Goal: Task Accomplishment & Management: Use online tool/utility

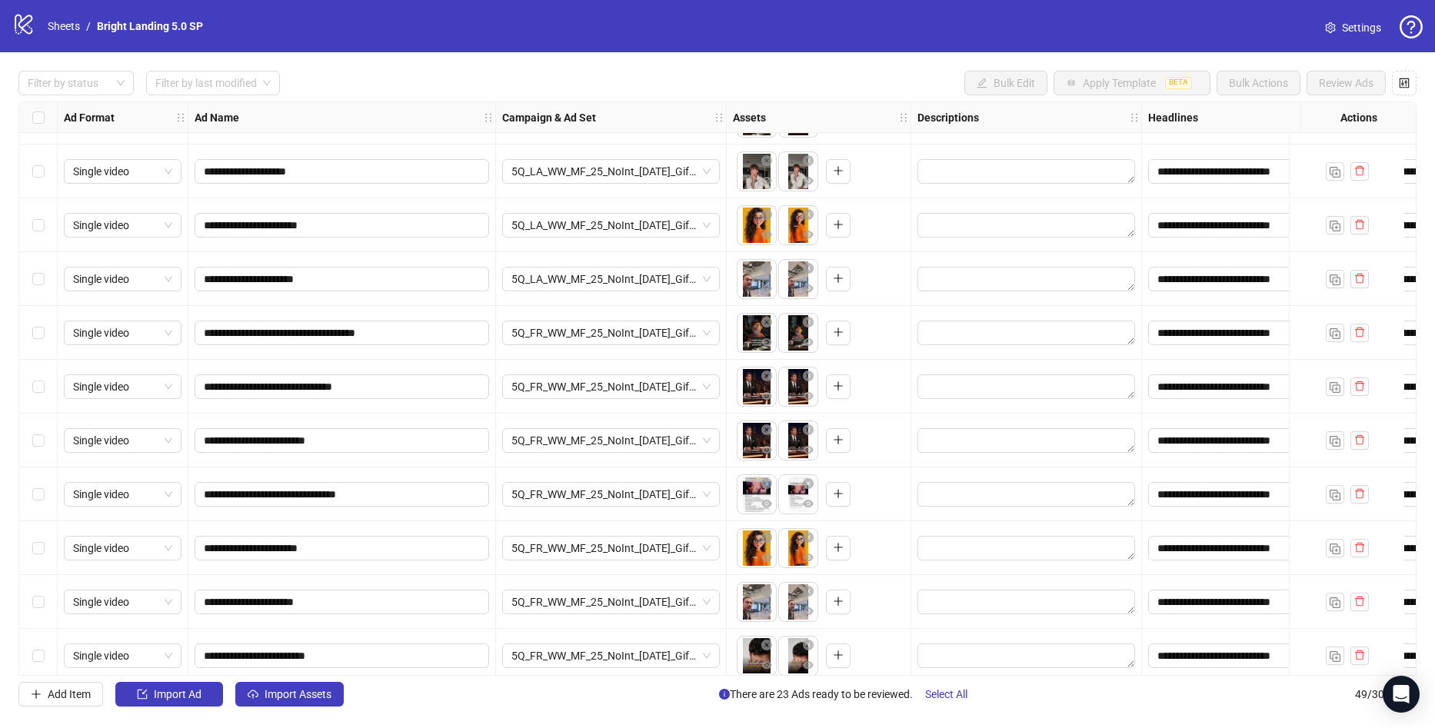
scroll to position [2101, 0]
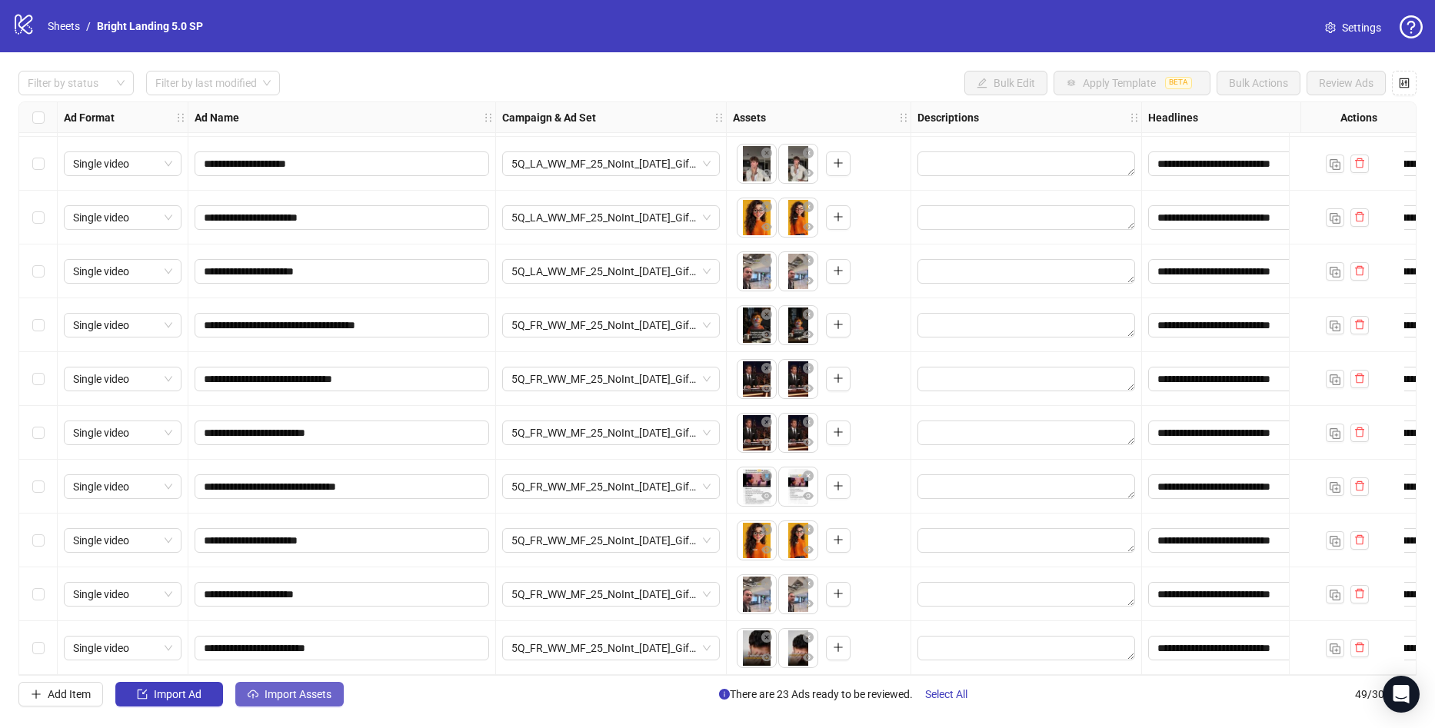
click at [296, 696] on span "Import Assets" at bounding box center [297, 694] width 67 height 12
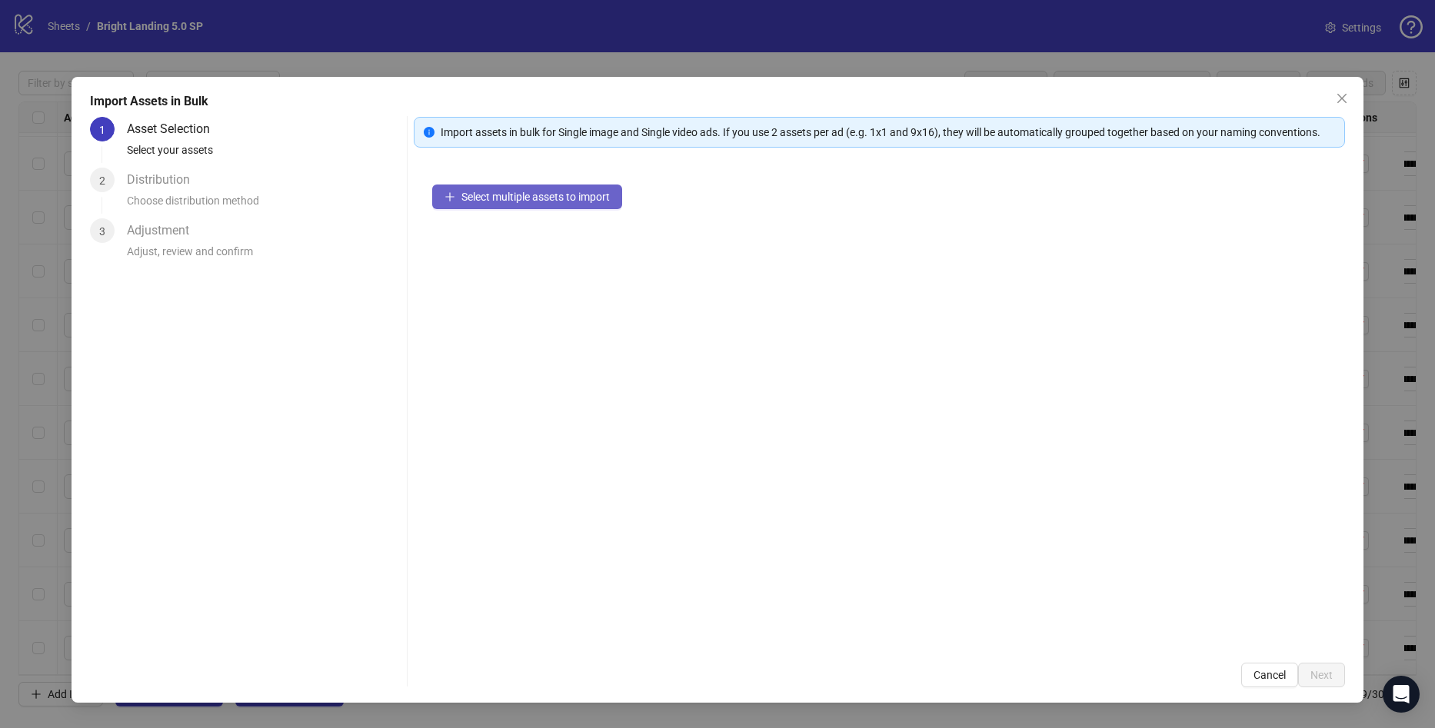
click at [491, 191] on span "Select multiple assets to import" at bounding box center [535, 197] width 148 height 12
click at [525, 201] on span "Select multiple assets to import" at bounding box center [535, 197] width 148 height 12
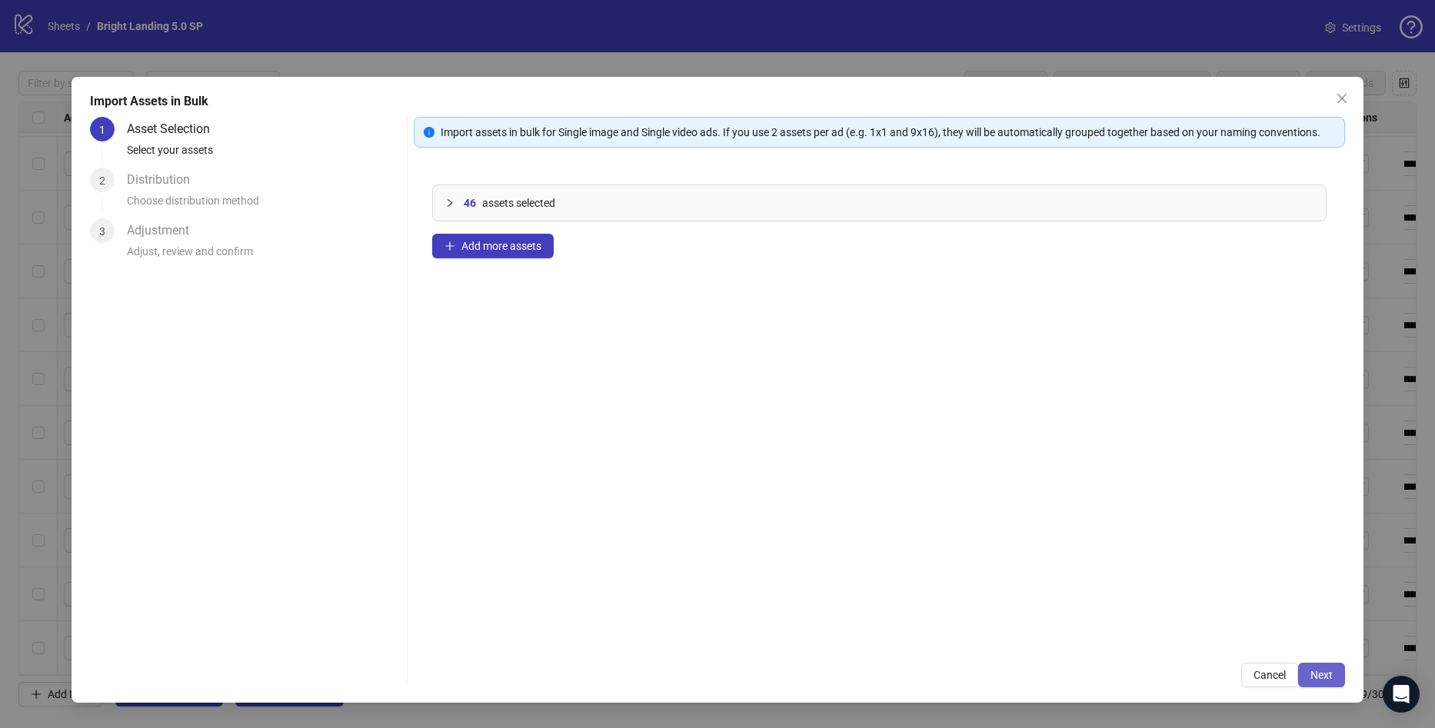
click at [1319, 676] on span "Next" at bounding box center [1321, 675] width 22 height 12
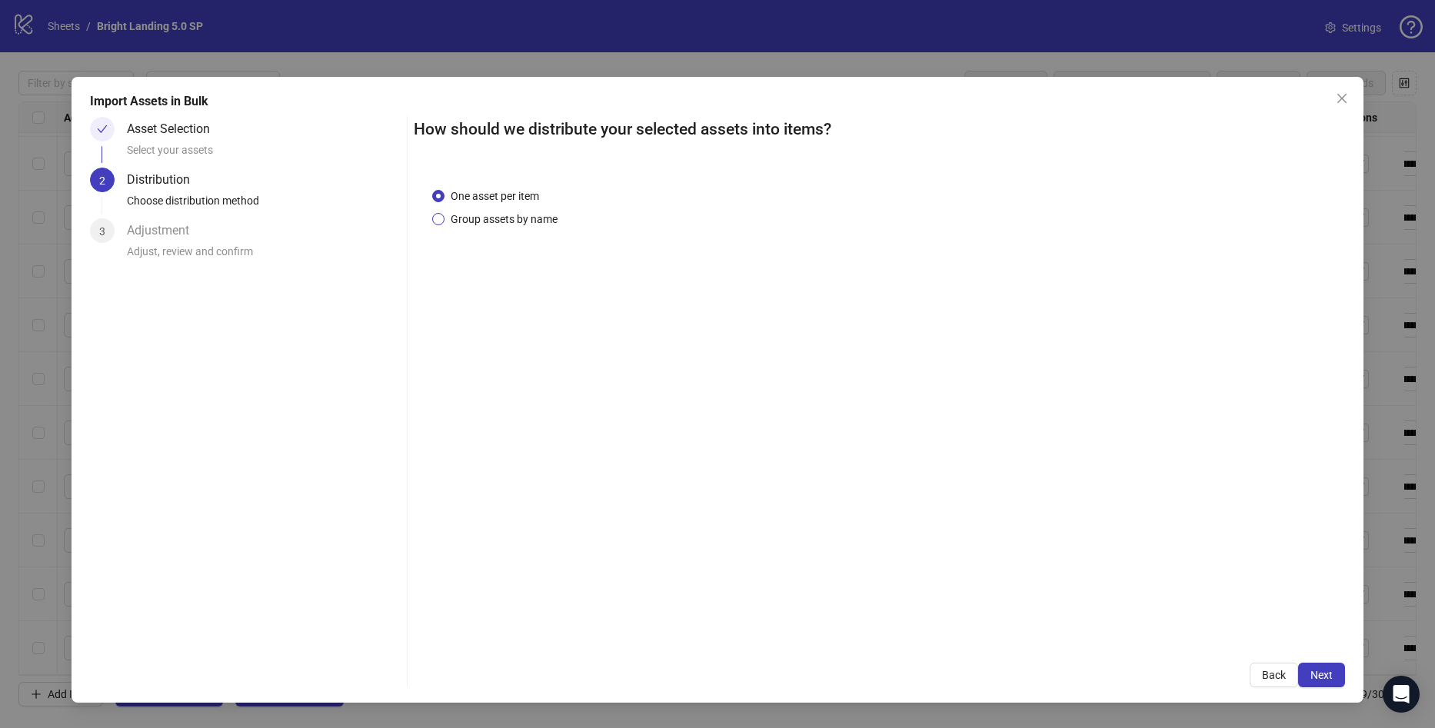
click at [473, 215] on span "Group assets by name" at bounding box center [503, 219] width 119 height 17
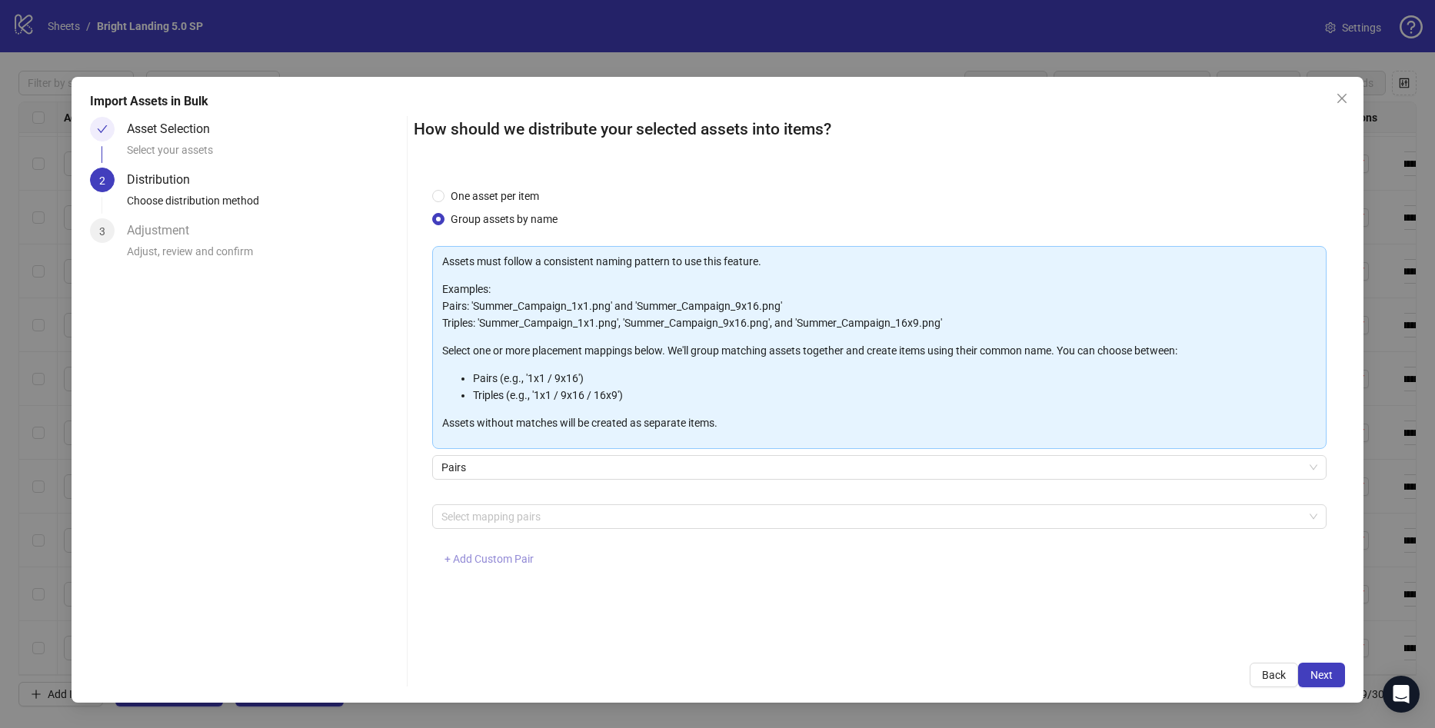
click at [491, 562] on span "+ Add Custom Pair" at bounding box center [488, 559] width 89 height 12
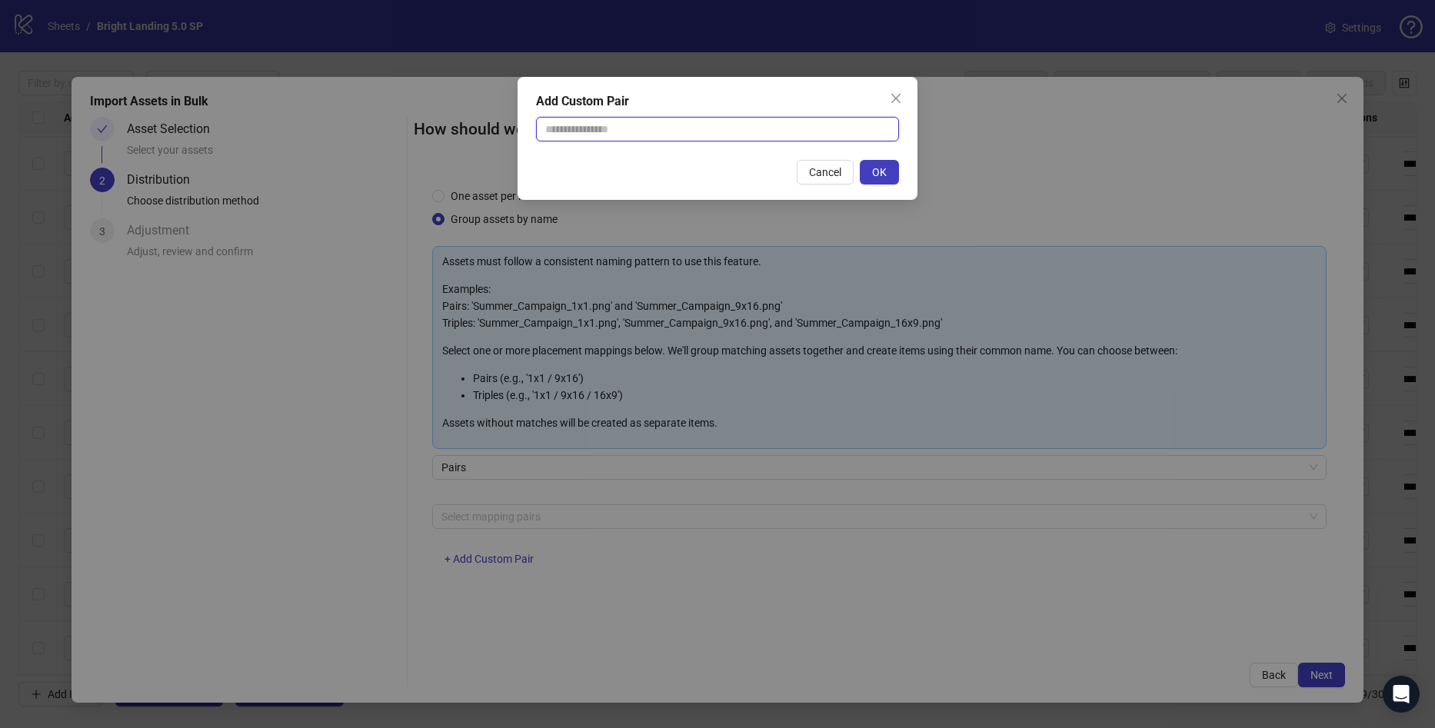
click at [594, 127] on input "text" at bounding box center [717, 129] width 363 height 25
type input "********"
click at [874, 167] on span "OK" at bounding box center [879, 172] width 15 height 12
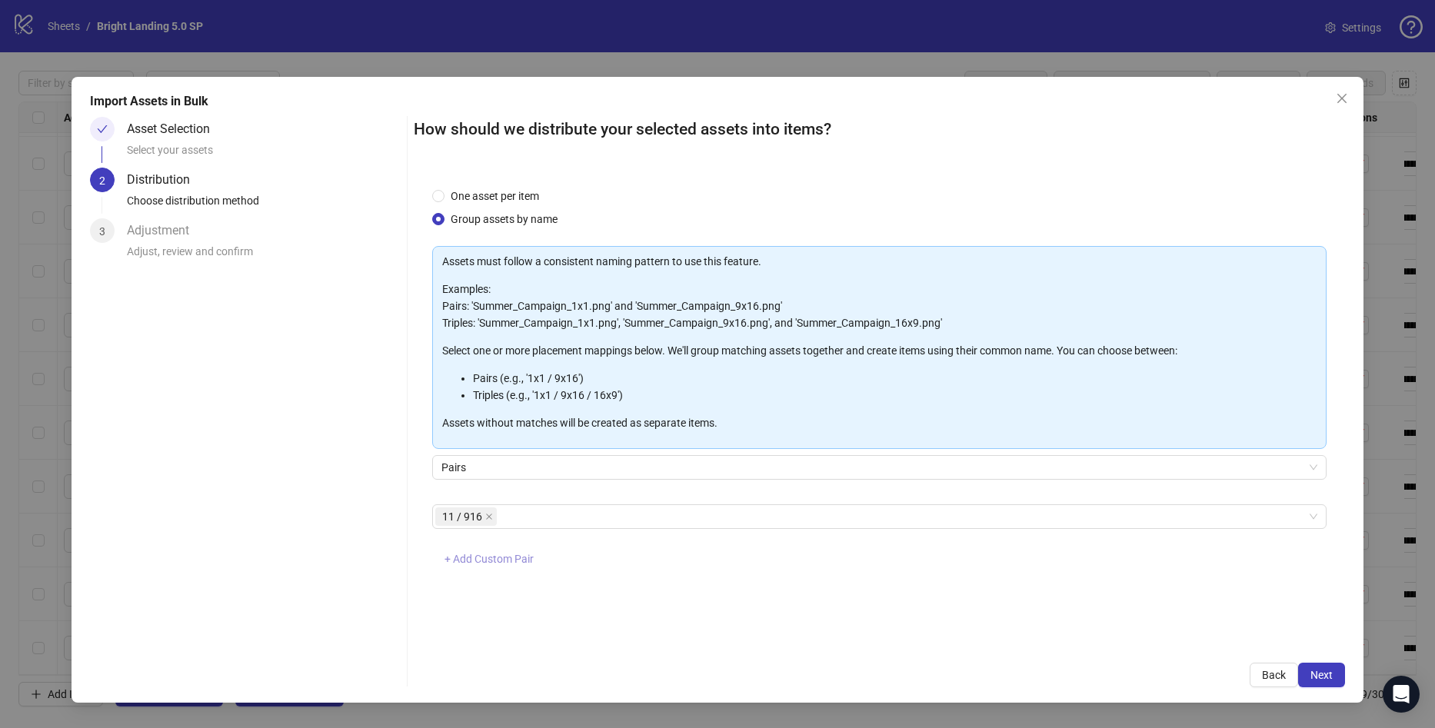
click at [501, 555] on span "+ Add Custom Pair" at bounding box center [488, 559] width 89 height 12
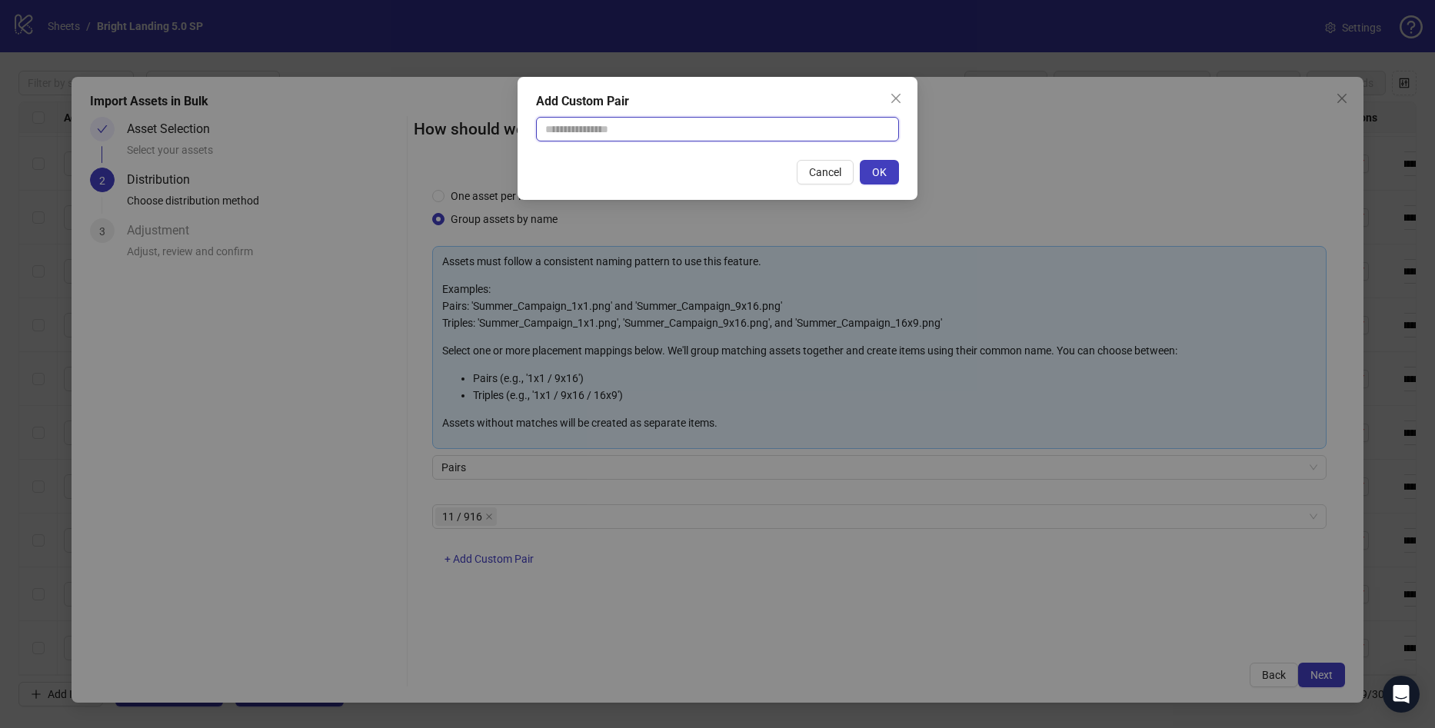
click at [582, 138] on input "text" at bounding box center [717, 129] width 363 height 25
type input "********"
click at [886, 171] on span "OK" at bounding box center [879, 172] width 15 height 12
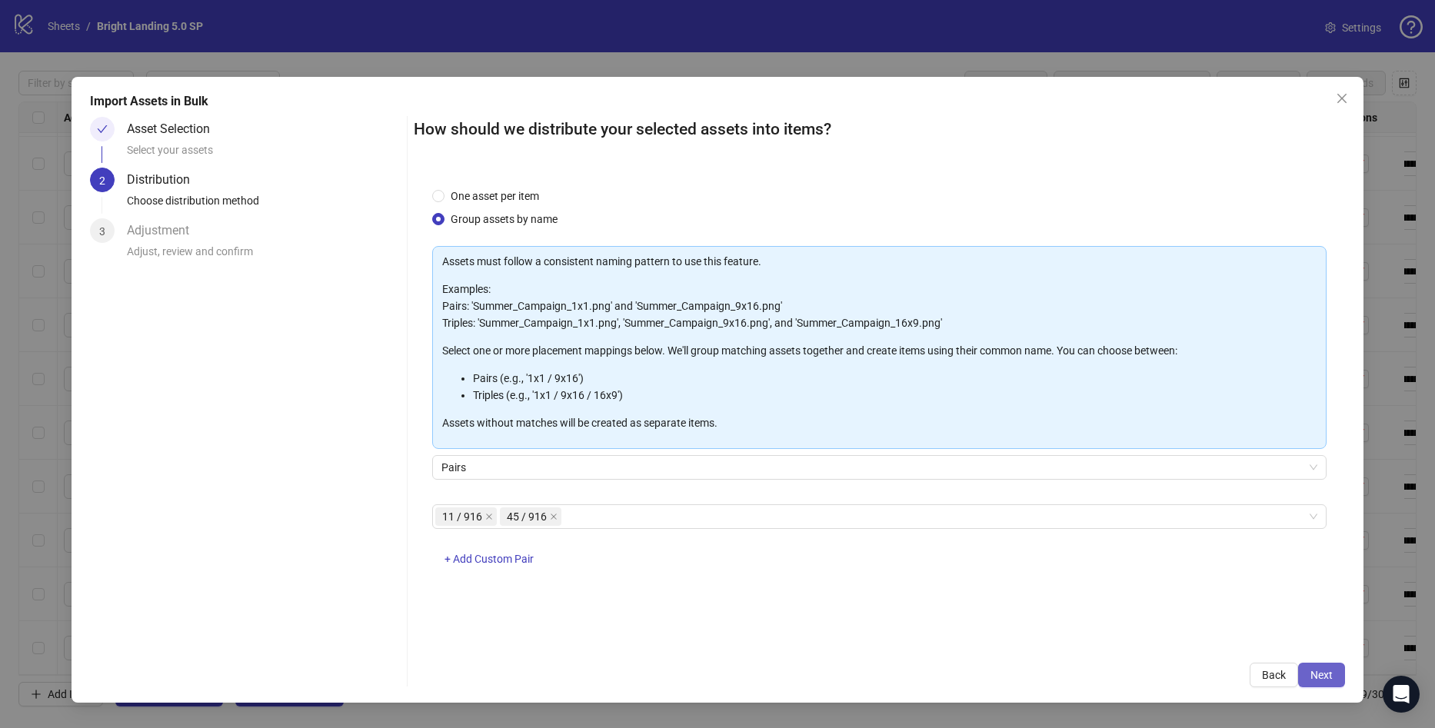
click at [1323, 667] on button "Next" at bounding box center [1321, 675] width 47 height 25
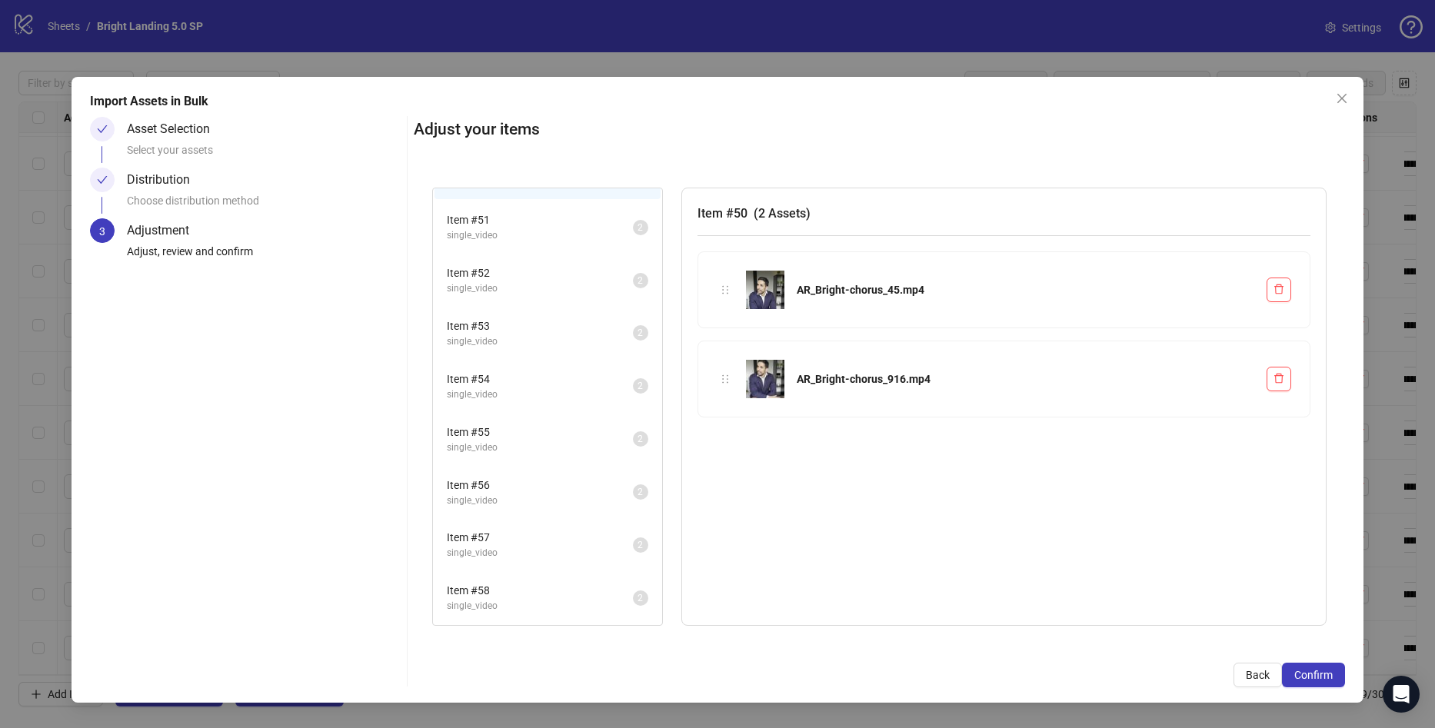
scroll to position [0, 0]
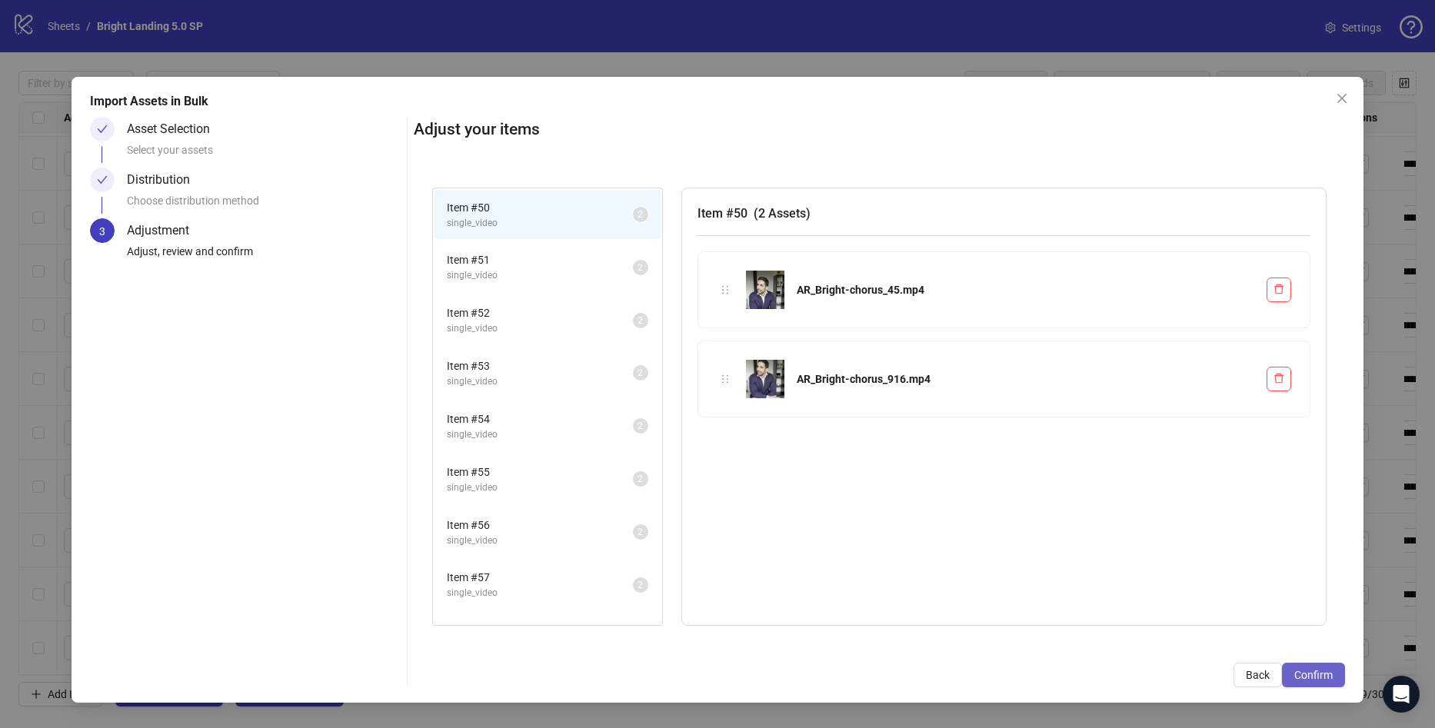
click at [1311, 672] on span "Confirm" at bounding box center [1313, 675] width 38 height 12
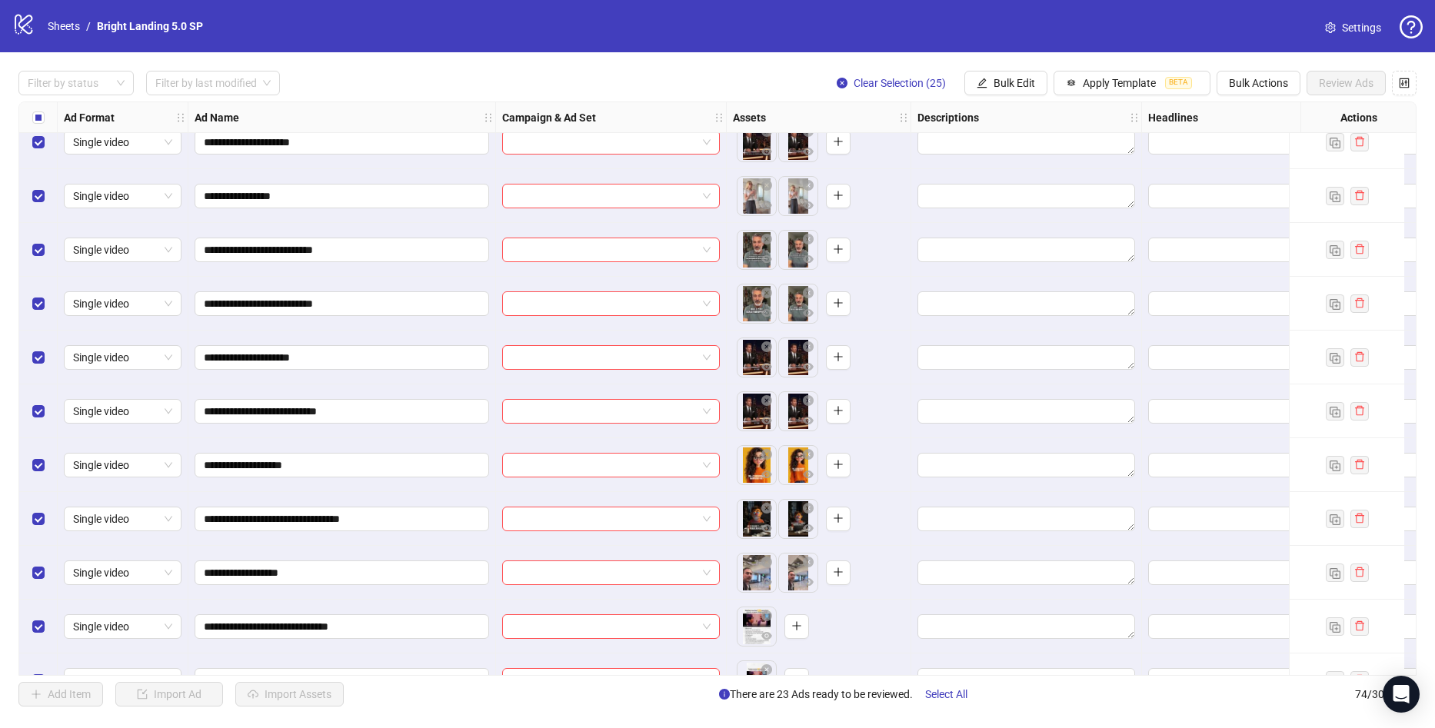
scroll to position [3447, 0]
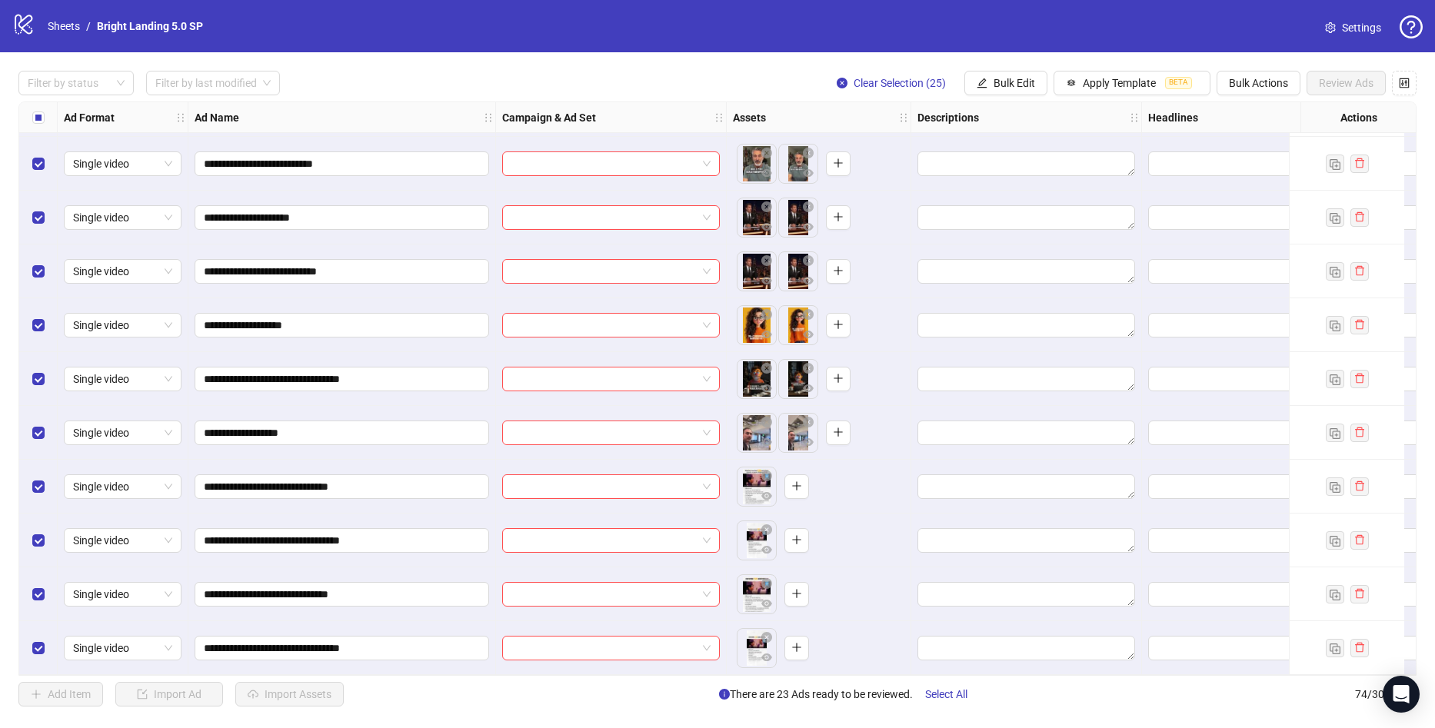
click at [44, 125] on label "Select all rows" at bounding box center [38, 117] width 12 height 17
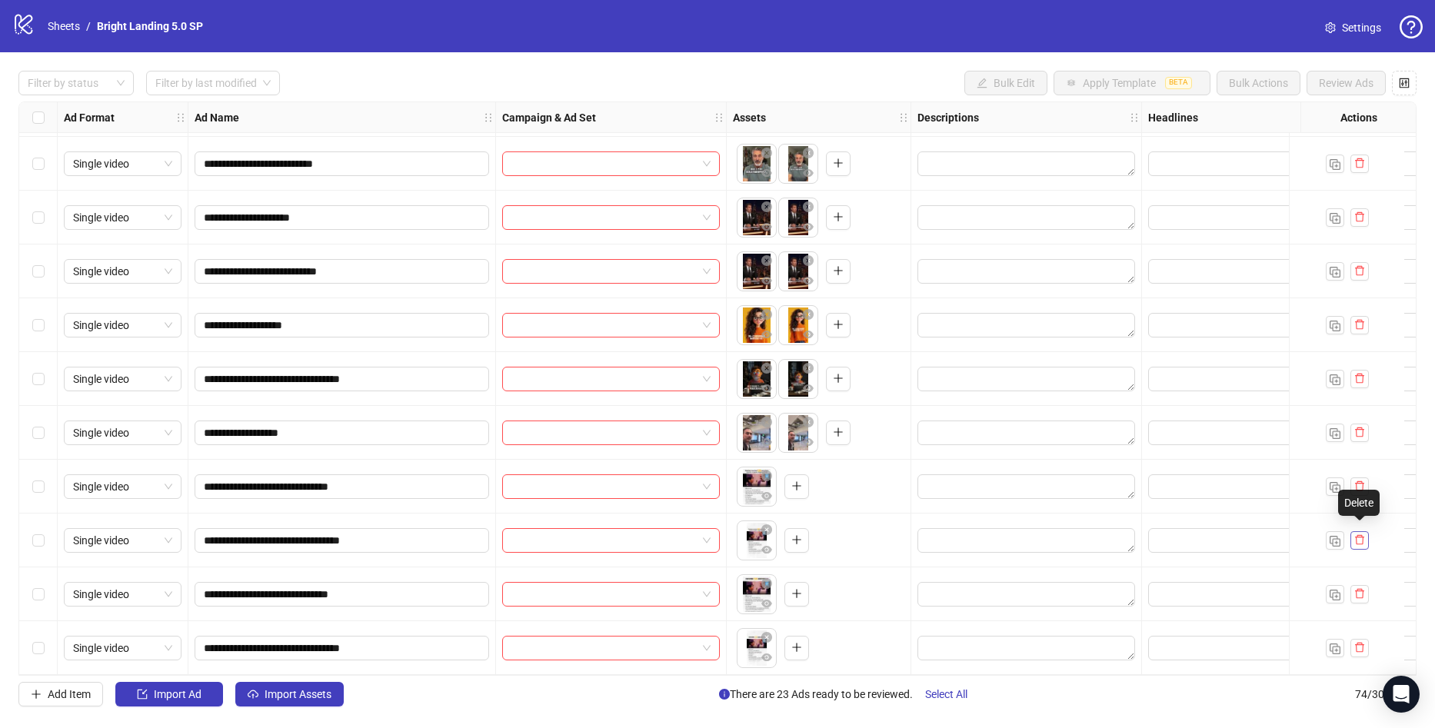
click at [1359, 534] on icon "delete" at bounding box center [1359, 539] width 11 height 11
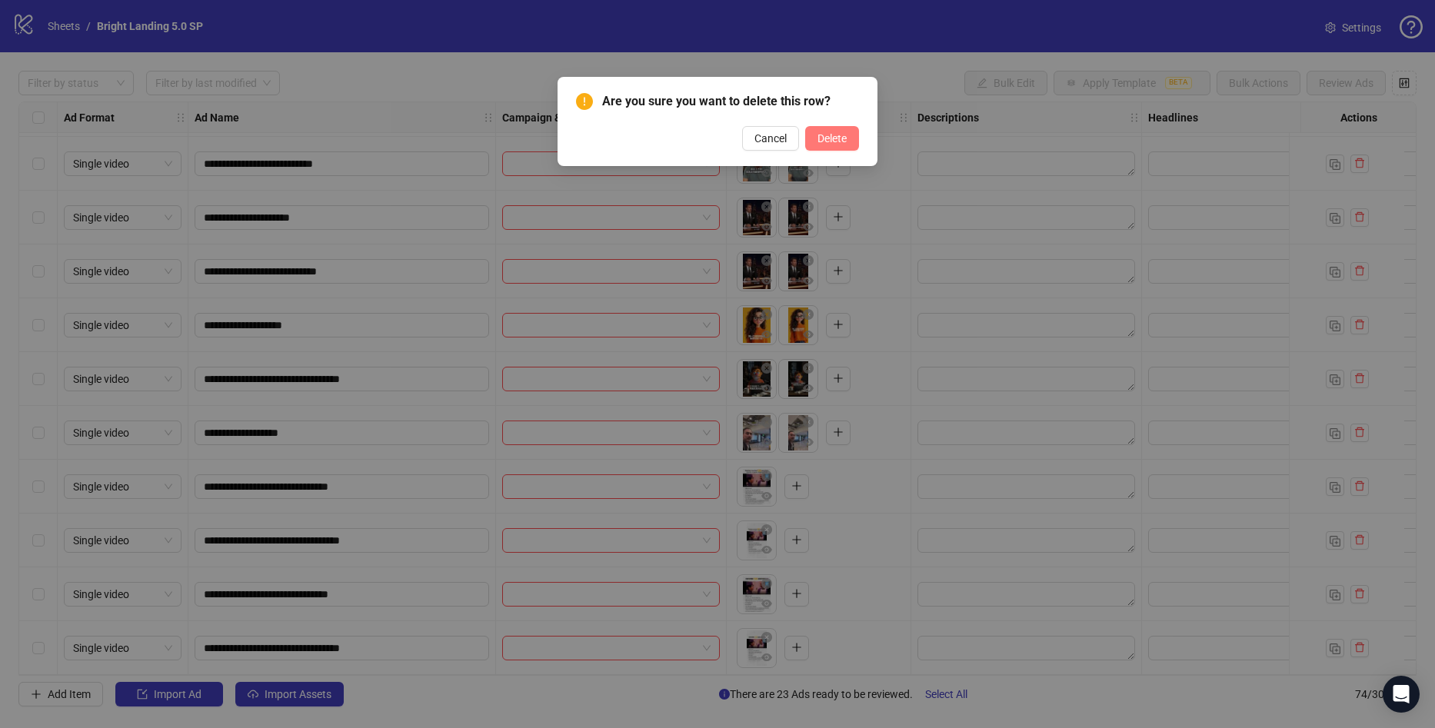
click at [850, 138] on button "Delete" at bounding box center [832, 138] width 54 height 25
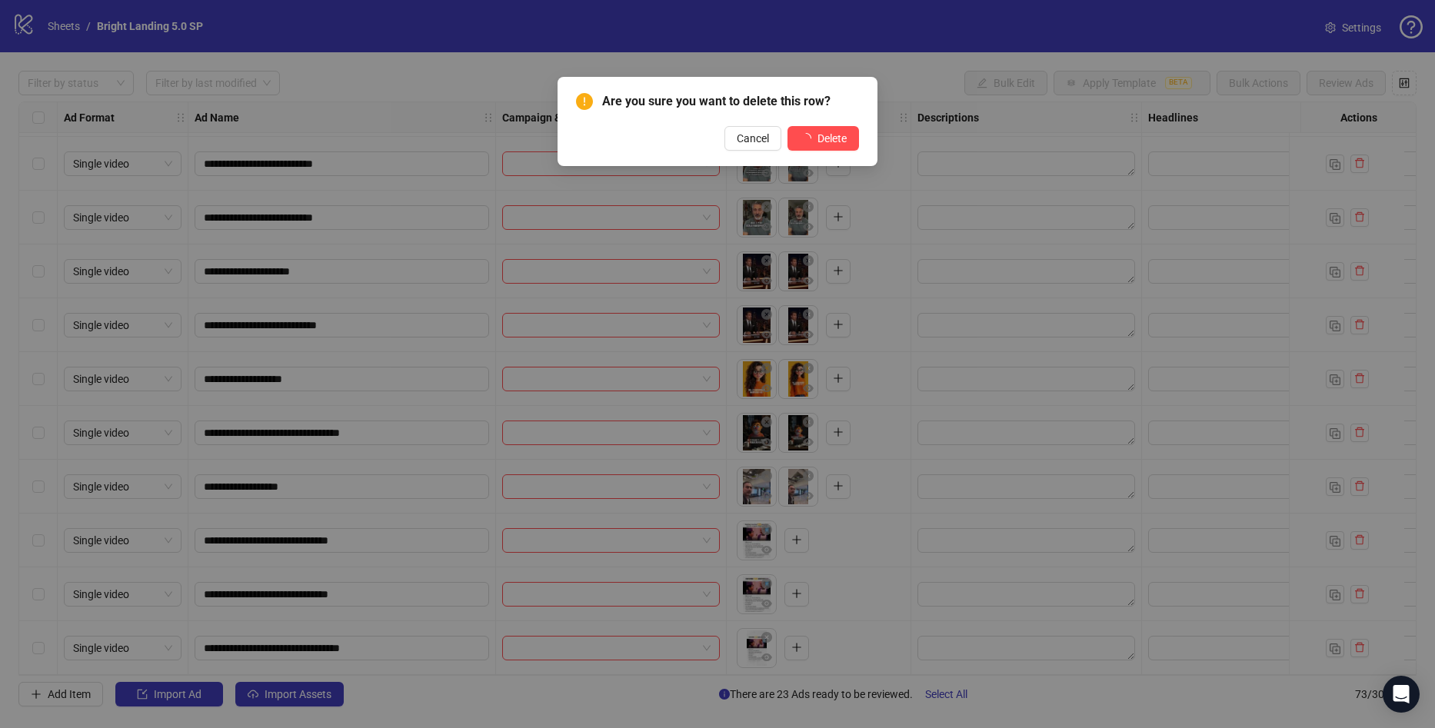
scroll to position [3393, 0]
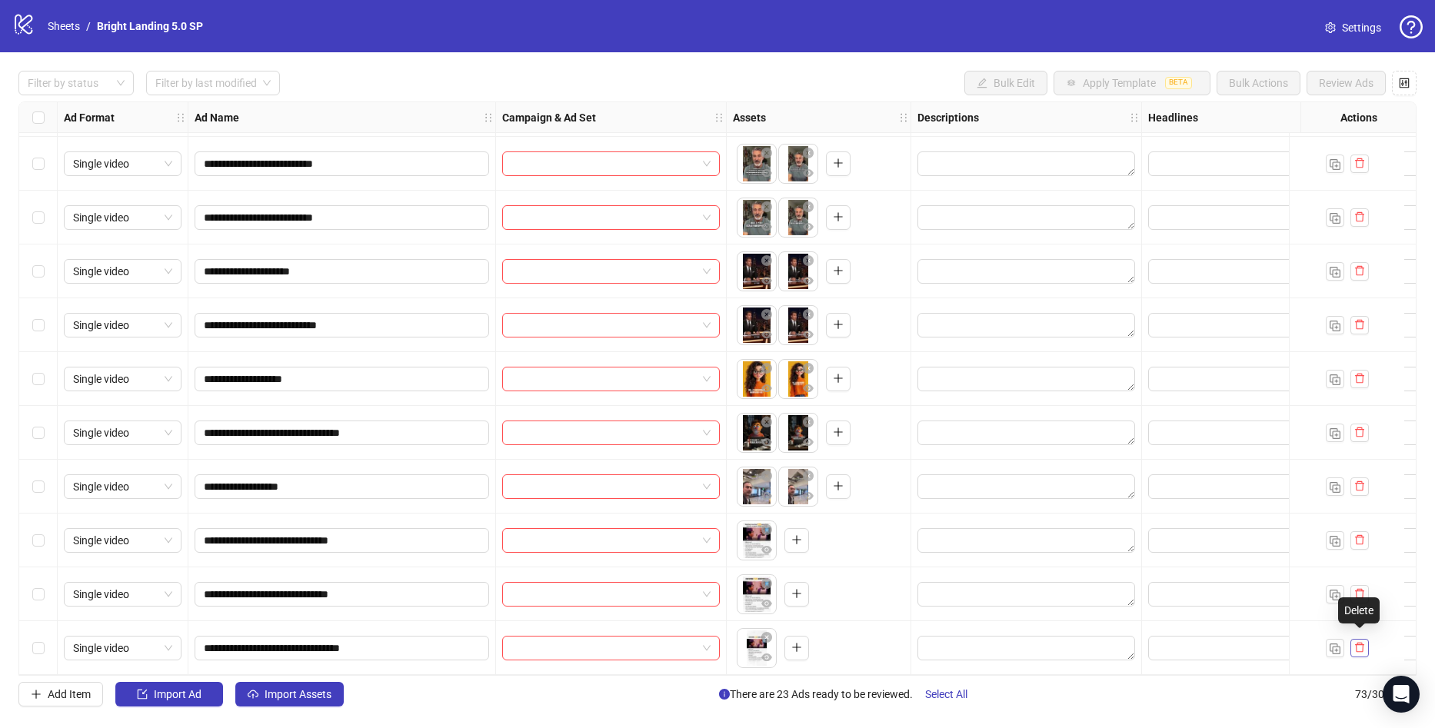
click at [1365, 646] on button "button" at bounding box center [1359, 648] width 18 height 18
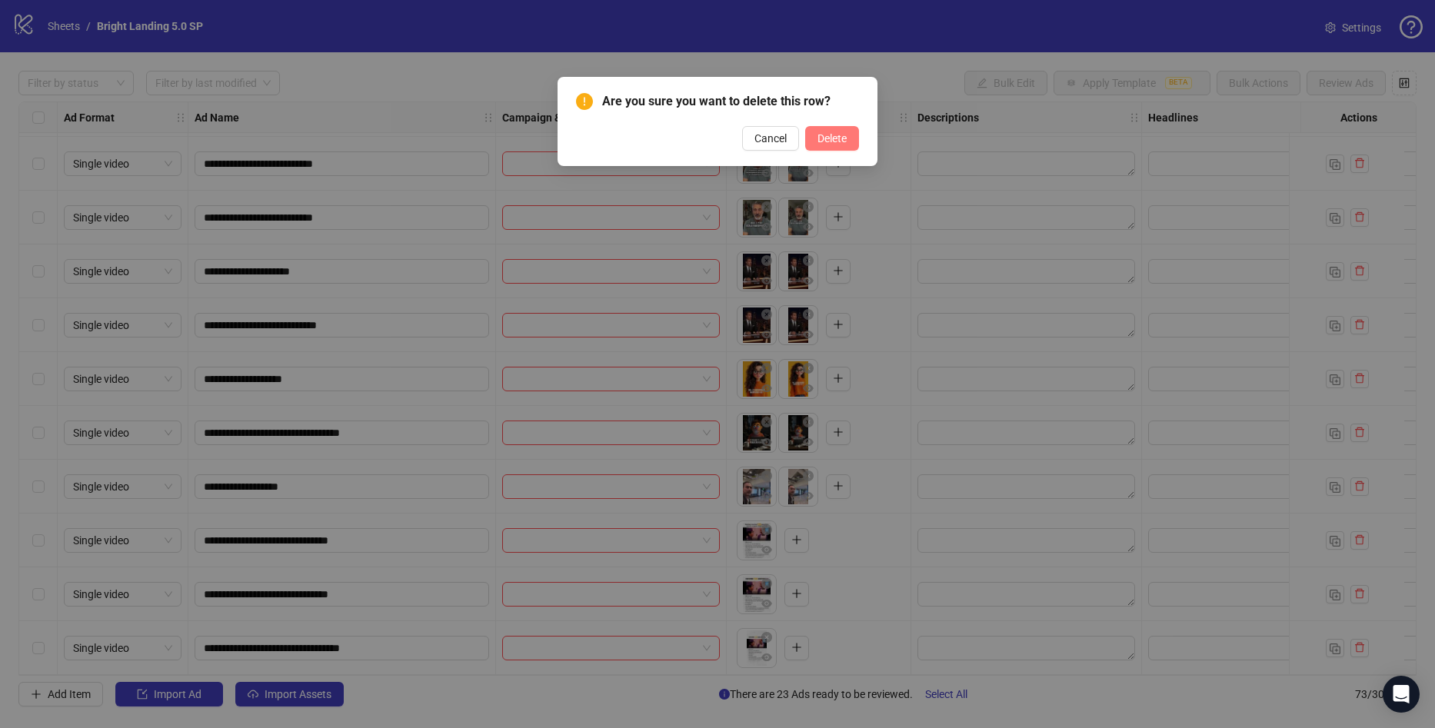
click at [844, 137] on span "Delete" at bounding box center [831, 138] width 29 height 12
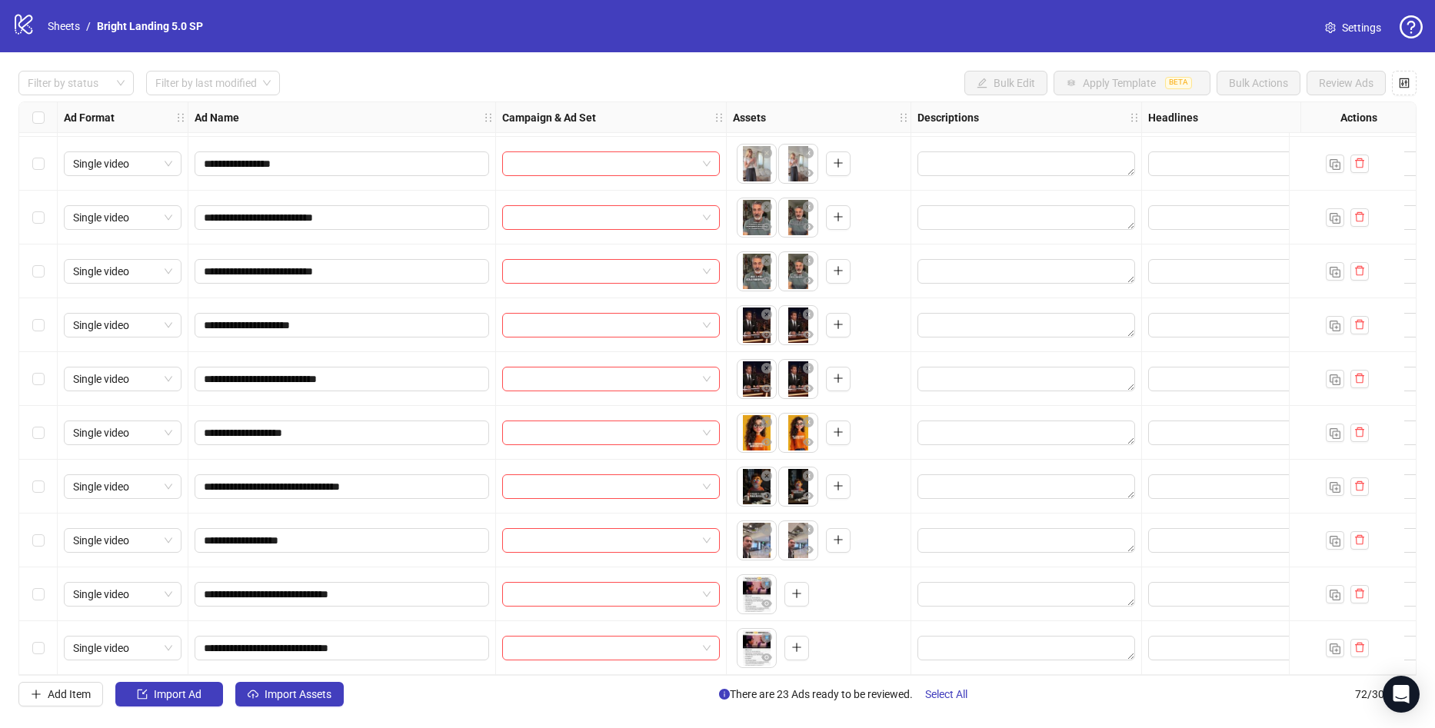
scroll to position [3339, 0]
click at [411, 587] on input "**********" at bounding box center [340, 594] width 273 height 17
type input "**********"
drag, startPoint x: 419, startPoint y: 644, endPoint x: 372, endPoint y: 653, distance: 47.8
click at [360, 654] on span "**********" at bounding box center [342, 648] width 294 height 25
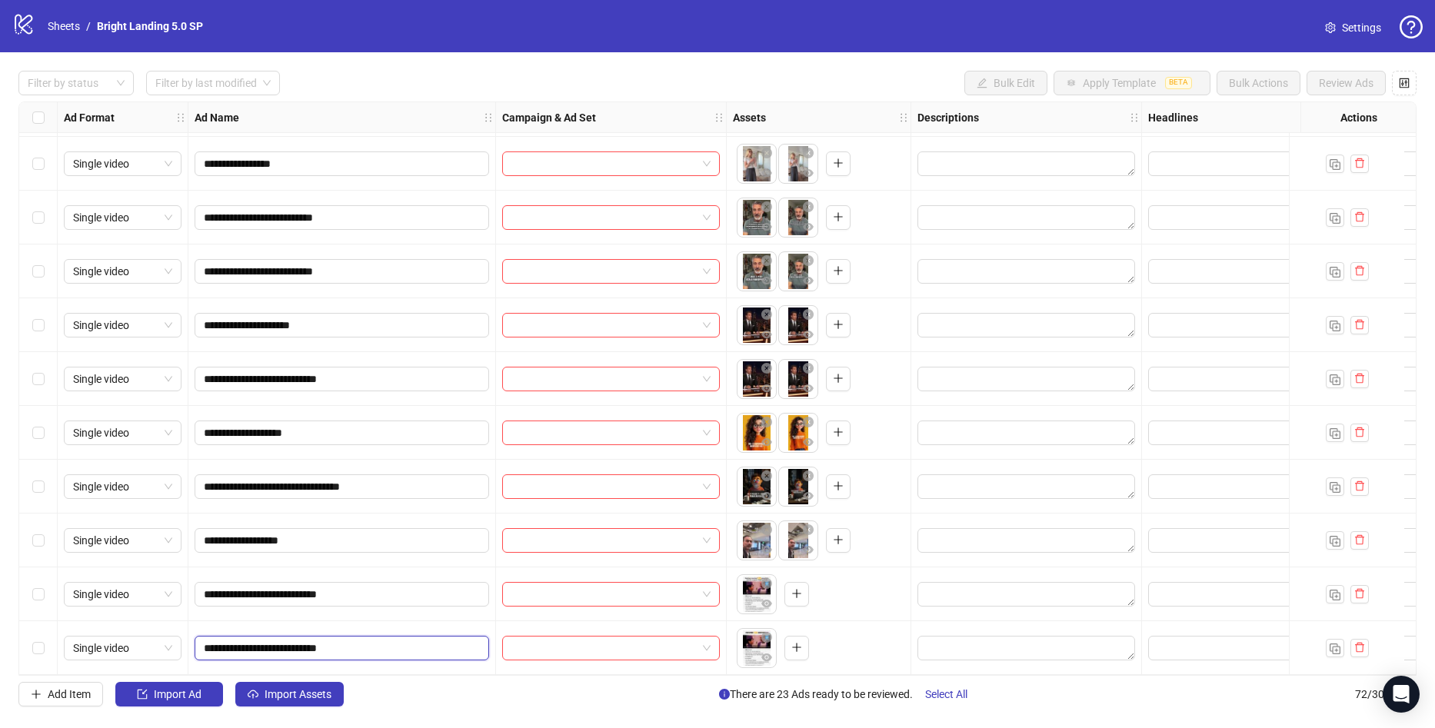
type input "**********"
click at [381, 593] on input "**********" at bounding box center [340, 594] width 273 height 17
type input "**********"
drag, startPoint x: 364, startPoint y: 586, endPoint x: 160, endPoint y: 572, distance: 204.2
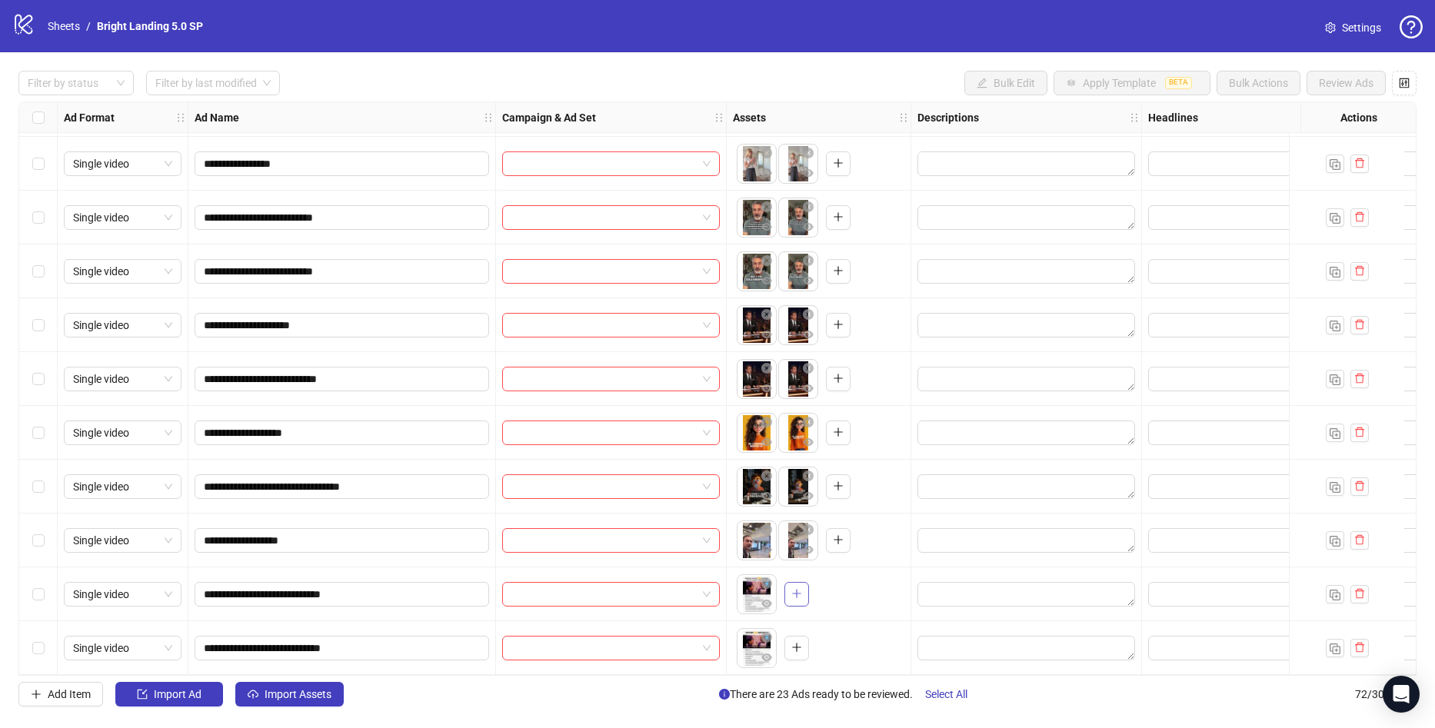
click at [789, 591] on button "button" at bounding box center [796, 594] width 25 height 25
click at [794, 644] on icon "plus" at bounding box center [796, 647] width 11 height 11
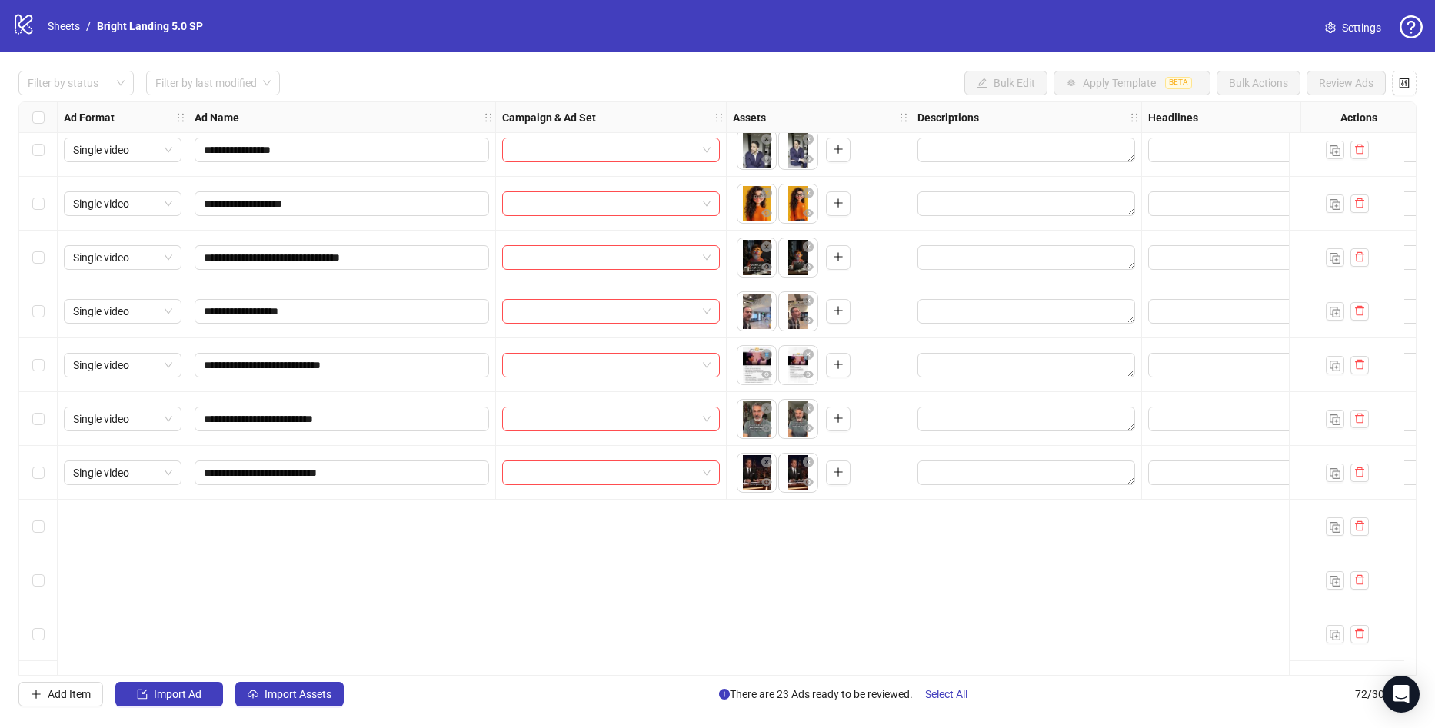
scroll to position [2417, 0]
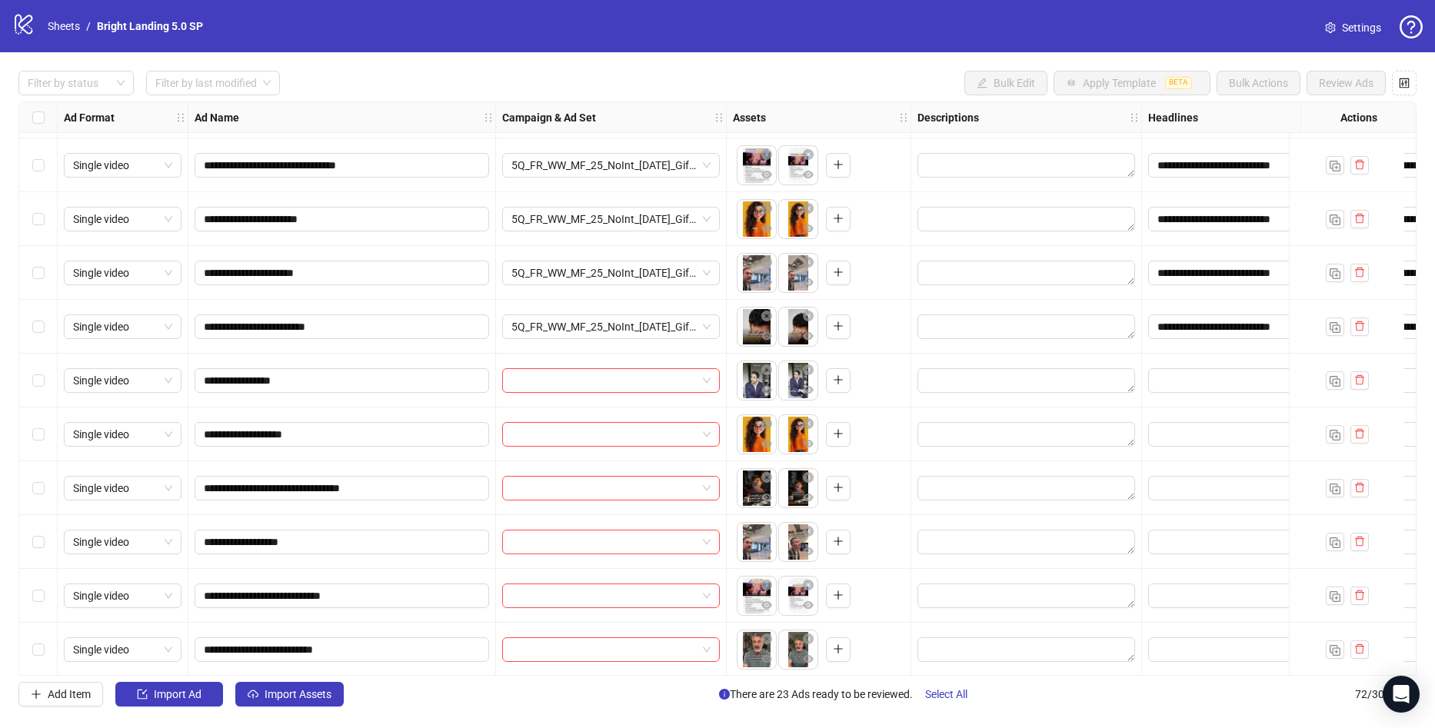
click at [45, 384] on div "Select row 50" at bounding box center [38, 381] width 38 height 54
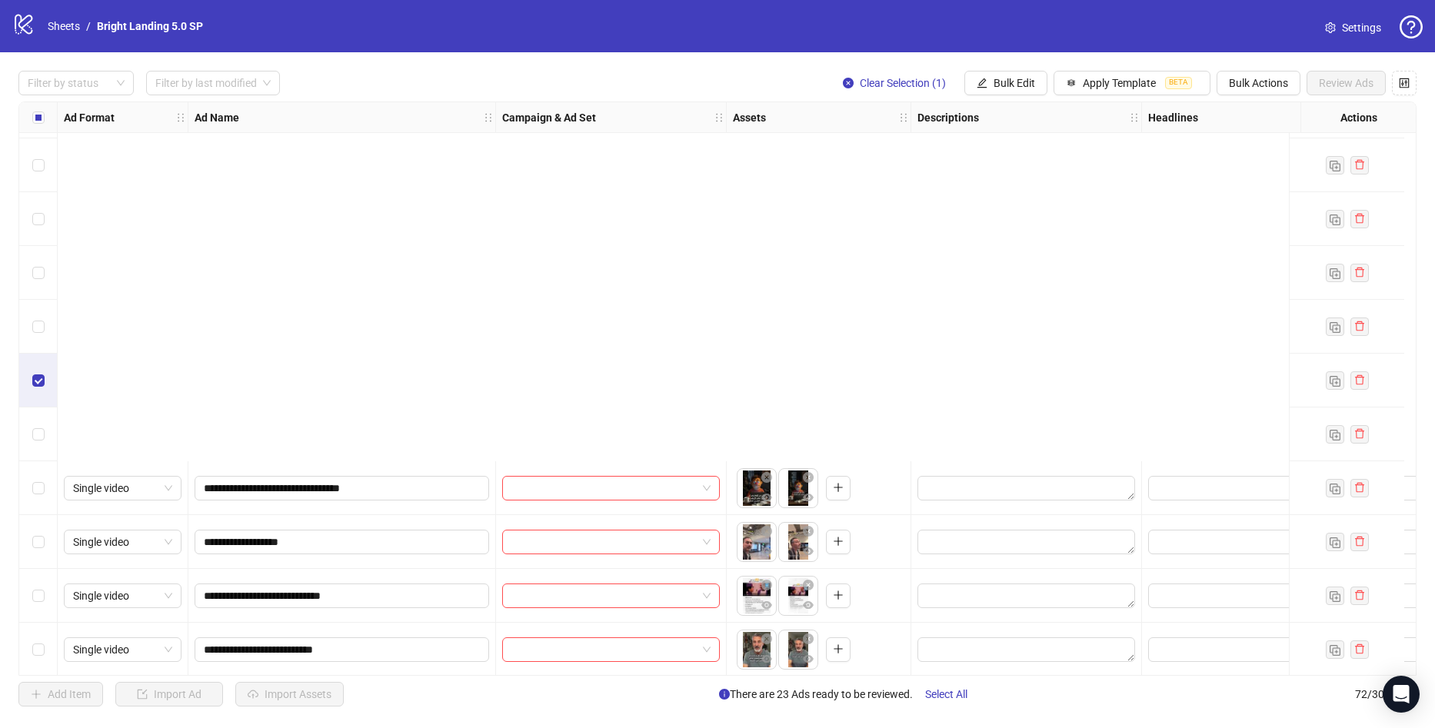
scroll to position [3339, 0]
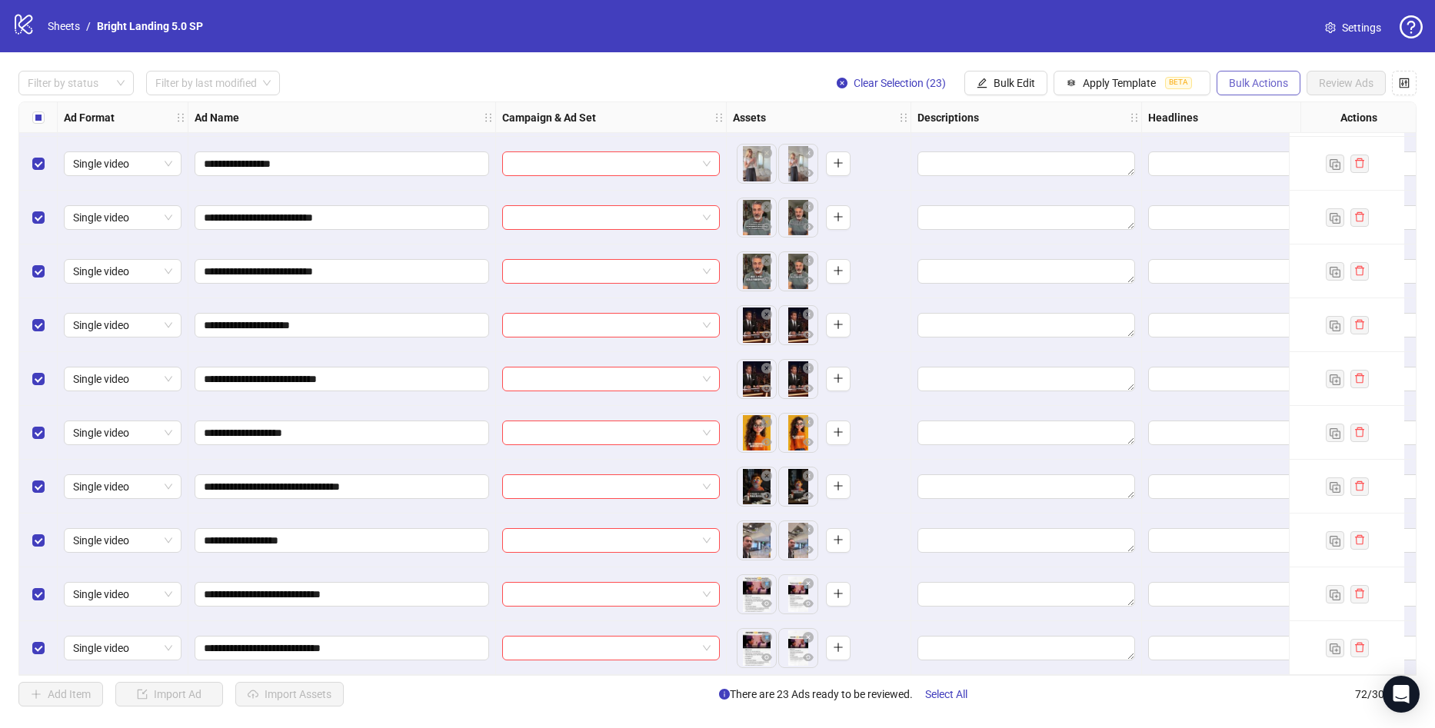
click at [1231, 82] on span "Bulk Actions" at bounding box center [1258, 83] width 59 height 12
click at [1038, 81] on button "Bulk Edit" at bounding box center [1005, 83] width 83 height 25
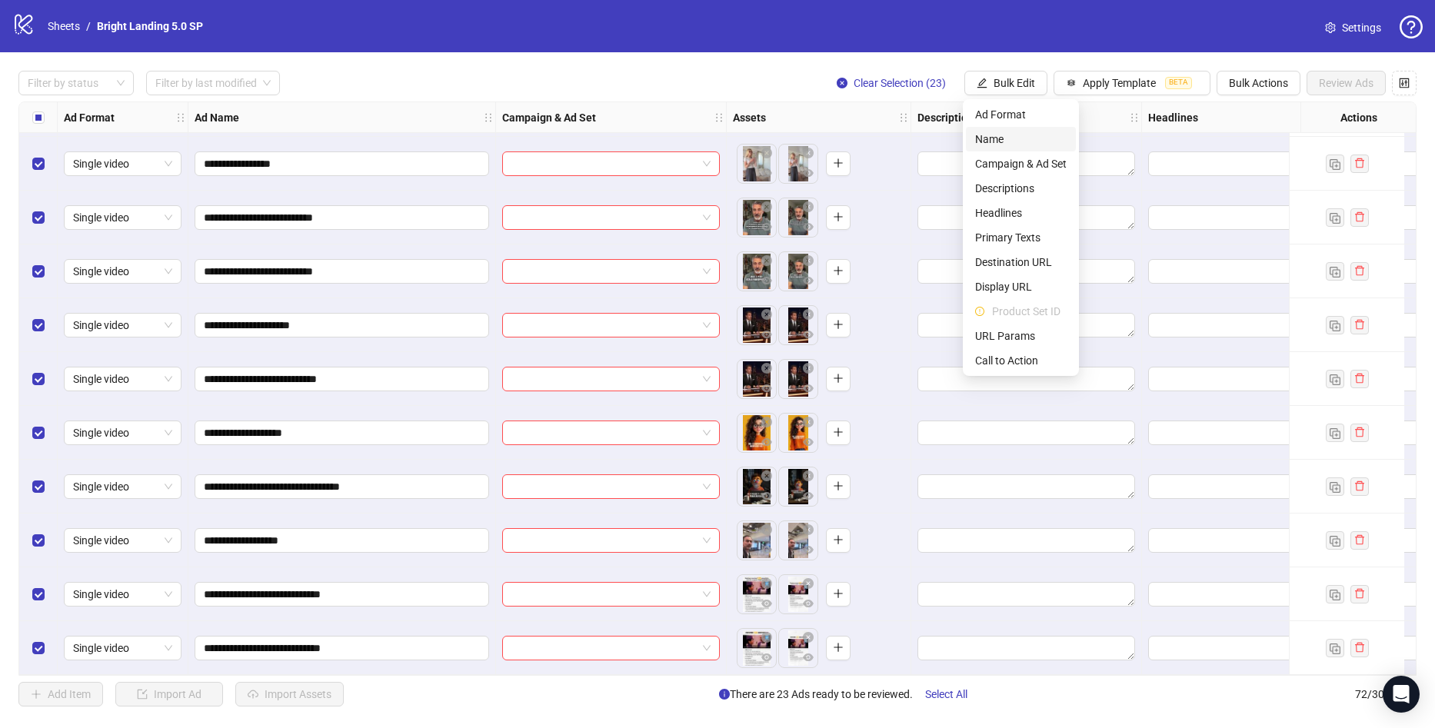
click at [1005, 134] on span "Name" at bounding box center [1020, 139] width 91 height 17
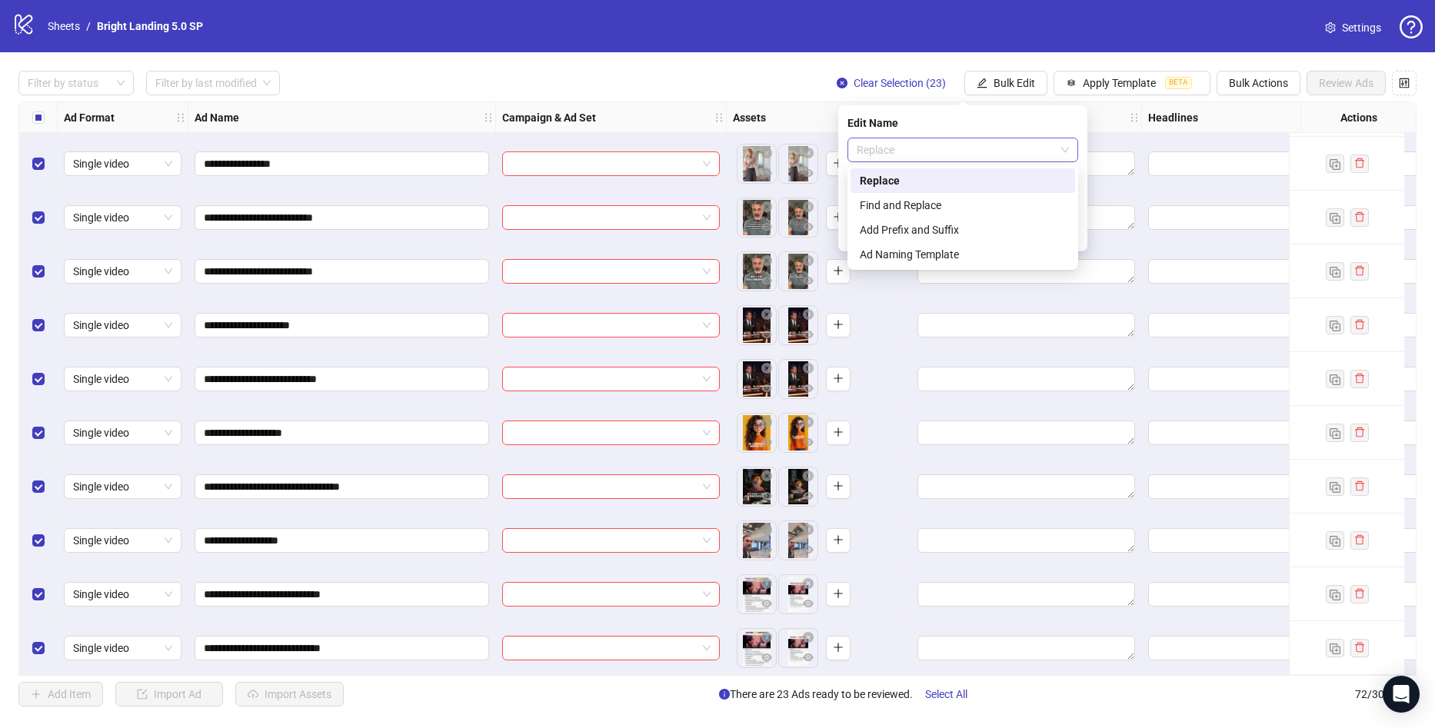
click at [929, 156] on span "Replace" at bounding box center [963, 149] width 212 height 23
click at [933, 237] on div "Add Prefix and Suffix" at bounding box center [963, 229] width 206 height 17
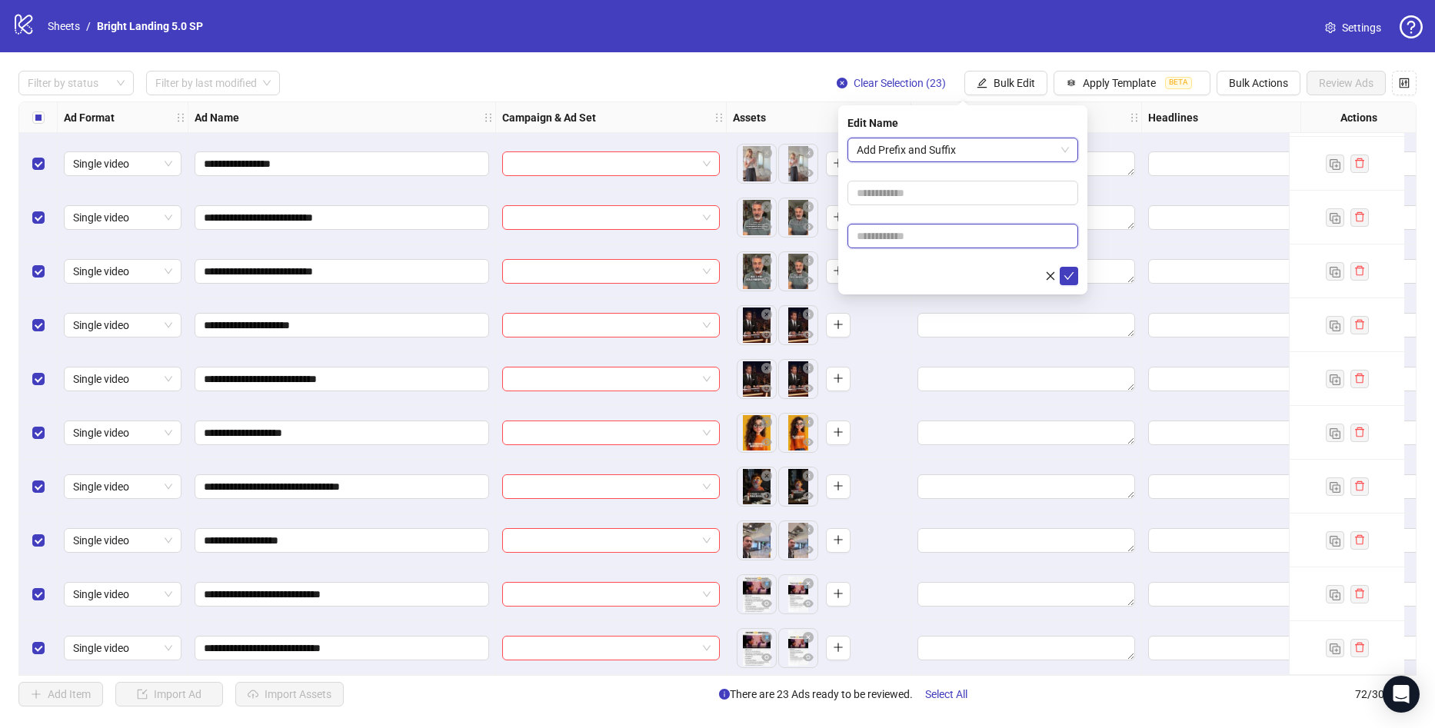
click at [951, 228] on input "text" at bounding box center [962, 236] width 231 height 25
type input "****"
click at [1070, 278] on icon "check" at bounding box center [1068, 276] width 11 height 11
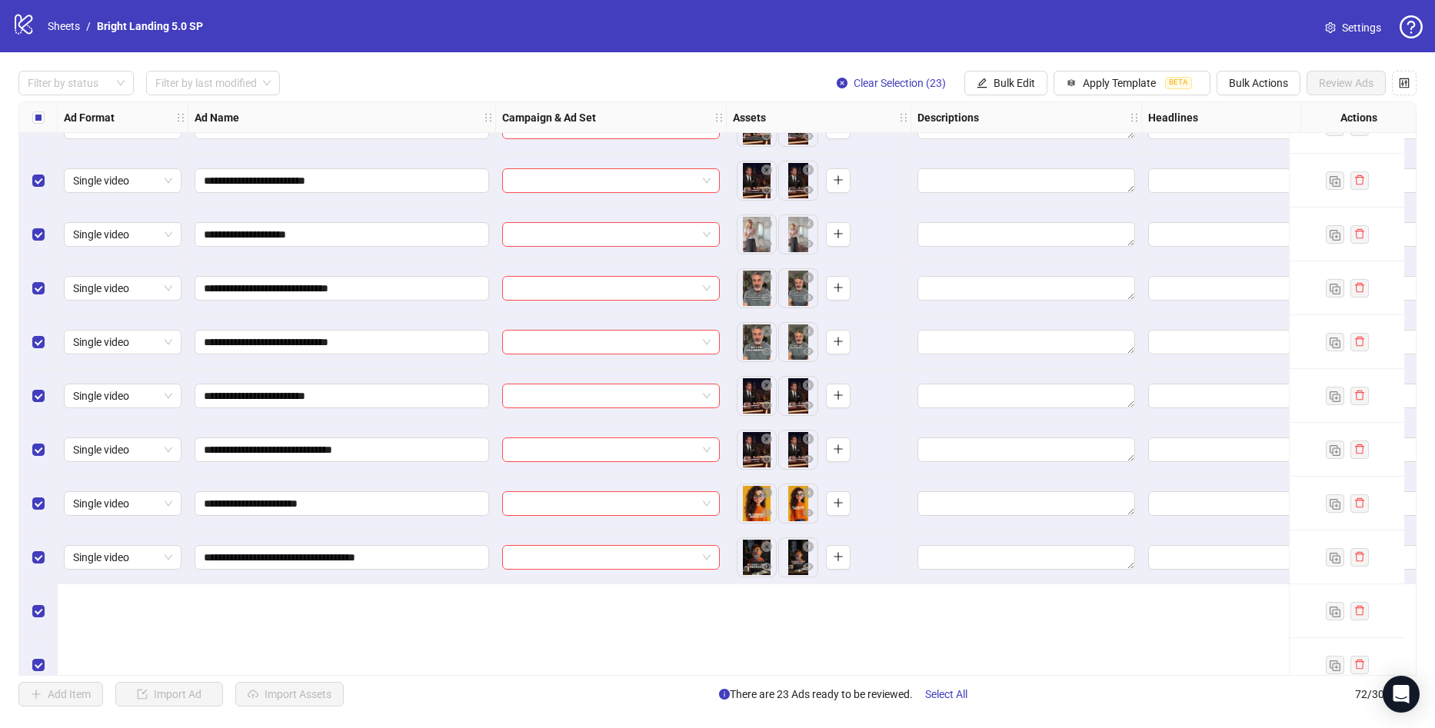
scroll to position [3109, 0]
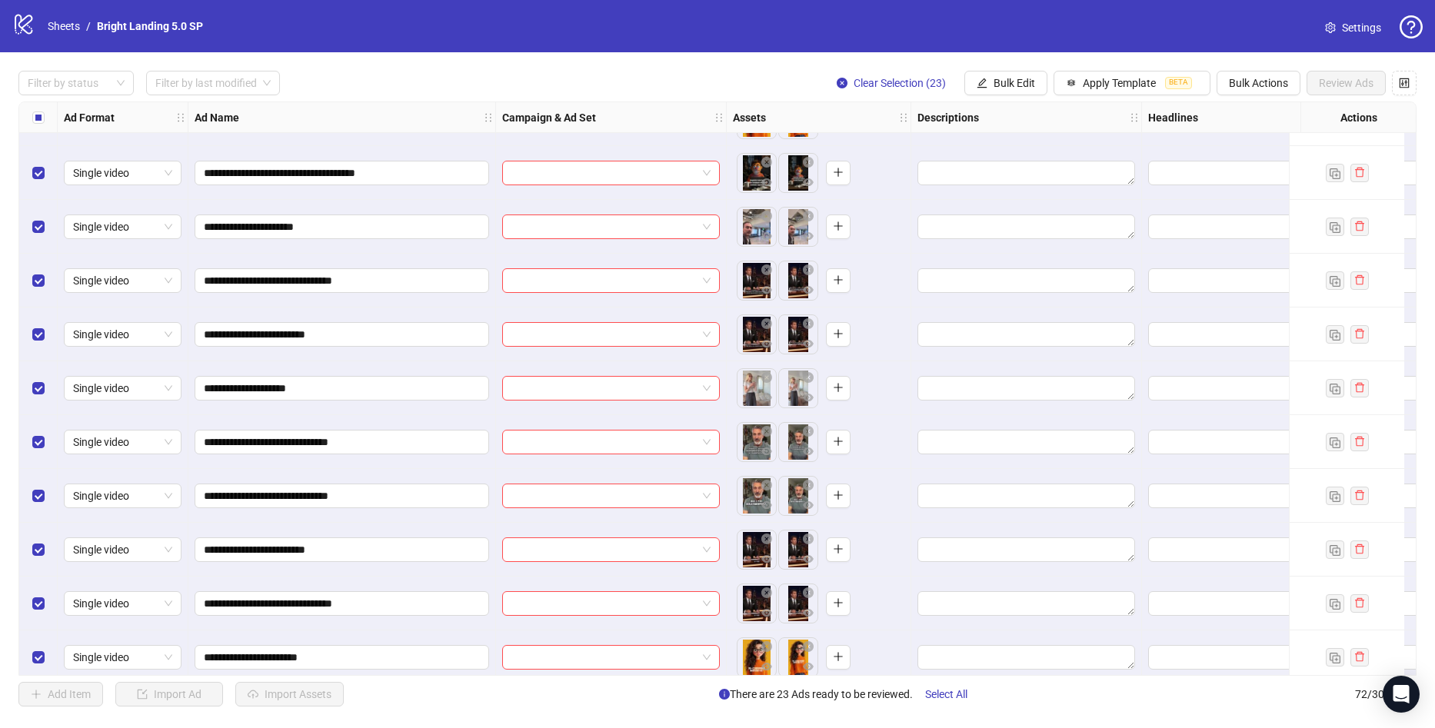
click at [49, 118] on div "Select row 58" at bounding box center [38, 119] width 38 height 54
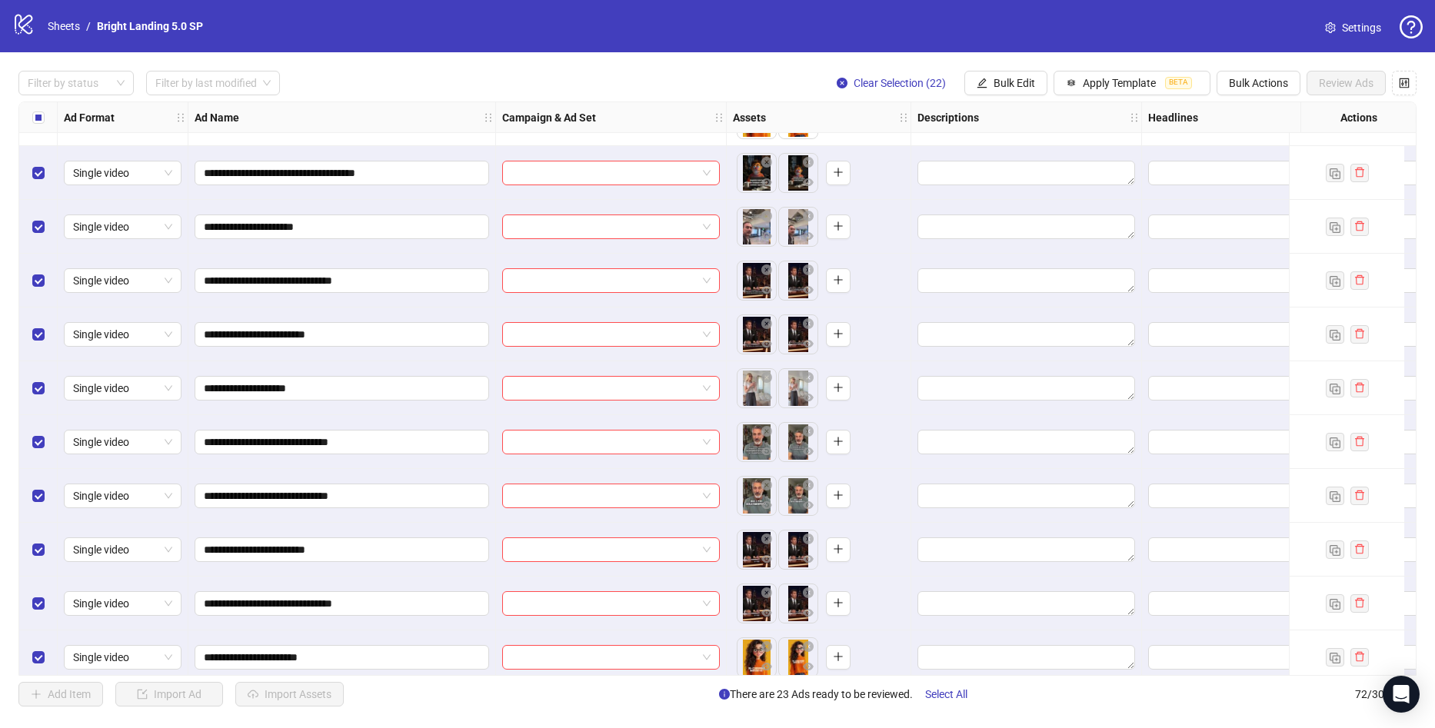
click at [46, 117] on div "Select all rows" at bounding box center [38, 117] width 38 height 31
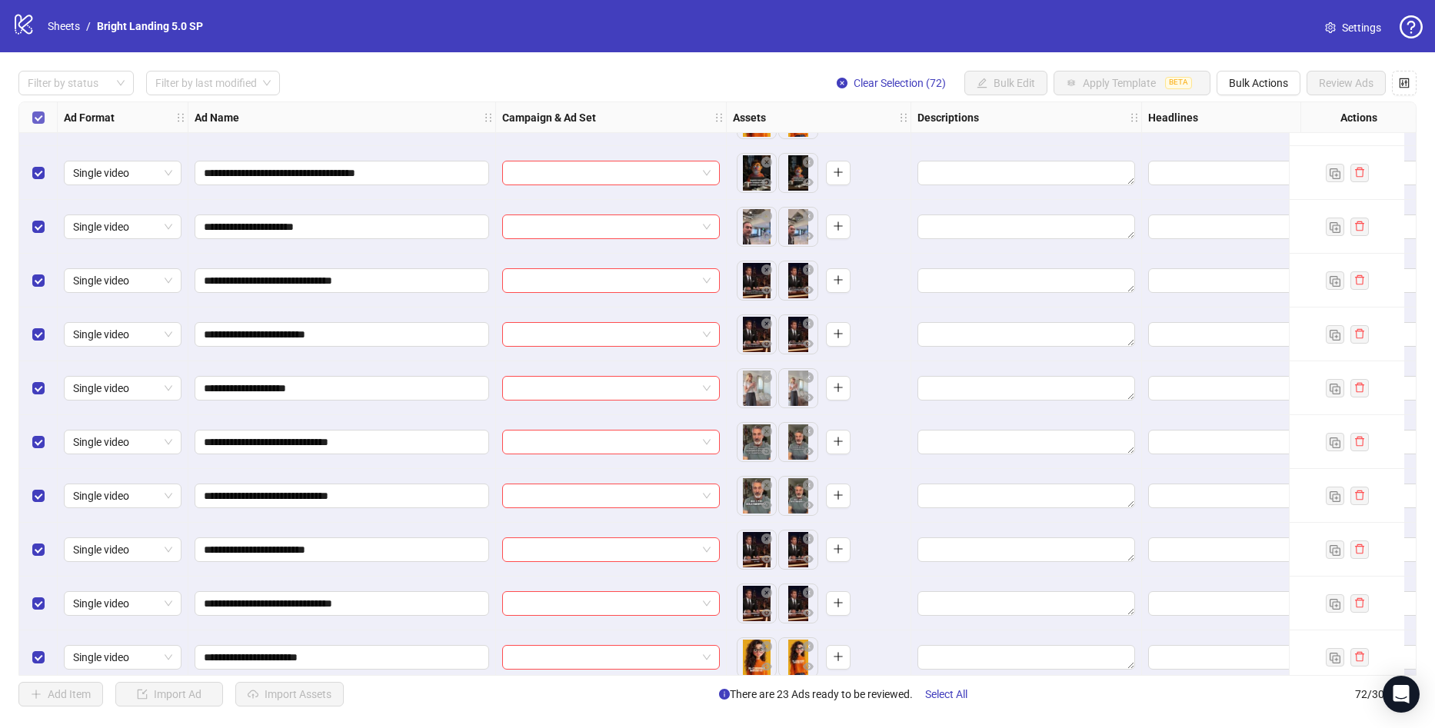
click at [40, 125] on label "Select all rows" at bounding box center [38, 117] width 12 height 17
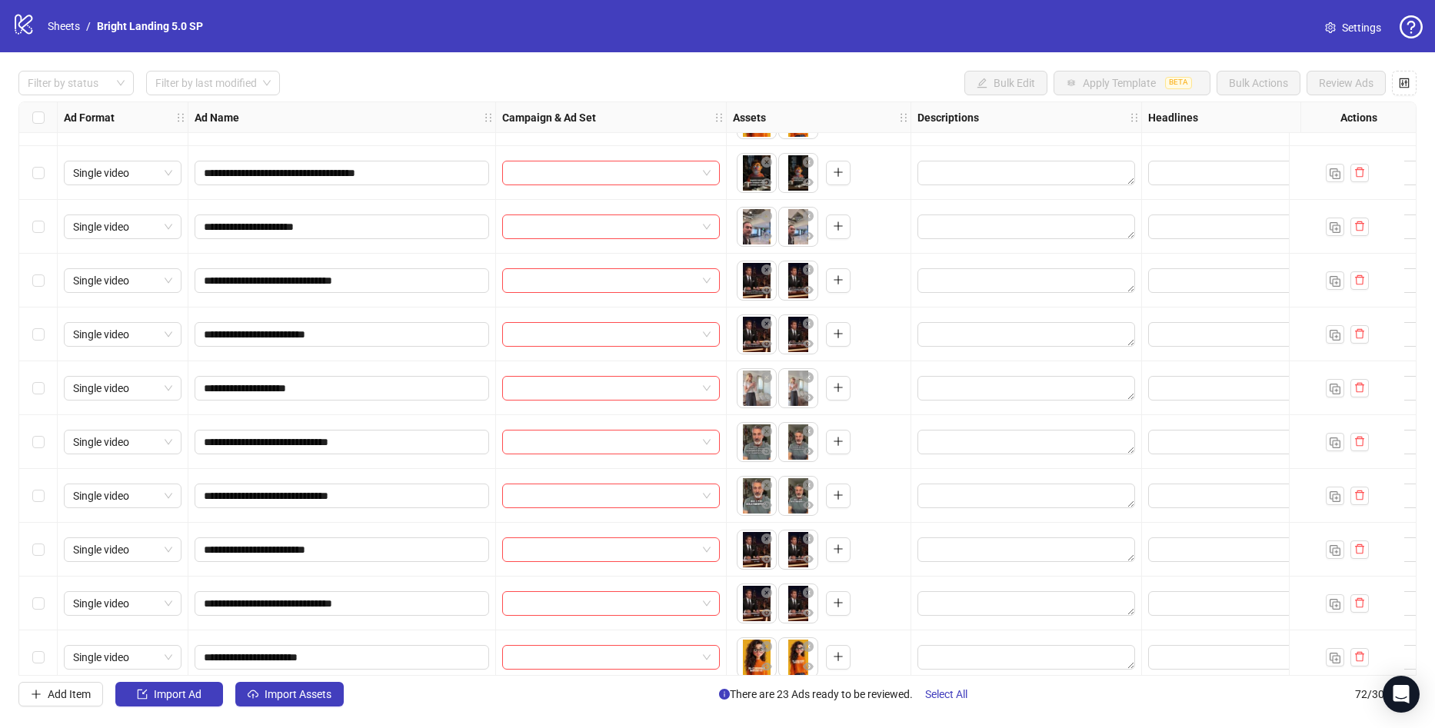
click at [46, 493] on div "Select row 65" at bounding box center [38, 496] width 38 height 54
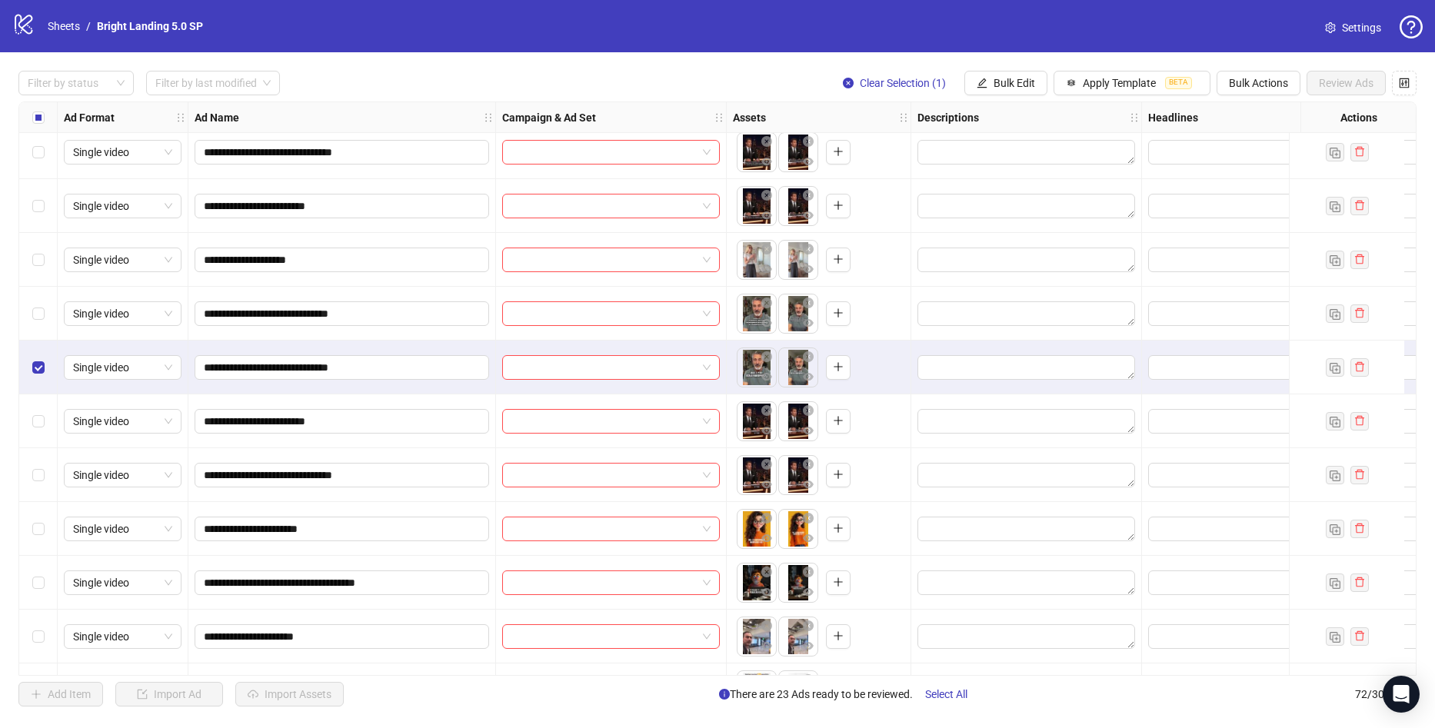
scroll to position [3339, 0]
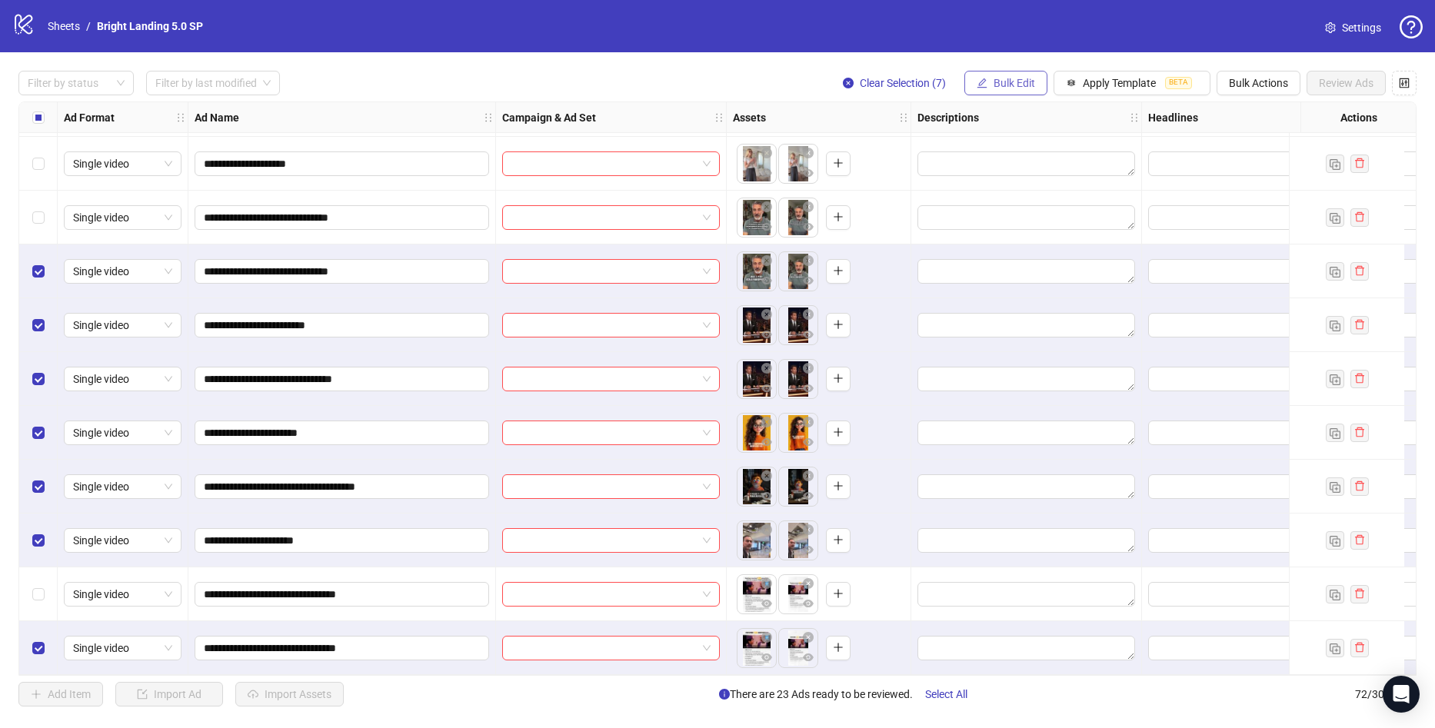
click at [1043, 90] on button "Bulk Edit" at bounding box center [1005, 83] width 83 height 25
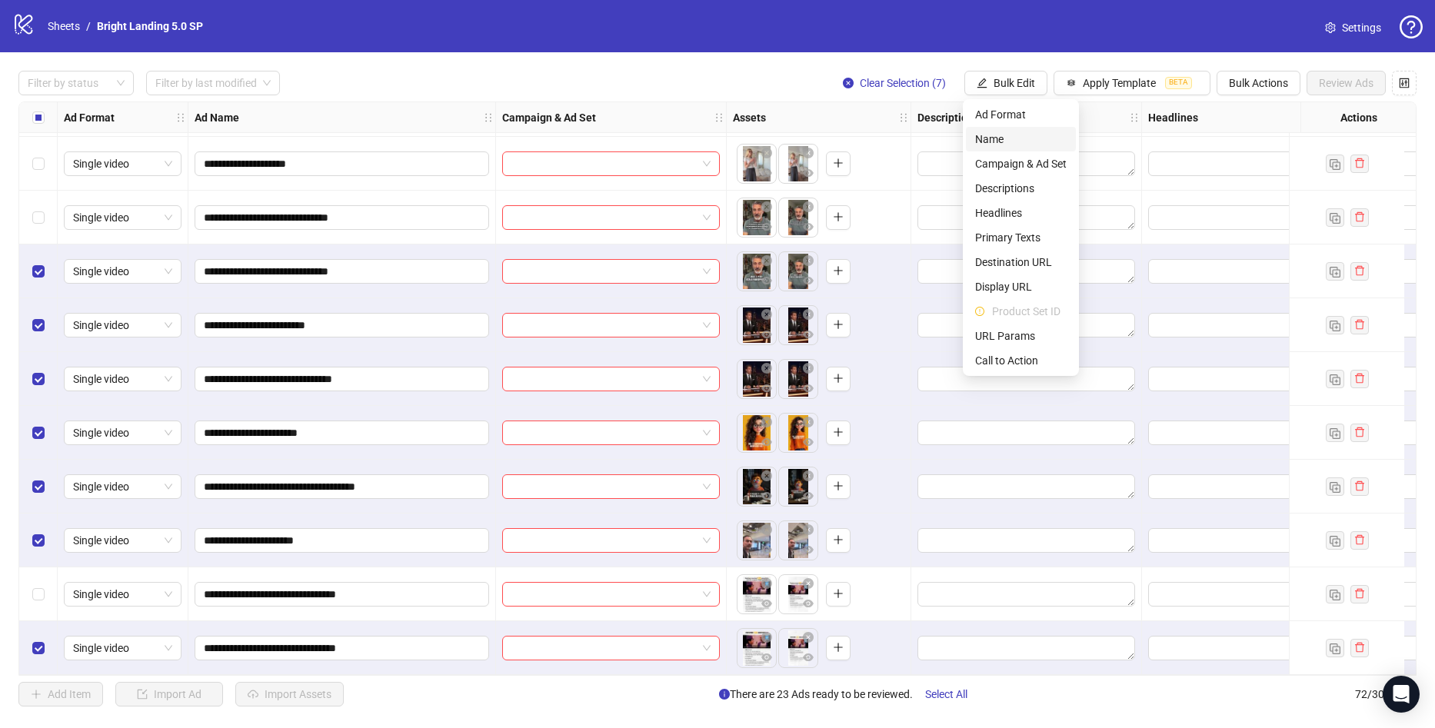
click at [1024, 145] on span "Name" at bounding box center [1020, 139] width 91 height 17
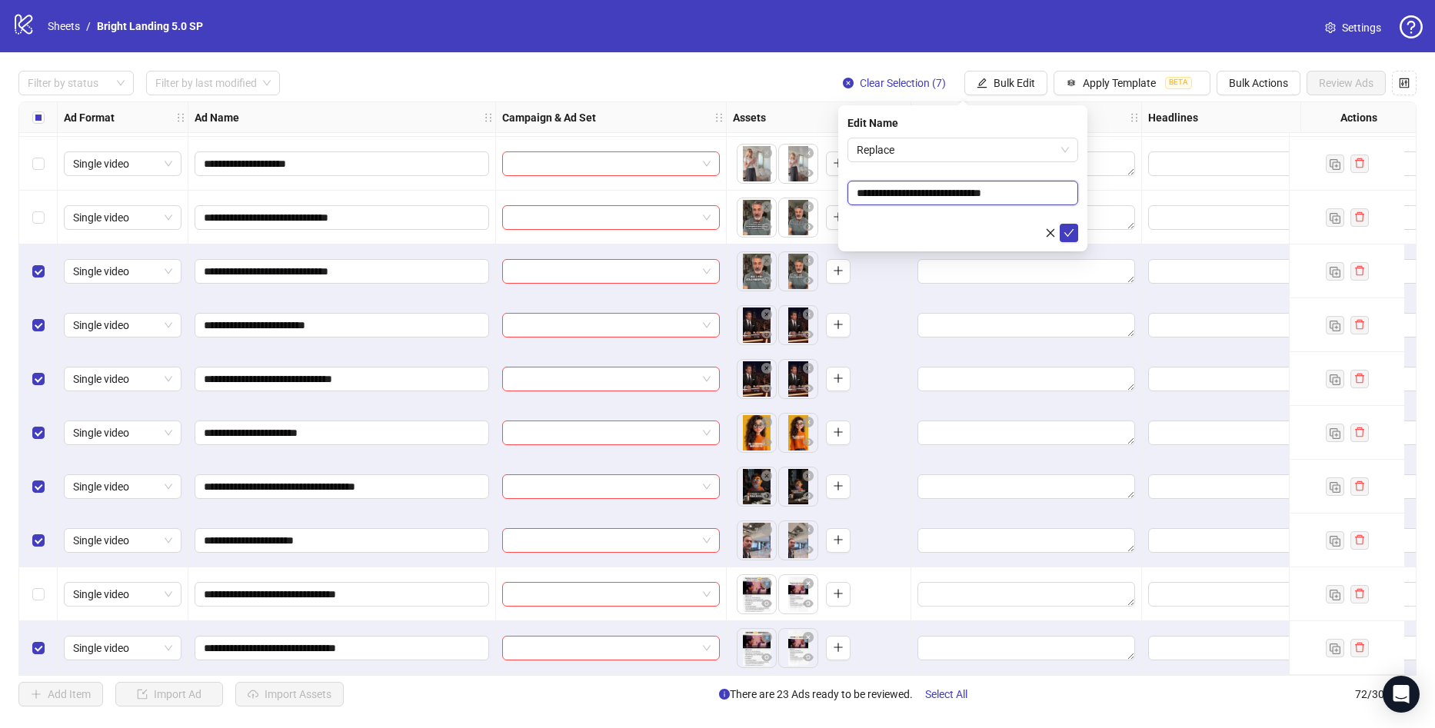
click at [923, 190] on input "**********" at bounding box center [962, 193] width 231 height 25
drag, startPoint x: 1020, startPoint y: 194, endPoint x: 839, endPoint y: 191, distance: 180.7
click at [839, 191] on div "**********" at bounding box center [962, 178] width 249 height 146
click at [981, 141] on span "Replace" at bounding box center [963, 149] width 212 height 23
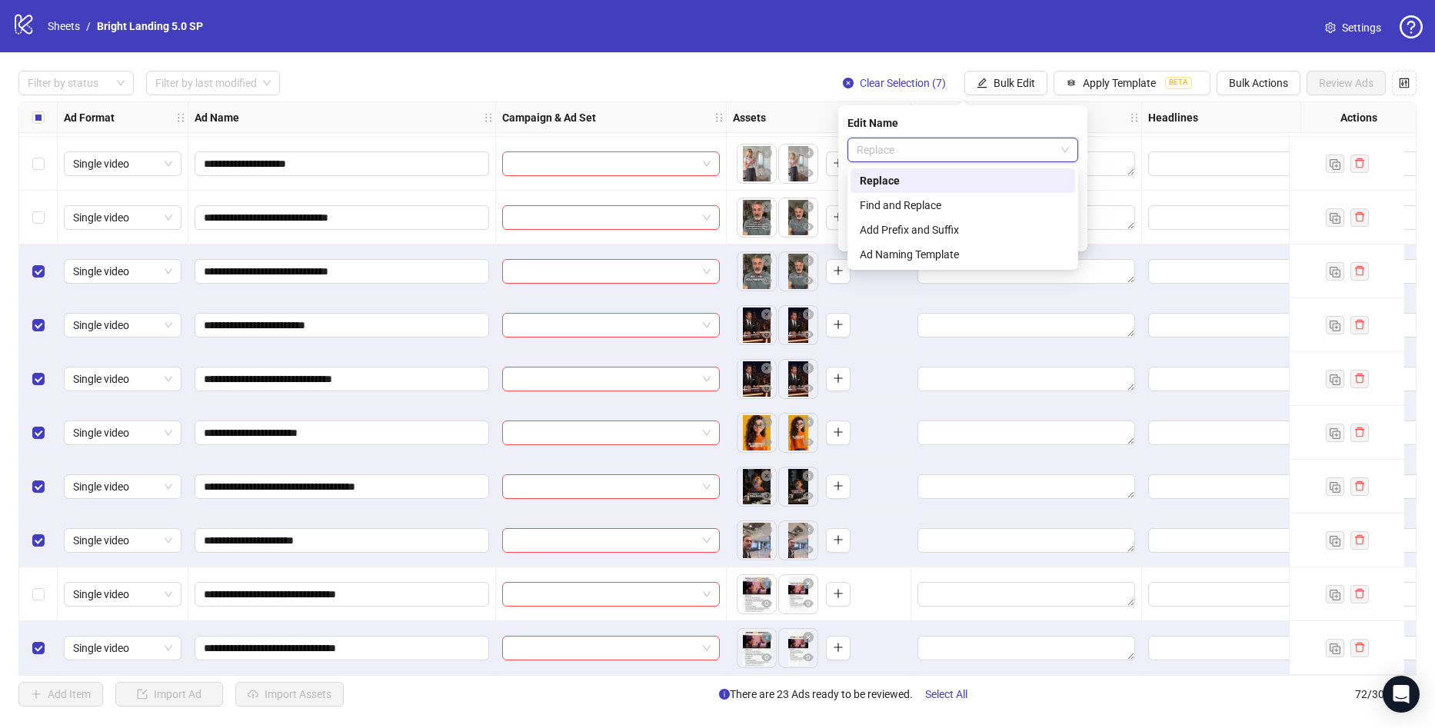
click at [933, 188] on div "Replace" at bounding box center [963, 180] width 206 height 17
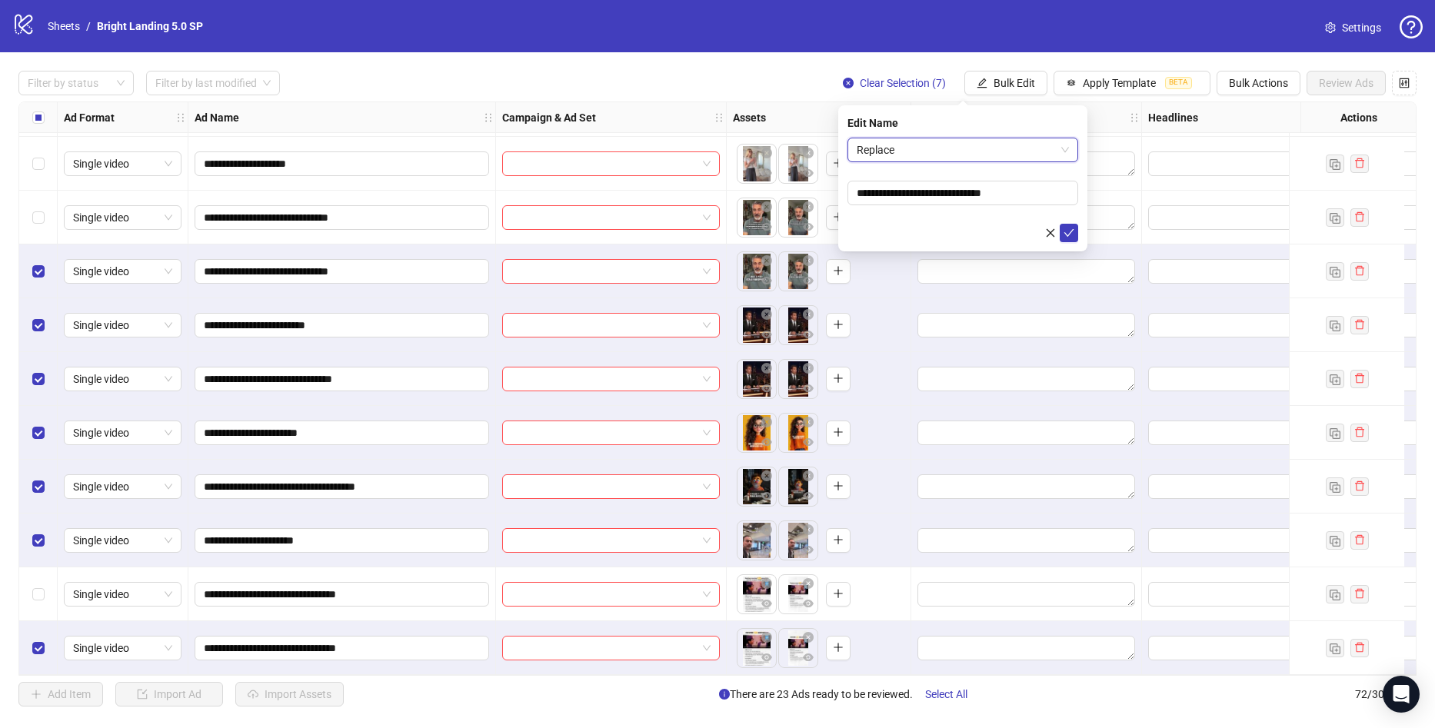
click at [941, 148] on span "Replace" at bounding box center [963, 149] width 212 height 23
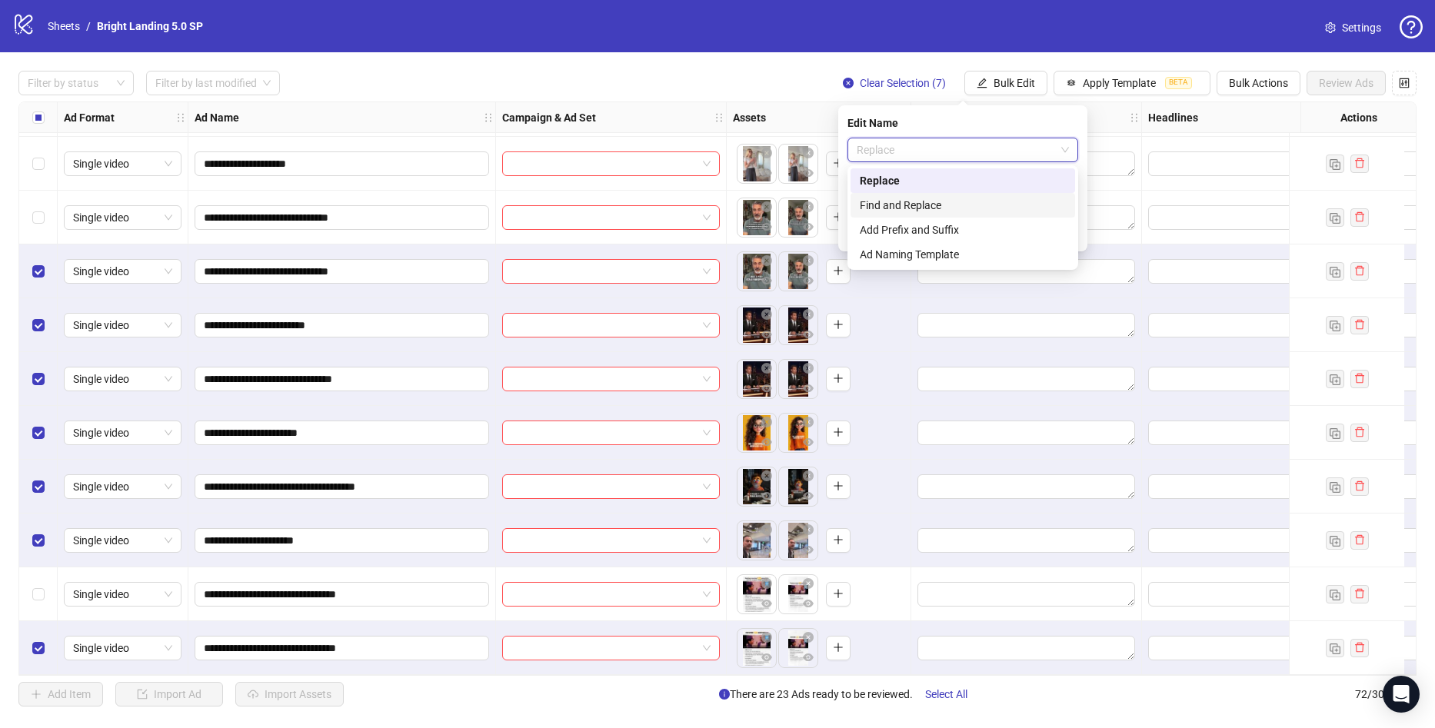
click at [906, 205] on div "Find and Replace" at bounding box center [963, 205] width 206 height 17
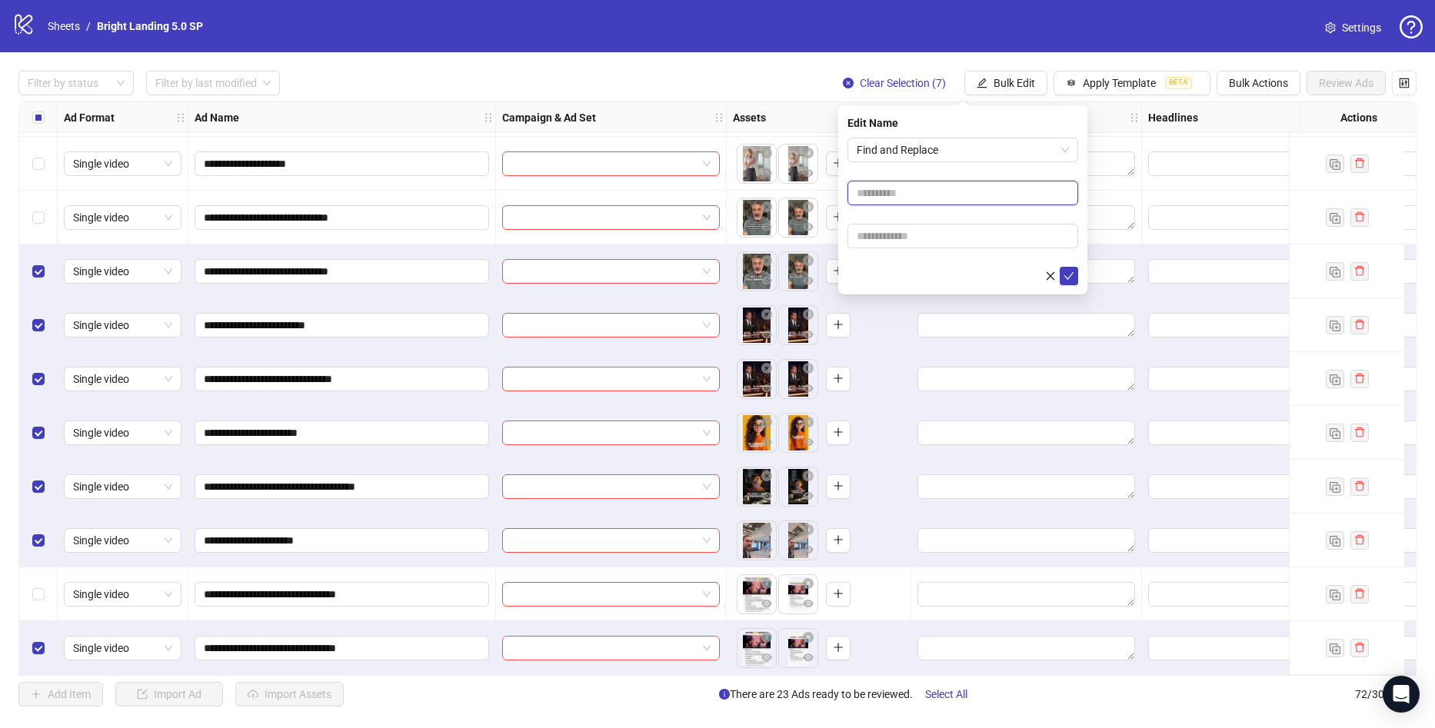
click at [937, 196] on input "text" at bounding box center [962, 193] width 231 height 25
type input "***"
click at [1064, 271] on icon "check" at bounding box center [1068, 276] width 11 height 11
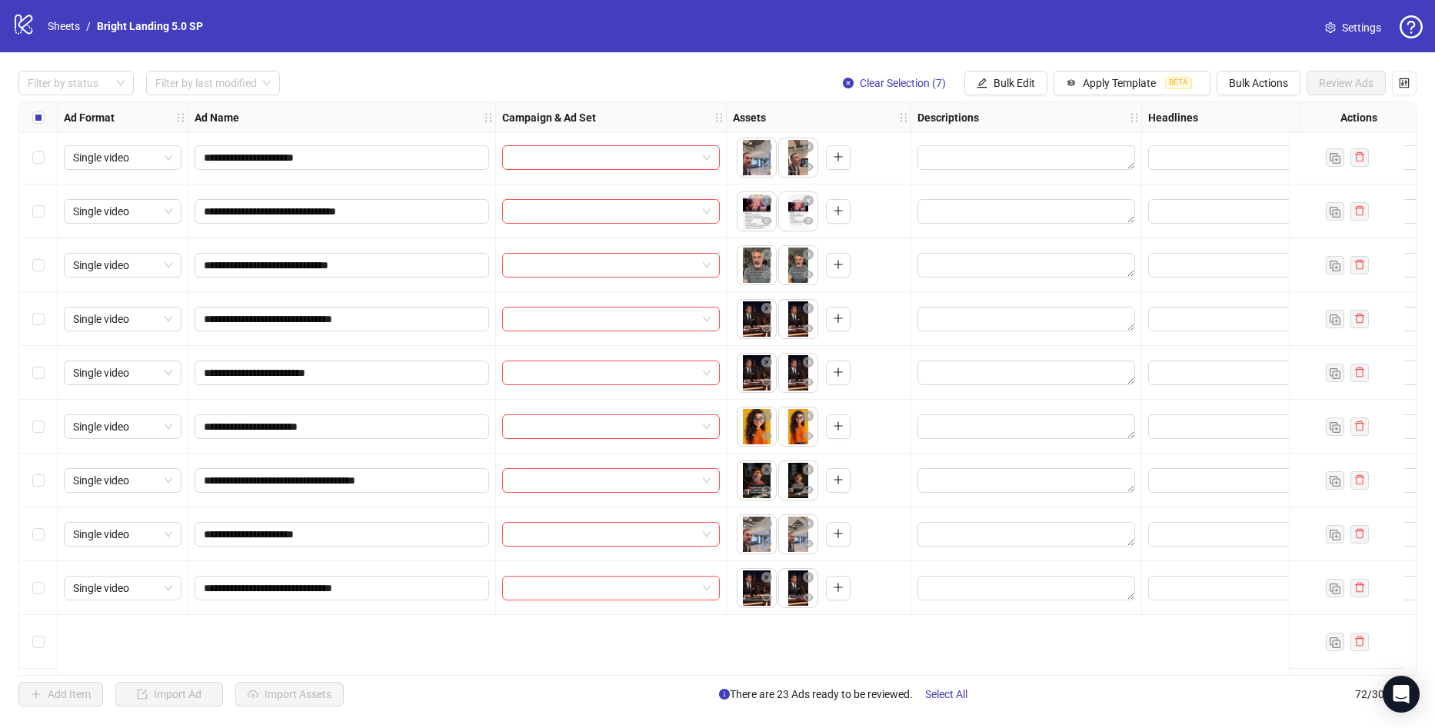
scroll to position [2647, 0]
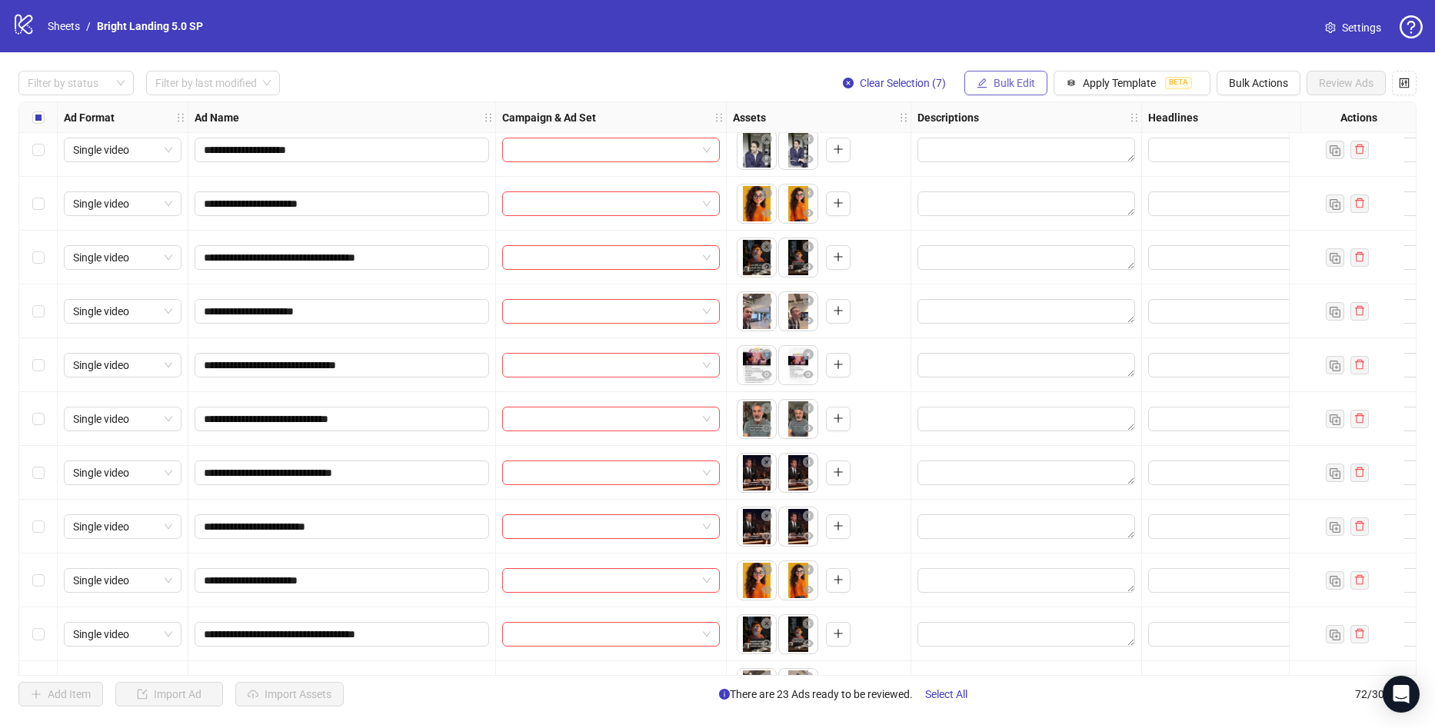
click at [1025, 82] on span "Bulk Edit" at bounding box center [1014, 83] width 42 height 12
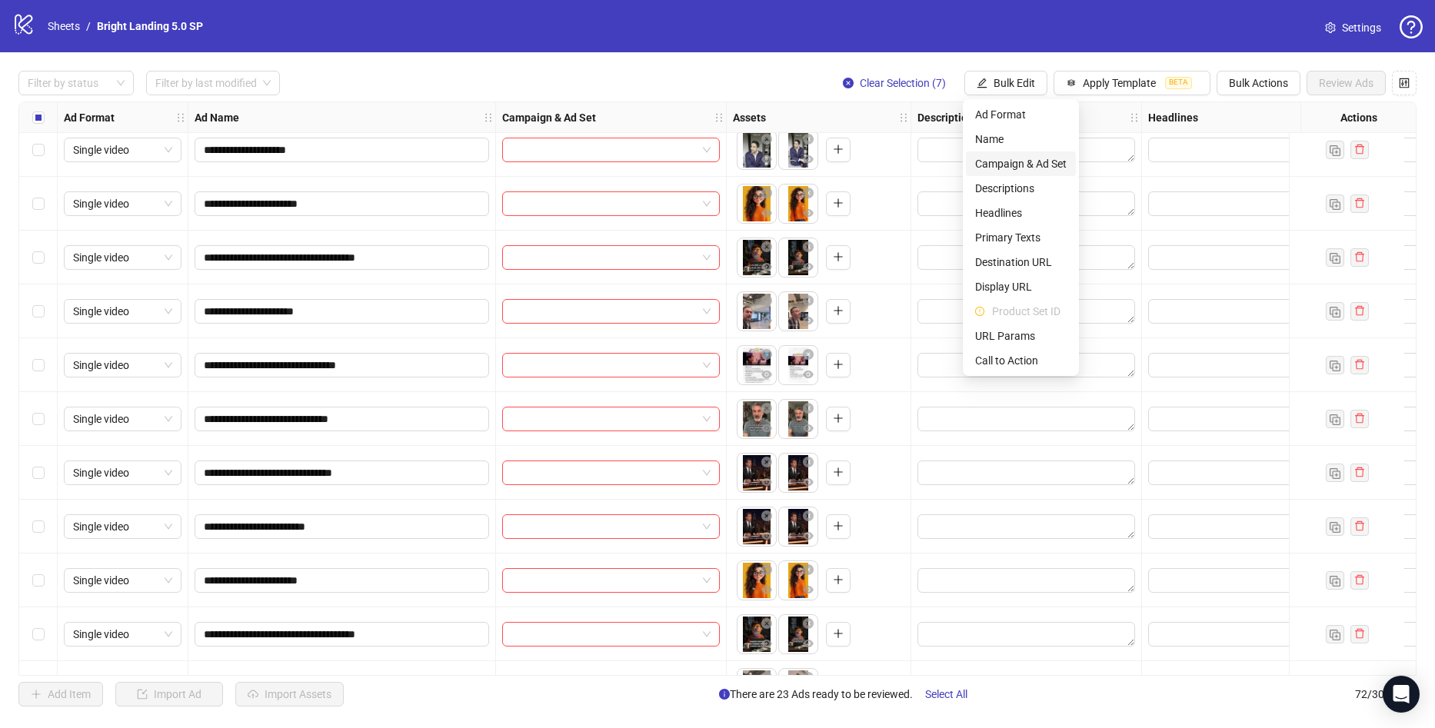
click at [1026, 169] on span "Campaign & Ad Set" at bounding box center [1020, 163] width 91 height 17
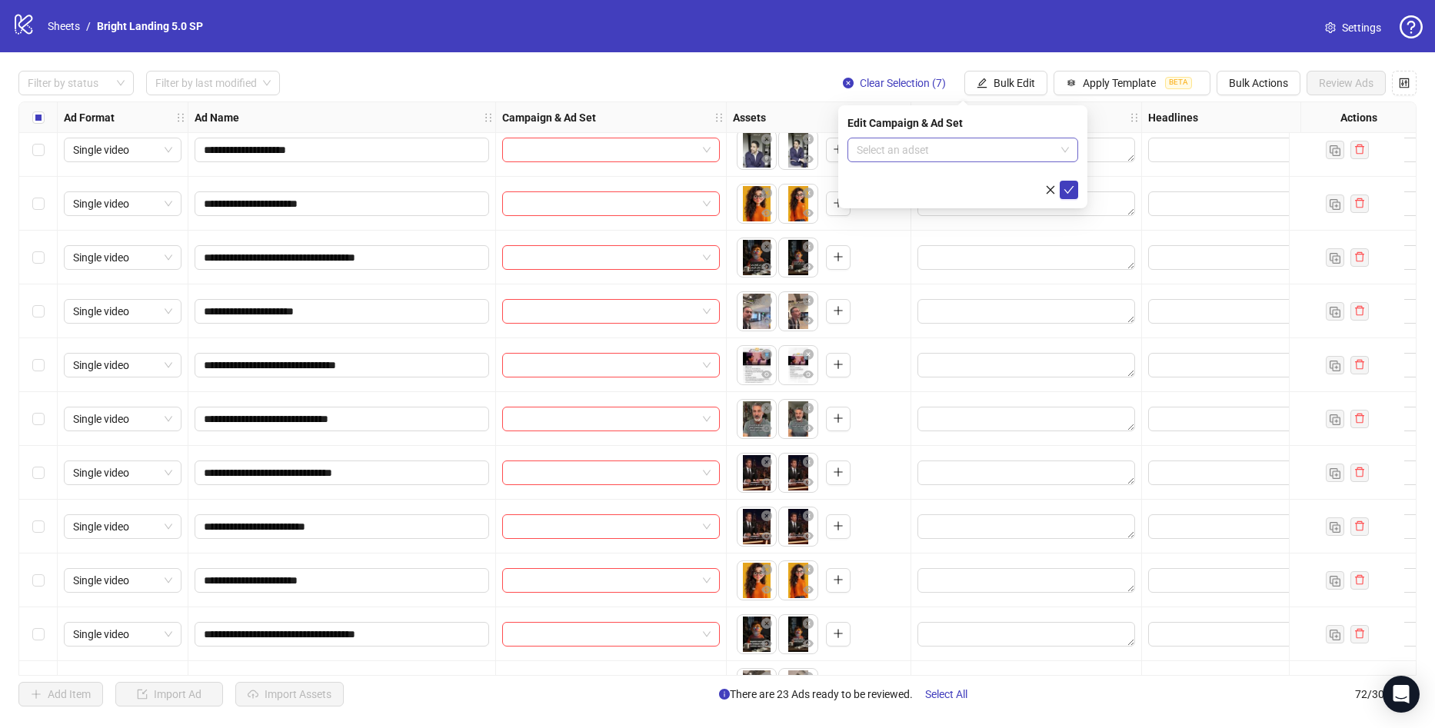
click at [953, 159] on input "search" at bounding box center [956, 149] width 198 height 23
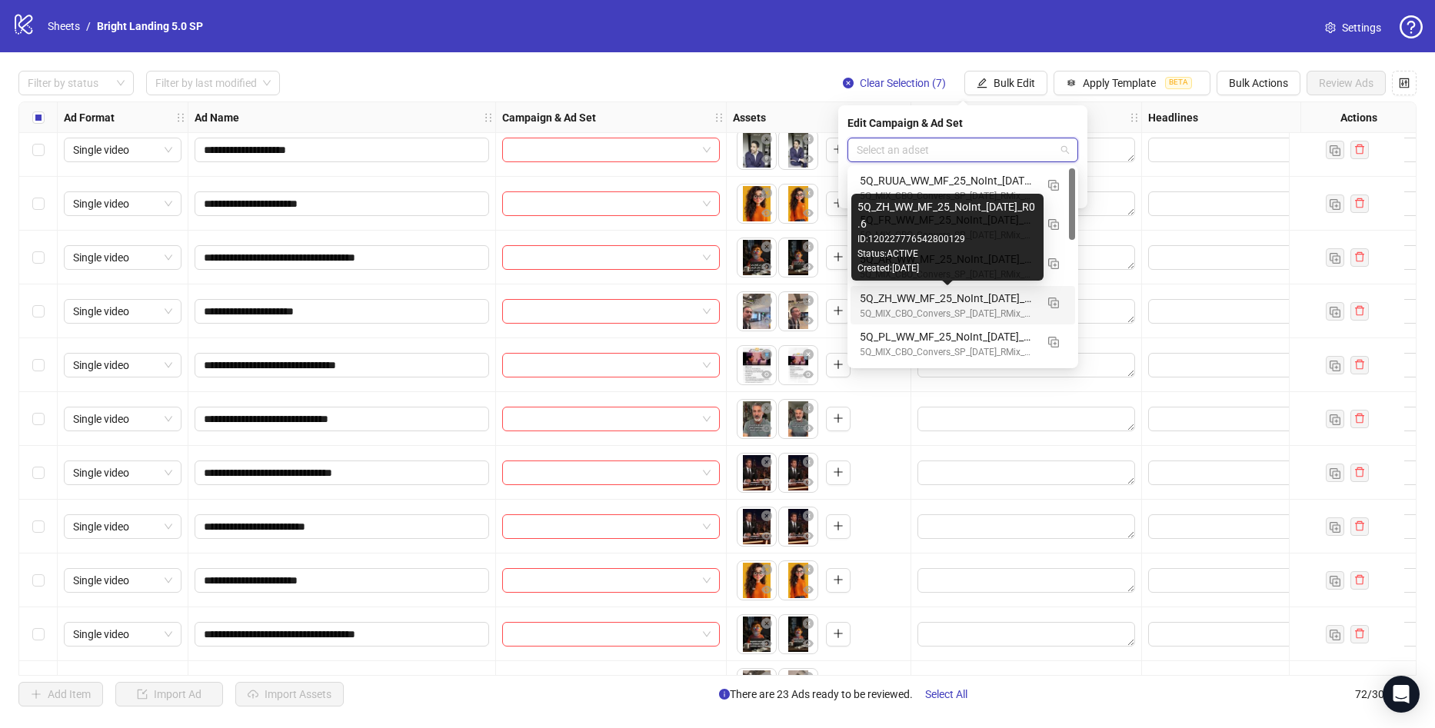
click at [985, 297] on div "5Q_ZH_WW_MF_25_NoInt_[DATE]_R0.6" at bounding box center [947, 298] width 175 height 17
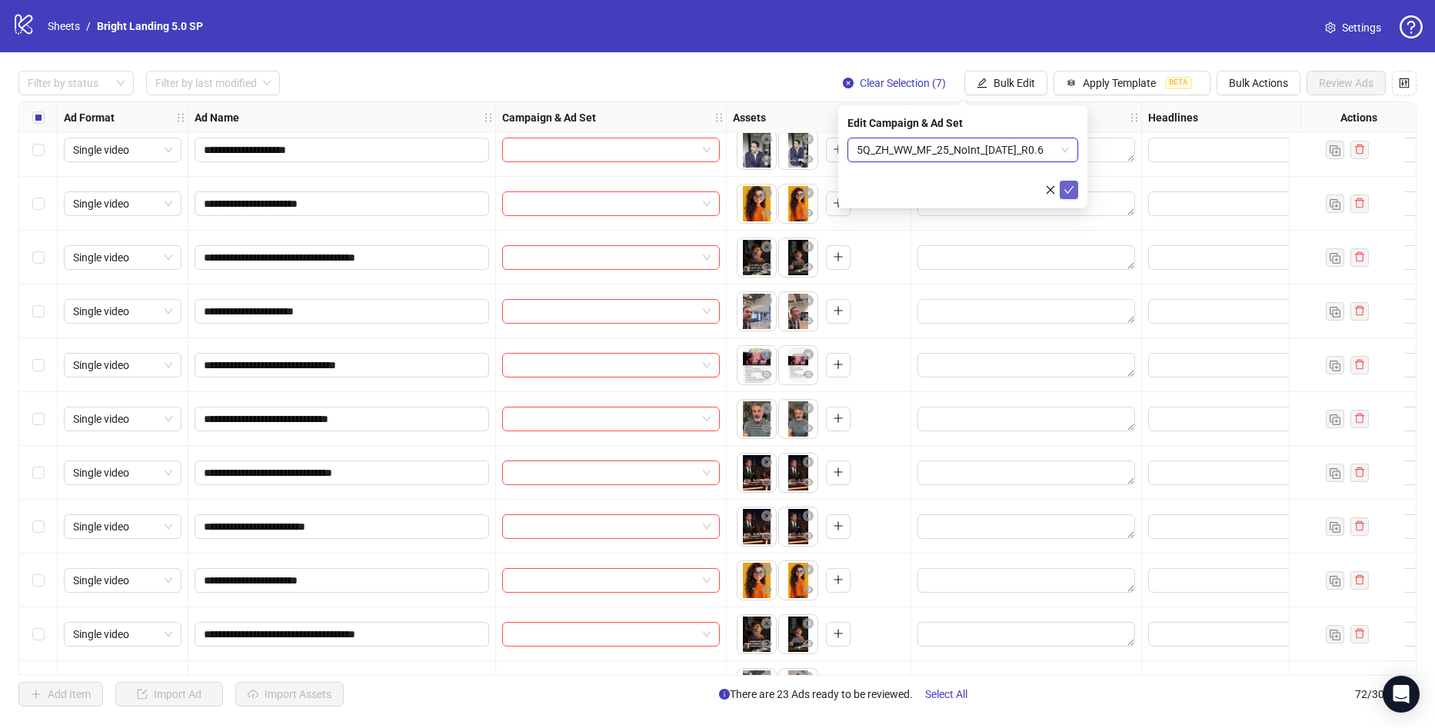
click at [1073, 191] on icon "check" at bounding box center [1068, 190] width 11 height 11
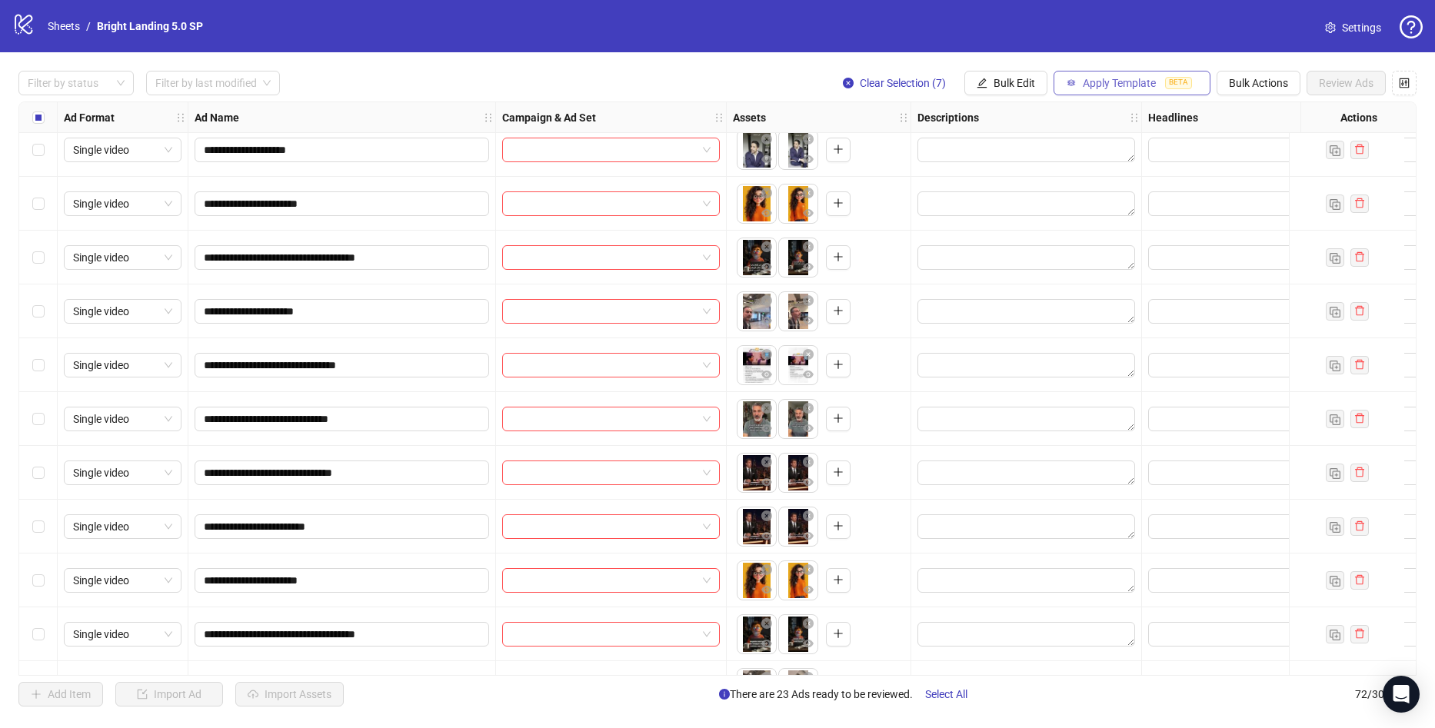
click at [1106, 80] on span "Apply Template" at bounding box center [1119, 83] width 73 height 12
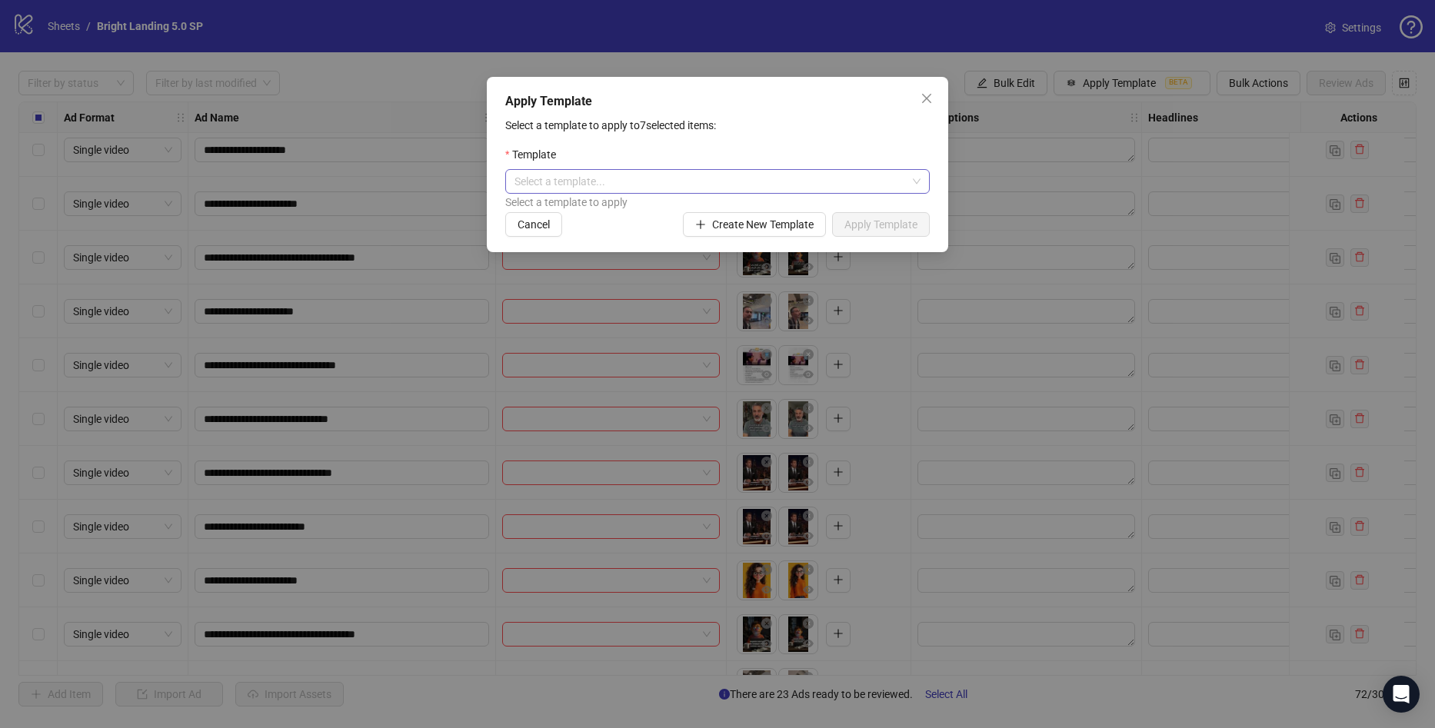
click at [777, 188] on input "search" at bounding box center [710, 181] width 392 height 23
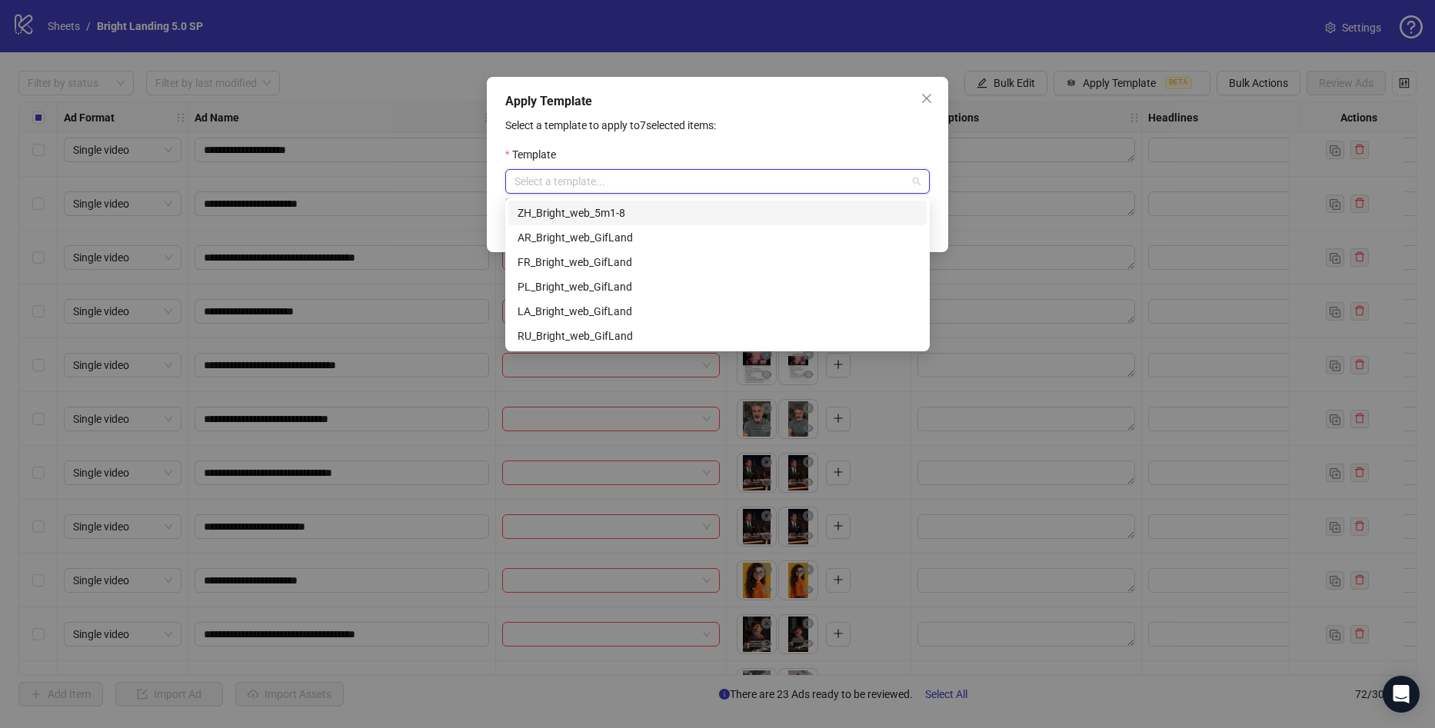
click at [680, 215] on div "ZH_Bright_web_5m1-8" at bounding box center [717, 213] width 400 height 17
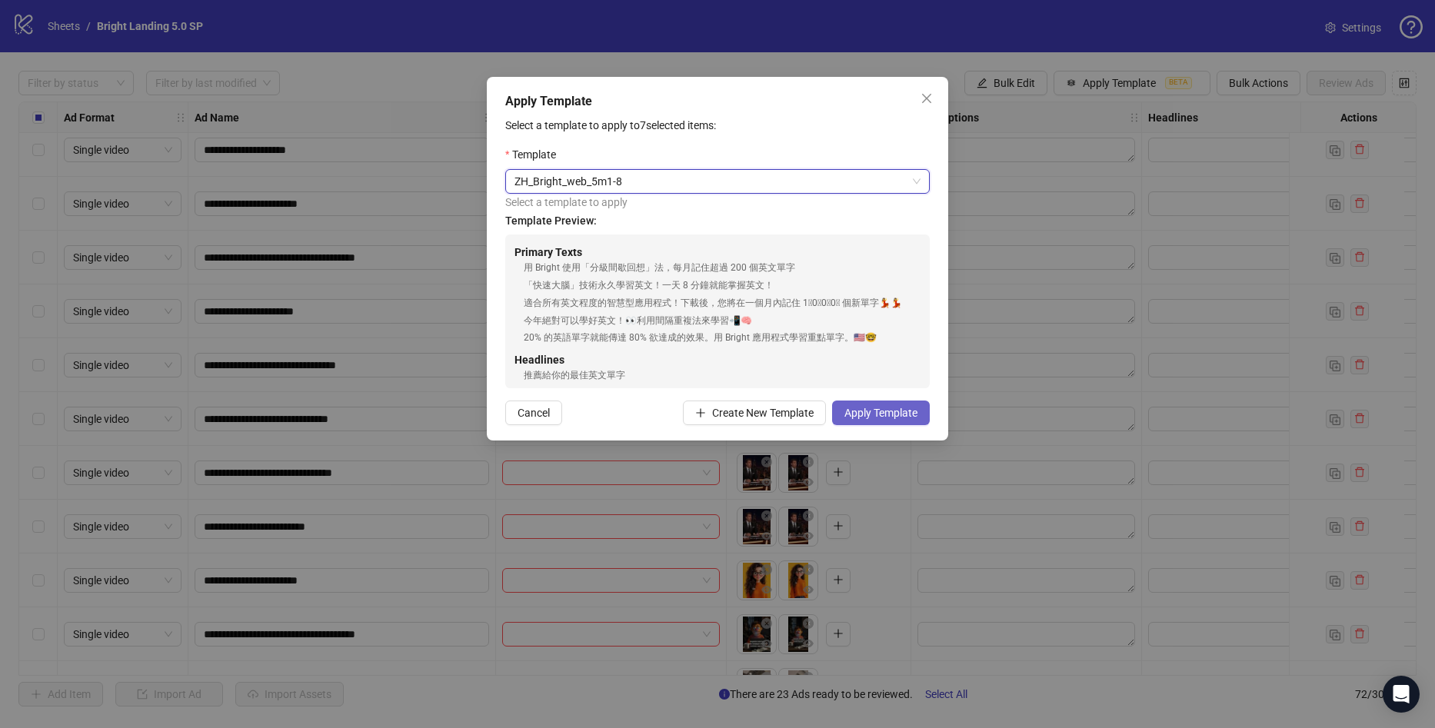
click at [902, 406] on button "Apply Template" at bounding box center [881, 413] width 98 height 25
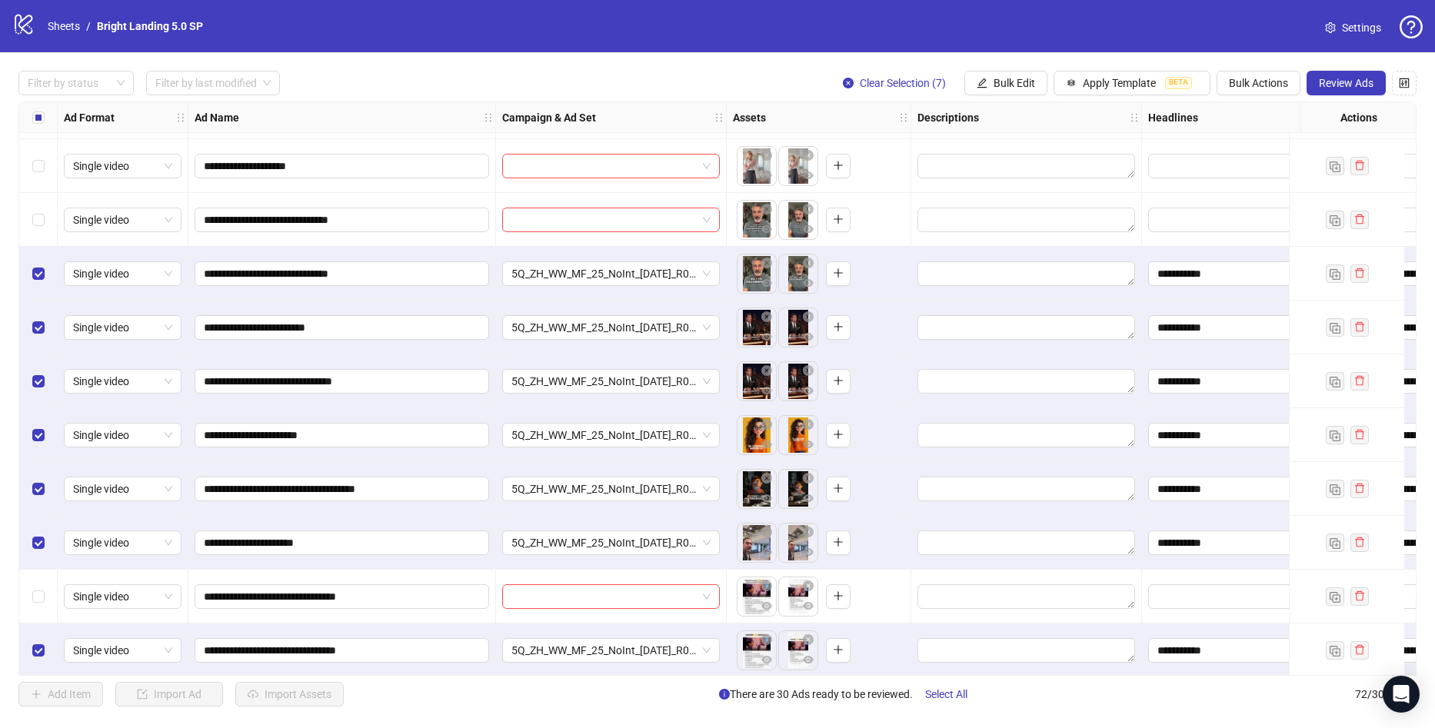
scroll to position [3339, 0]
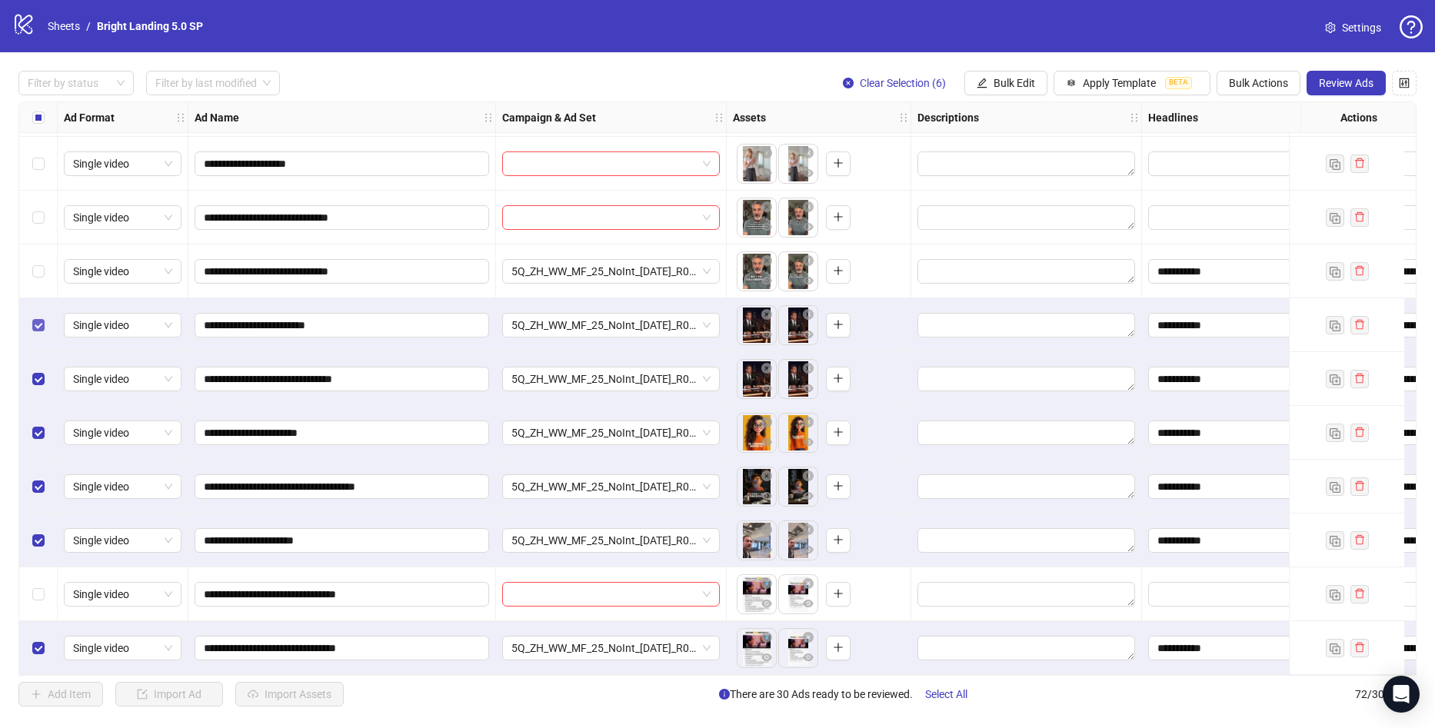
click at [44, 328] on div "Select row 66" at bounding box center [38, 325] width 38 height 54
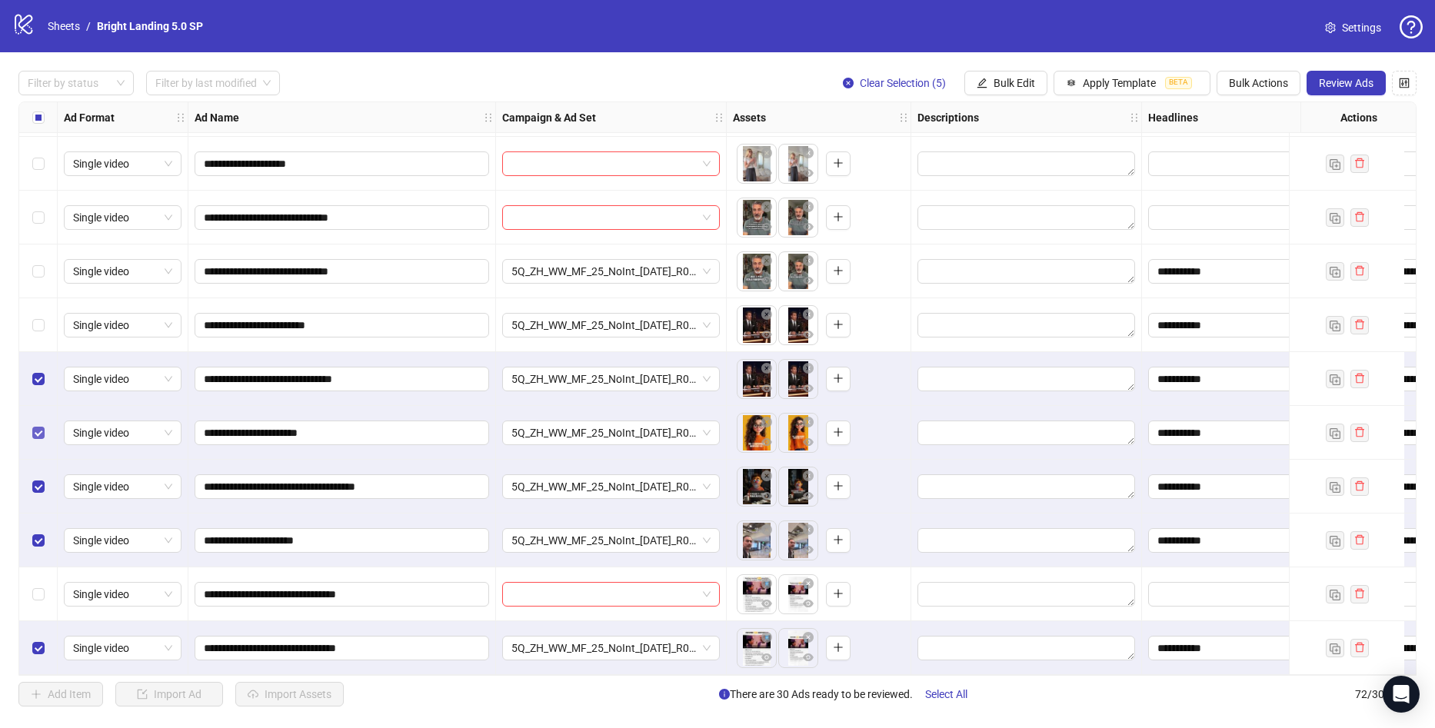
drag, startPoint x: 38, startPoint y: 384, endPoint x: 35, endPoint y: 419, distance: 35.5
click at [37, 384] on div "Select row 67" at bounding box center [38, 379] width 38 height 54
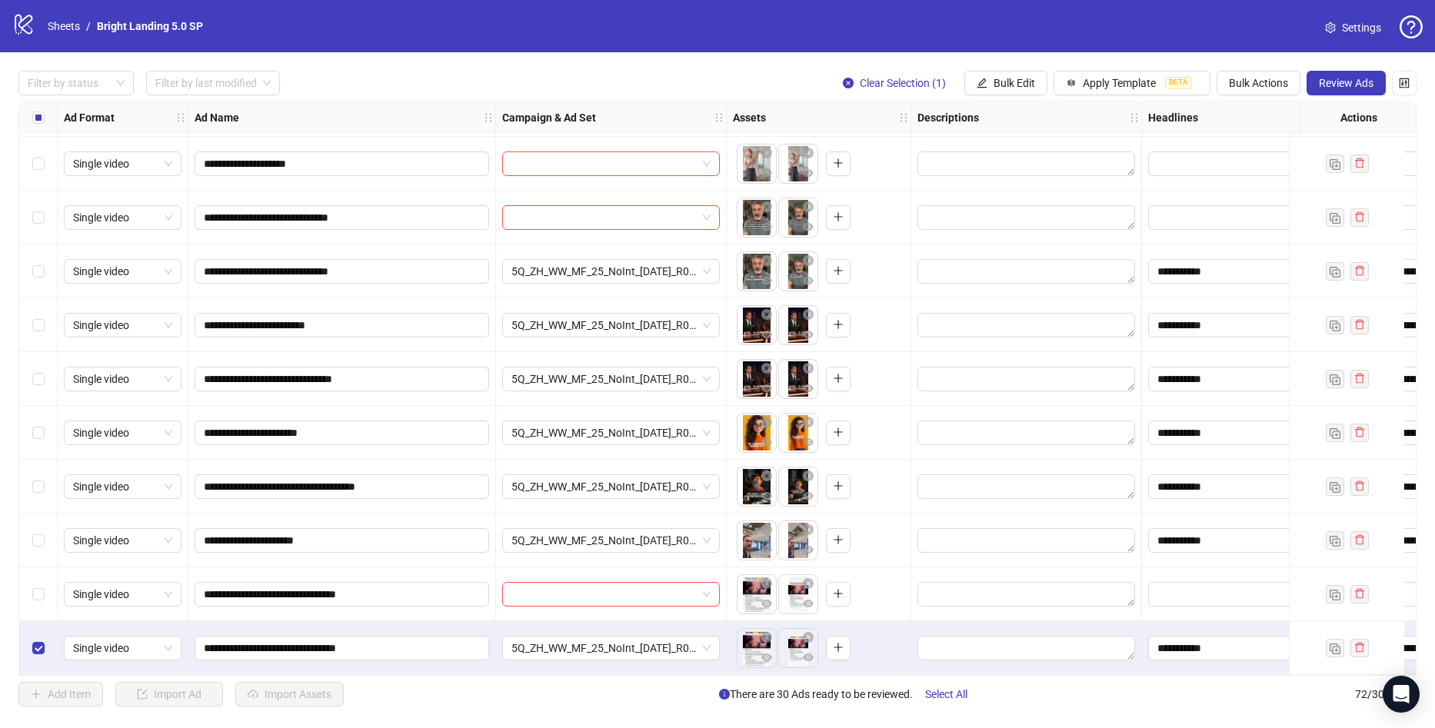
click at [39, 614] on div "Select row 71" at bounding box center [38, 594] width 38 height 54
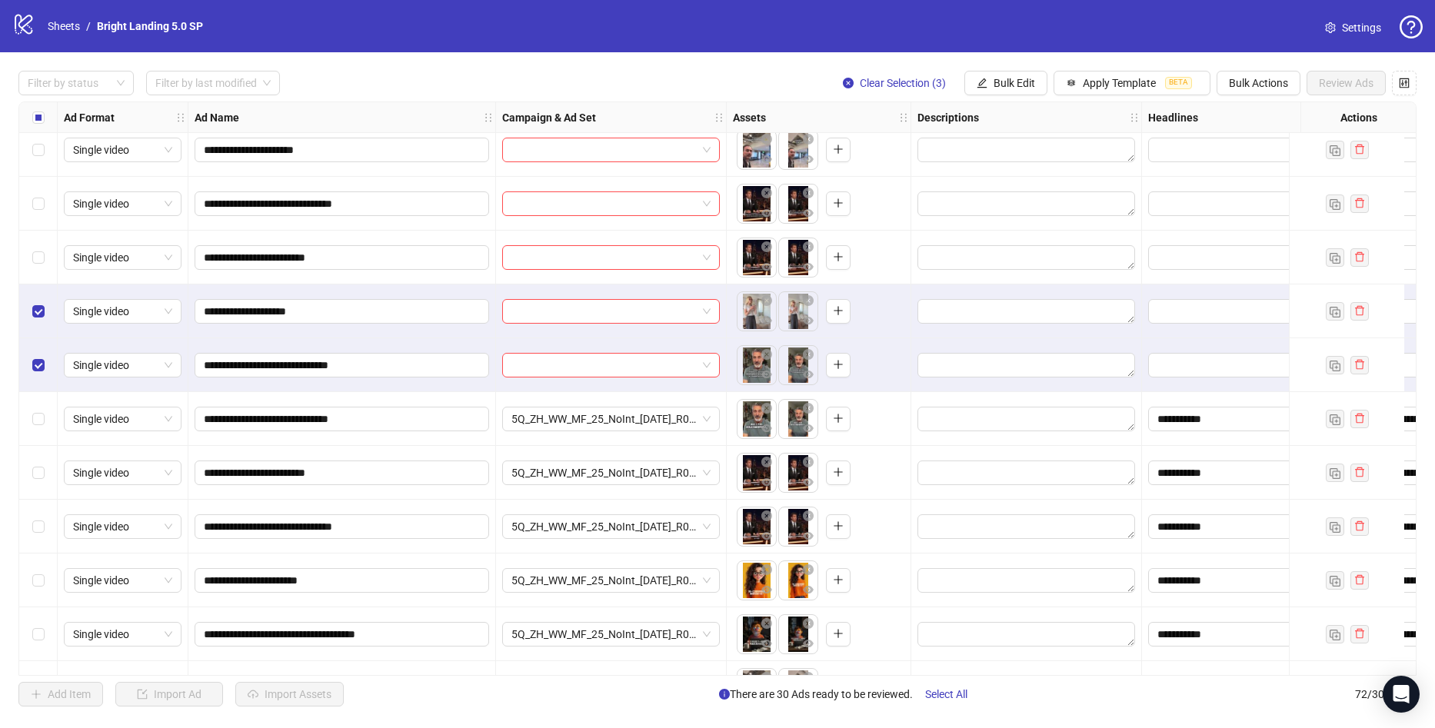
scroll to position [3109, 0]
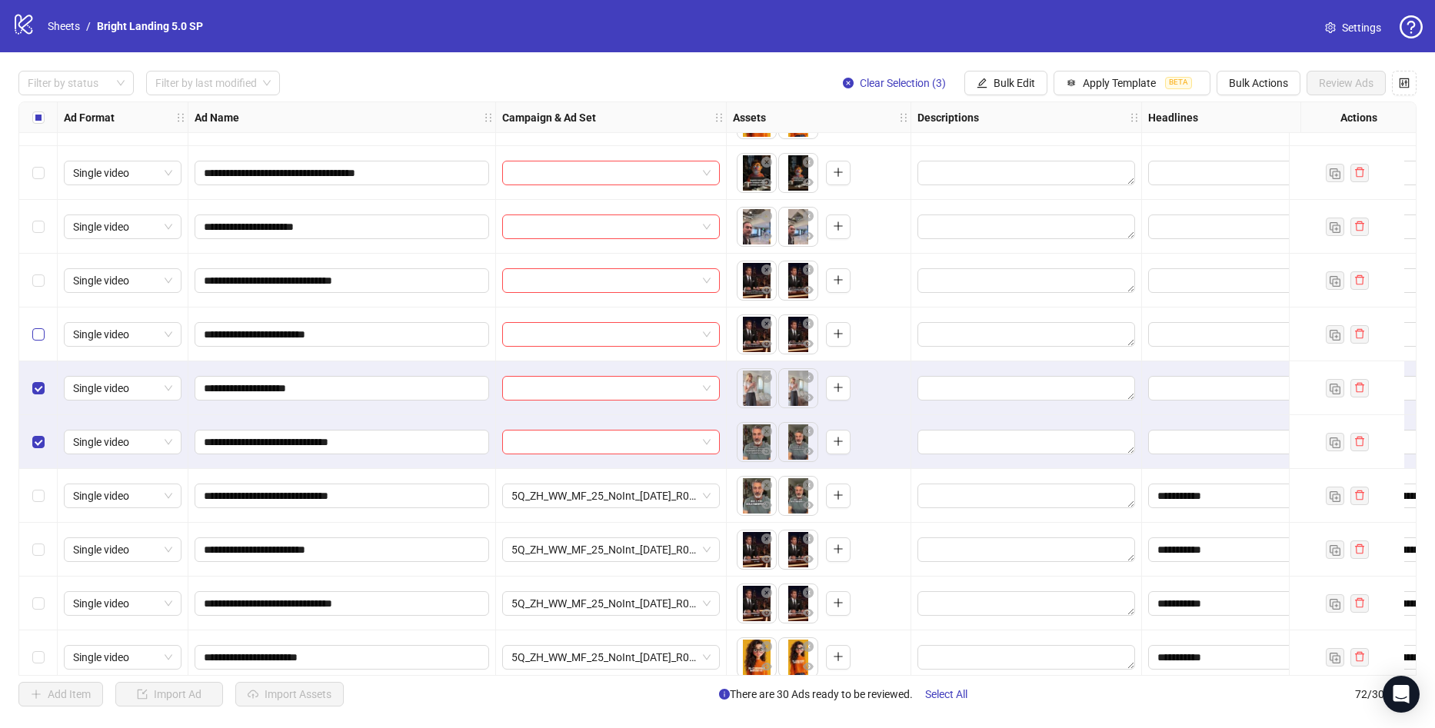
click at [40, 341] on label "Select row 62" at bounding box center [38, 334] width 12 height 17
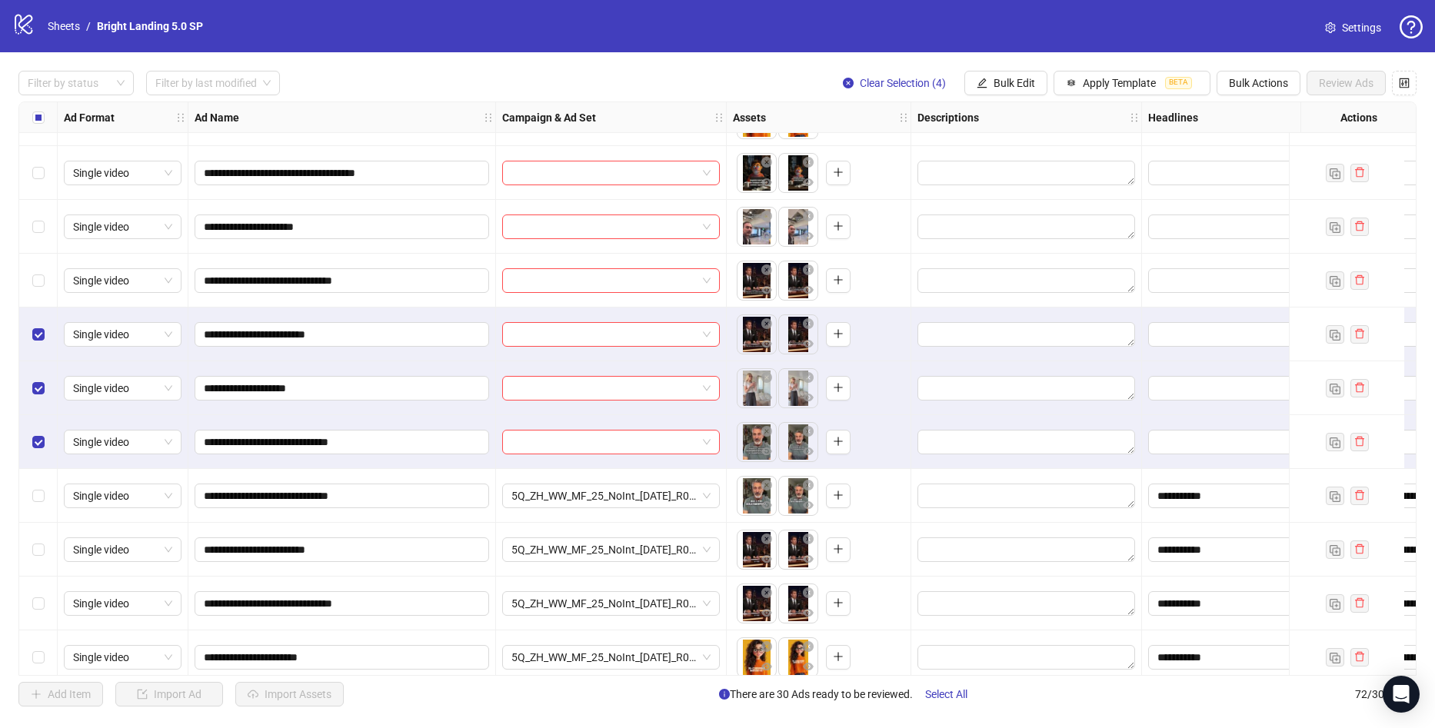
click at [361, 85] on div "Filter by status Filter by last modified Clear Selection (4) Bulk Edit Apply Te…" at bounding box center [717, 83] width 1398 height 25
drag, startPoint x: 36, startPoint y: 272, endPoint x: 43, endPoint y: 235, distance: 37.5
click at [36, 273] on label "Select row 61" at bounding box center [38, 280] width 12 height 17
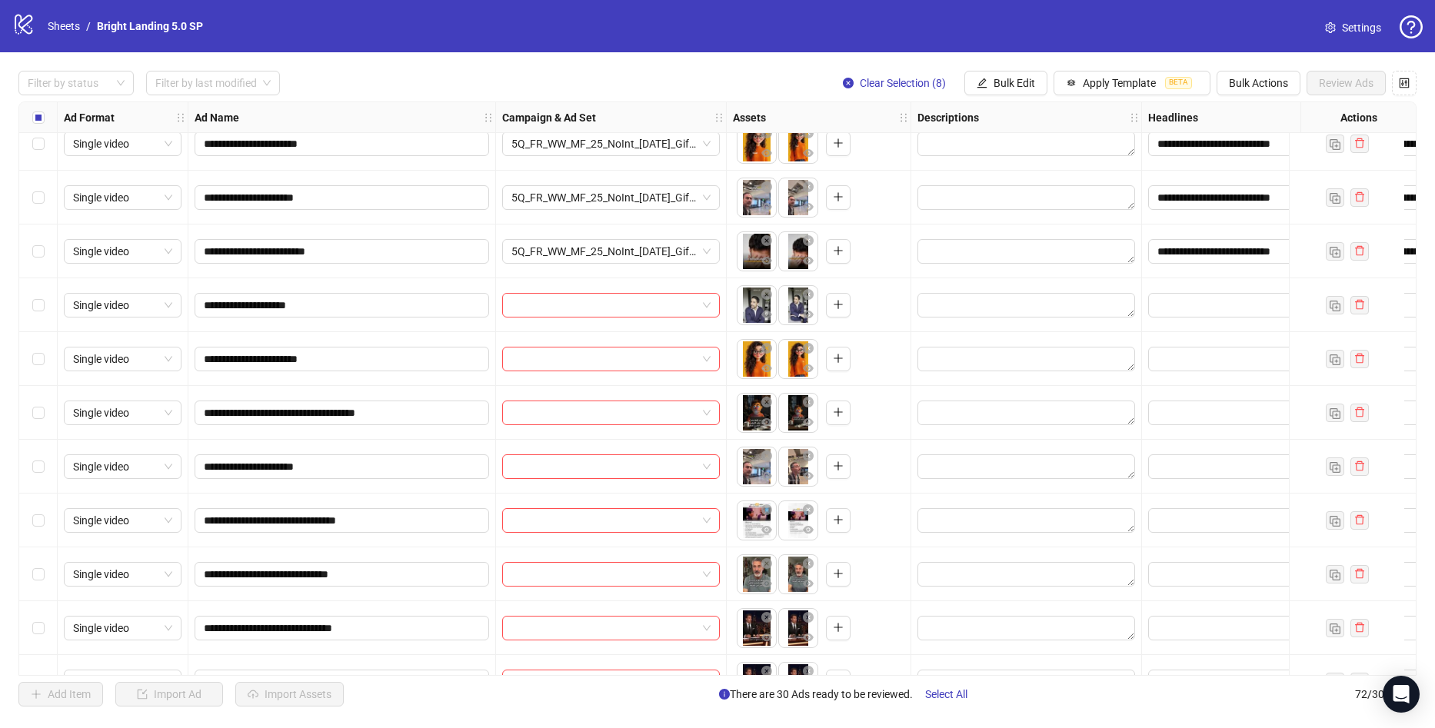
scroll to position [2417, 0]
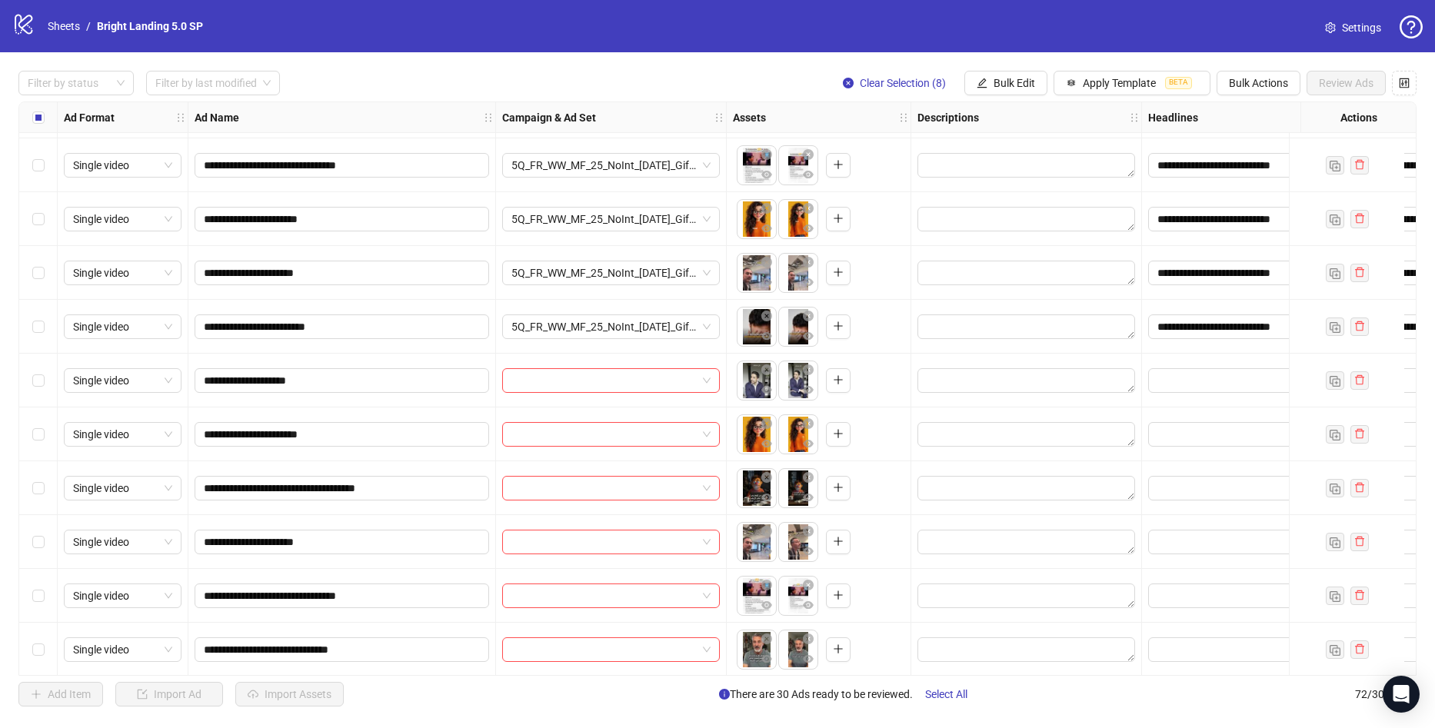
drag, startPoint x: 990, startPoint y: 81, endPoint x: 998, endPoint y: 108, distance: 28.2
click at [989, 81] on button "Bulk Edit" at bounding box center [1005, 83] width 83 height 25
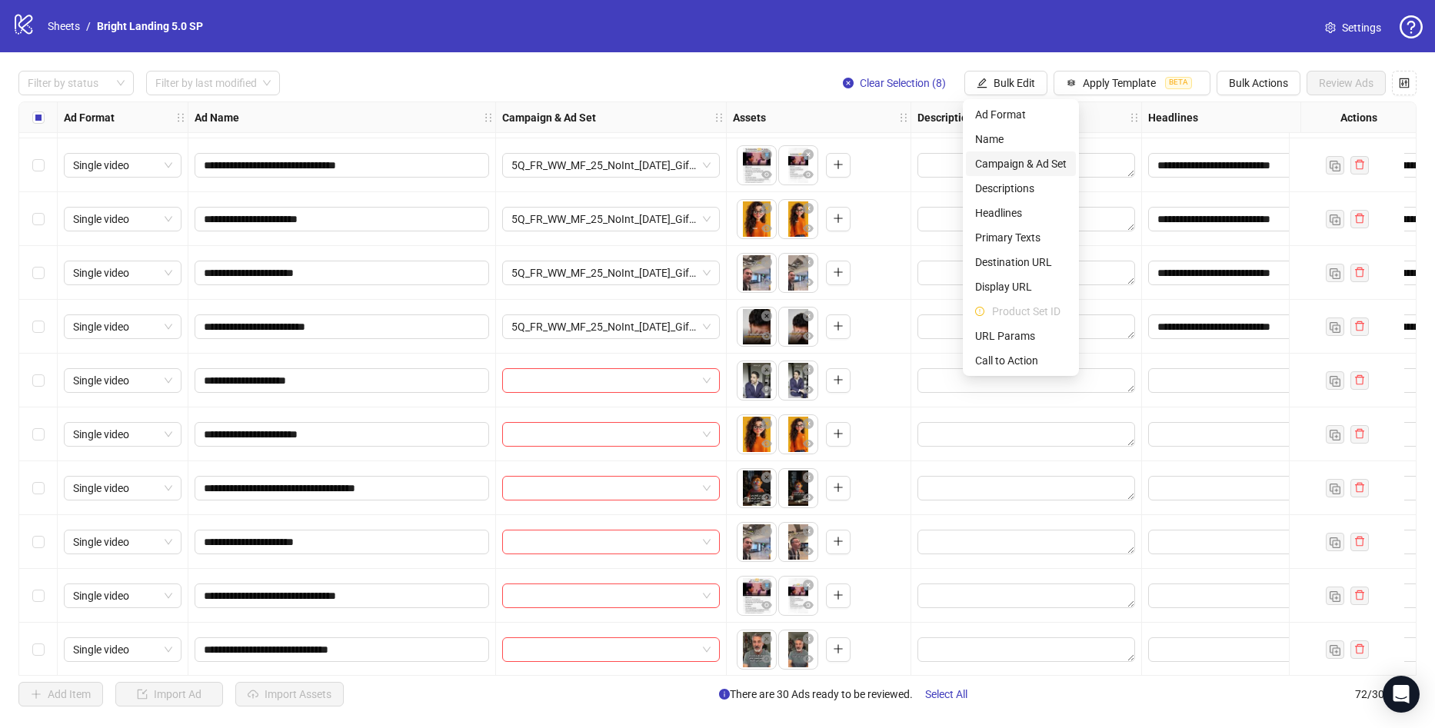
click at [1006, 171] on span "Campaign & Ad Set" at bounding box center [1020, 163] width 91 height 17
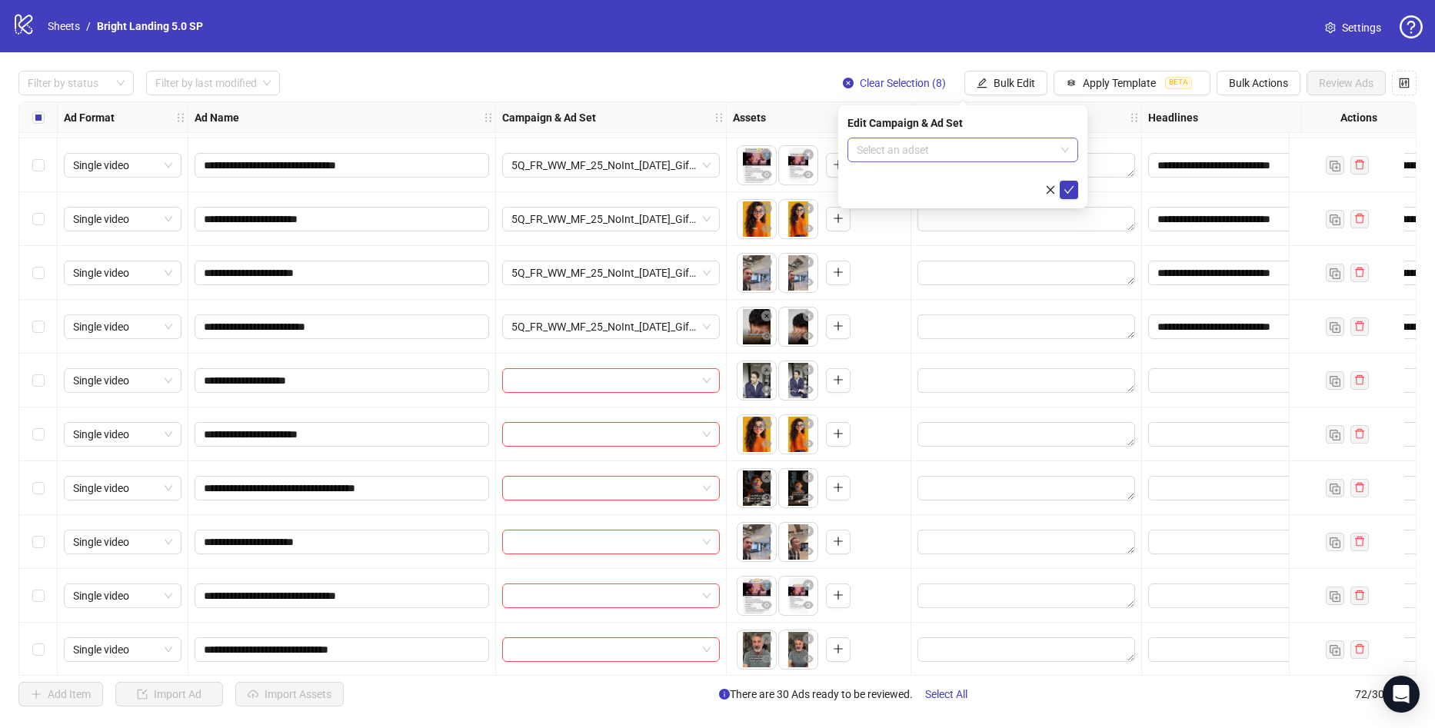
click at [943, 158] on input "search" at bounding box center [956, 149] width 198 height 23
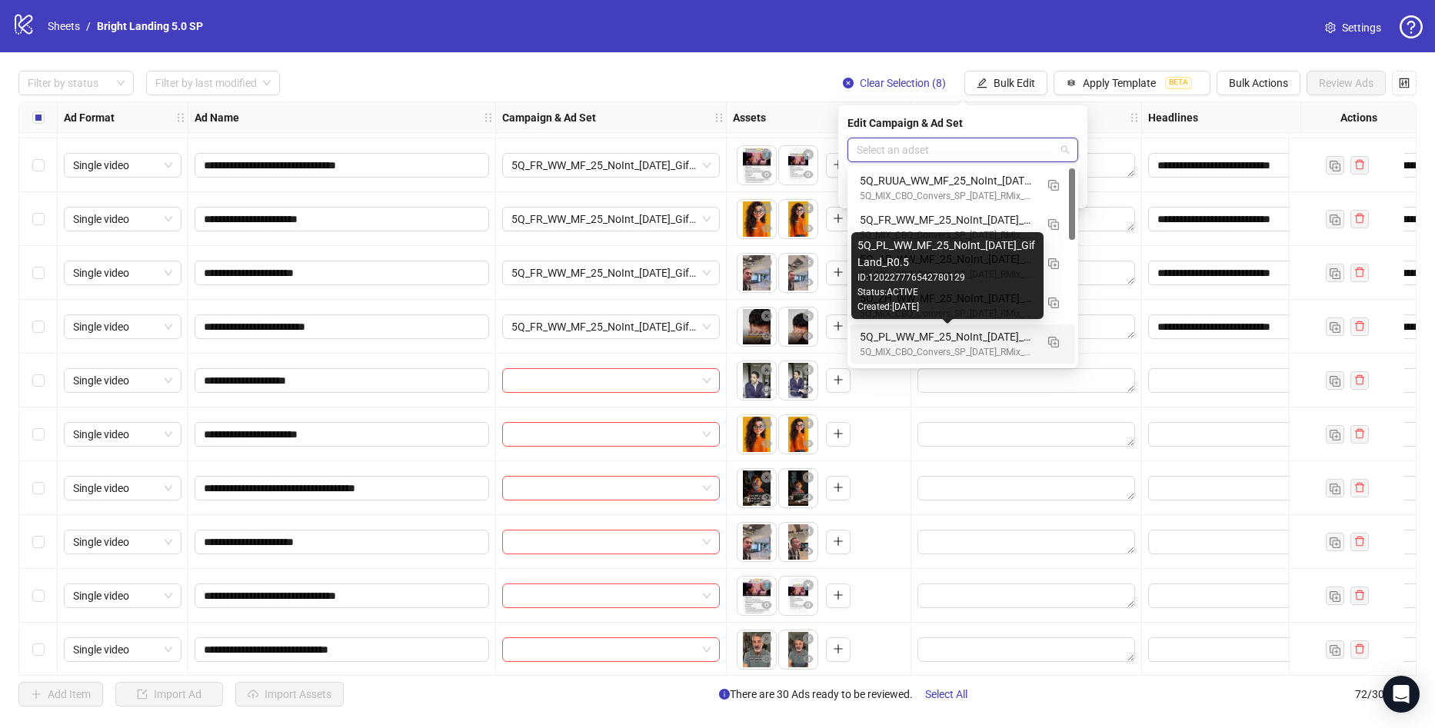
click at [935, 332] on div "5Q_PL_WW_MF_25_NoInt_[DATE]_GifLand_R0.5" at bounding box center [947, 336] width 175 height 17
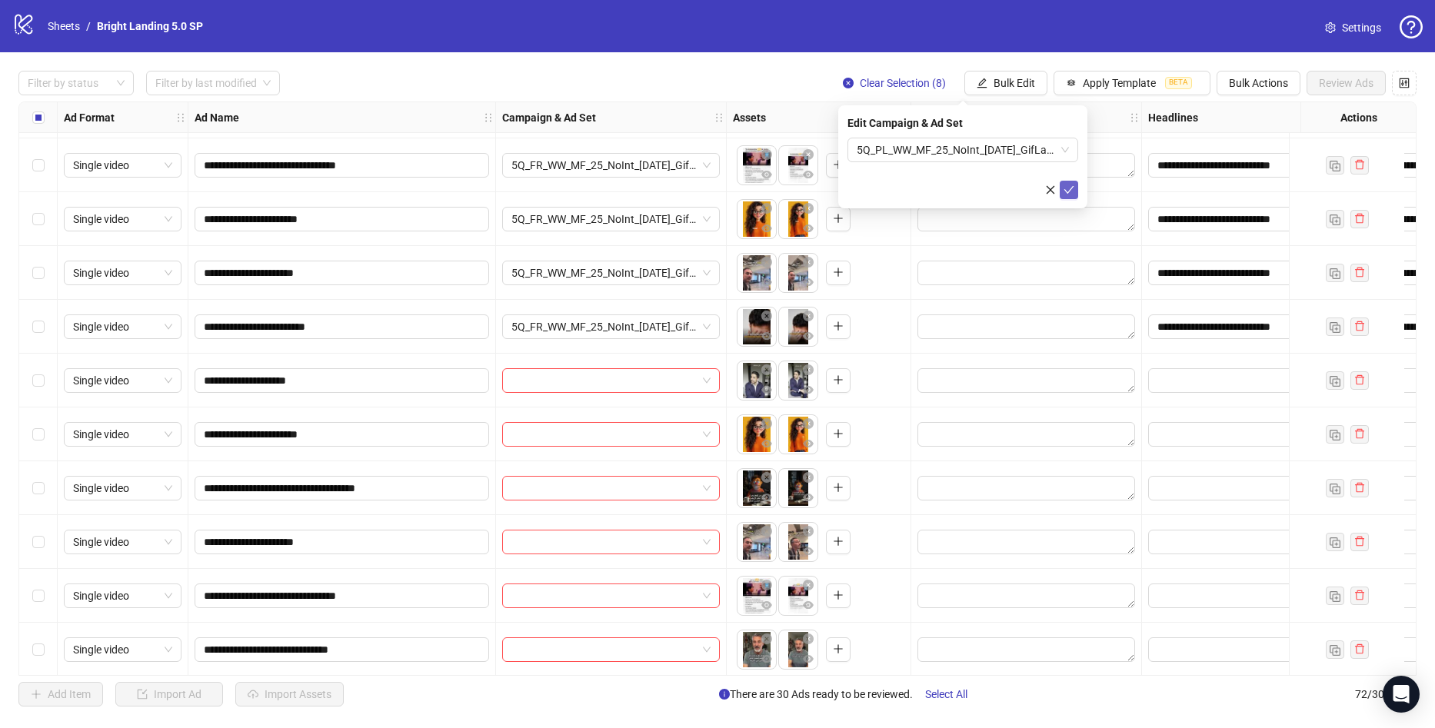
click at [1062, 194] on button "submit" at bounding box center [1069, 190] width 18 height 18
click at [1123, 82] on span "Apply Template" at bounding box center [1119, 83] width 73 height 12
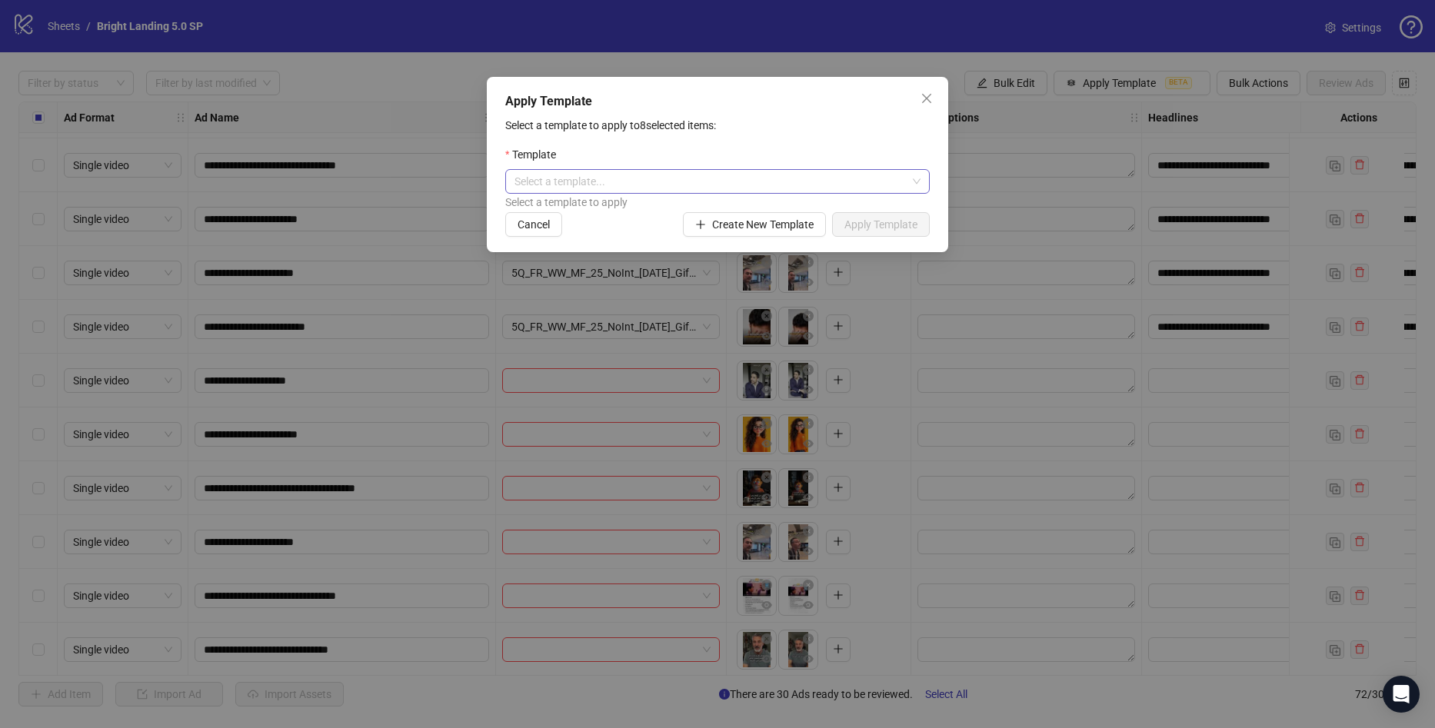
click at [681, 192] on input "search" at bounding box center [710, 181] width 392 height 23
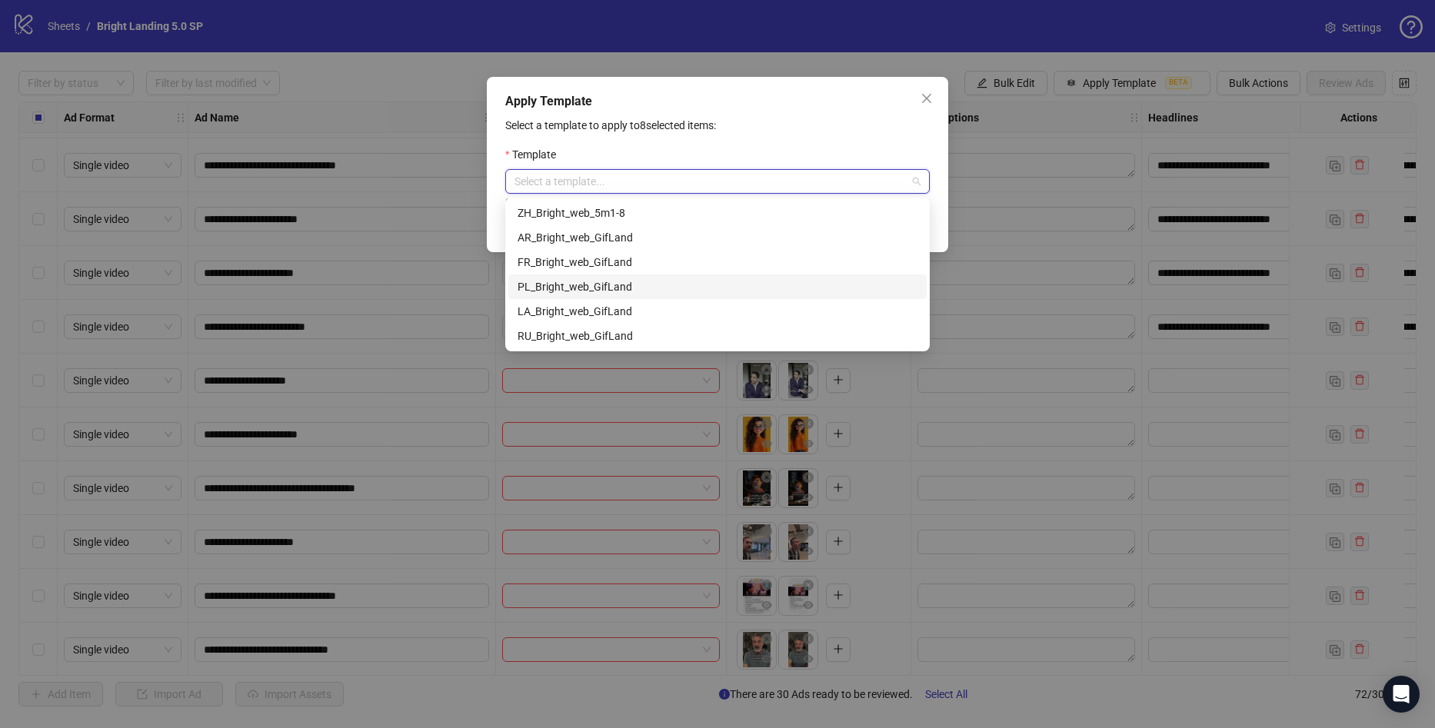
click at [650, 278] on div "PL_Bright_web_GifLand" at bounding box center [717, 286] width 418 height 25
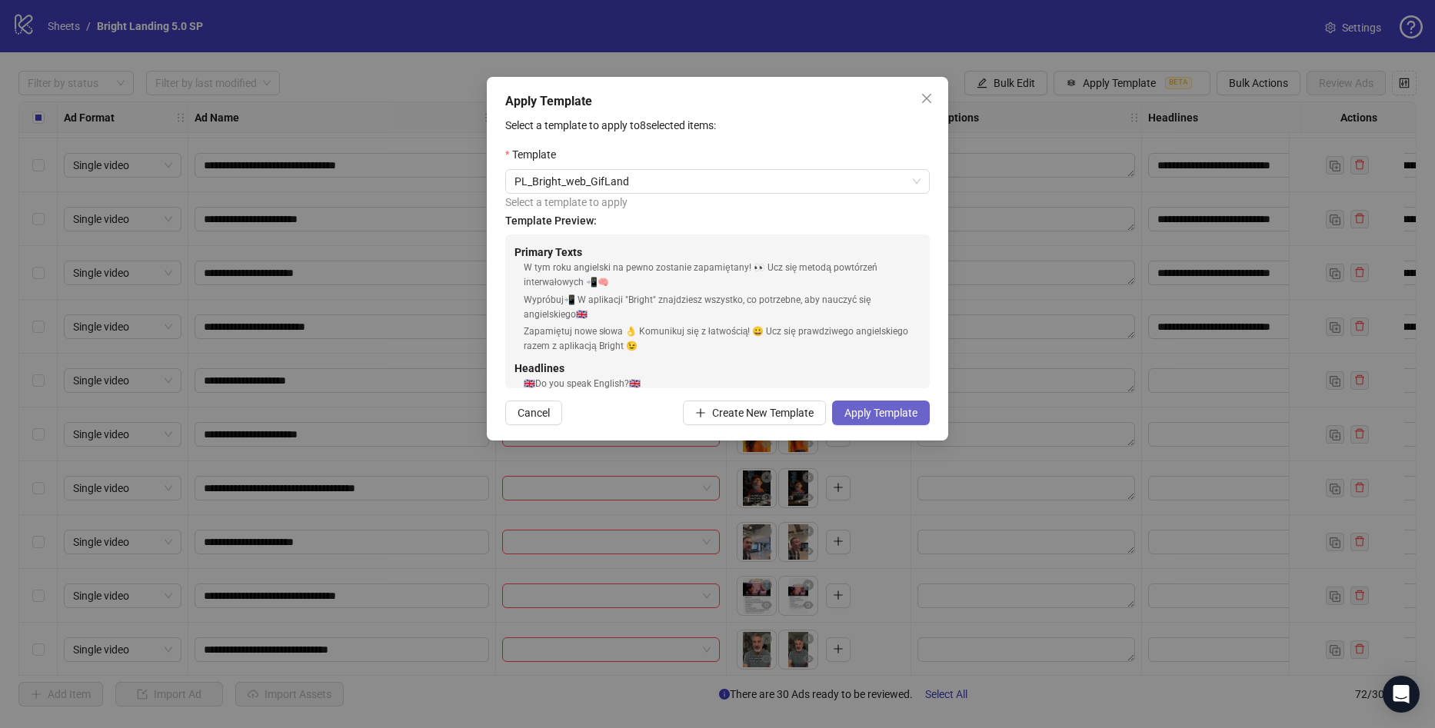
click at [890, 414] on span "Apply Template" at bounding box center [880, 413] width 73 height 12
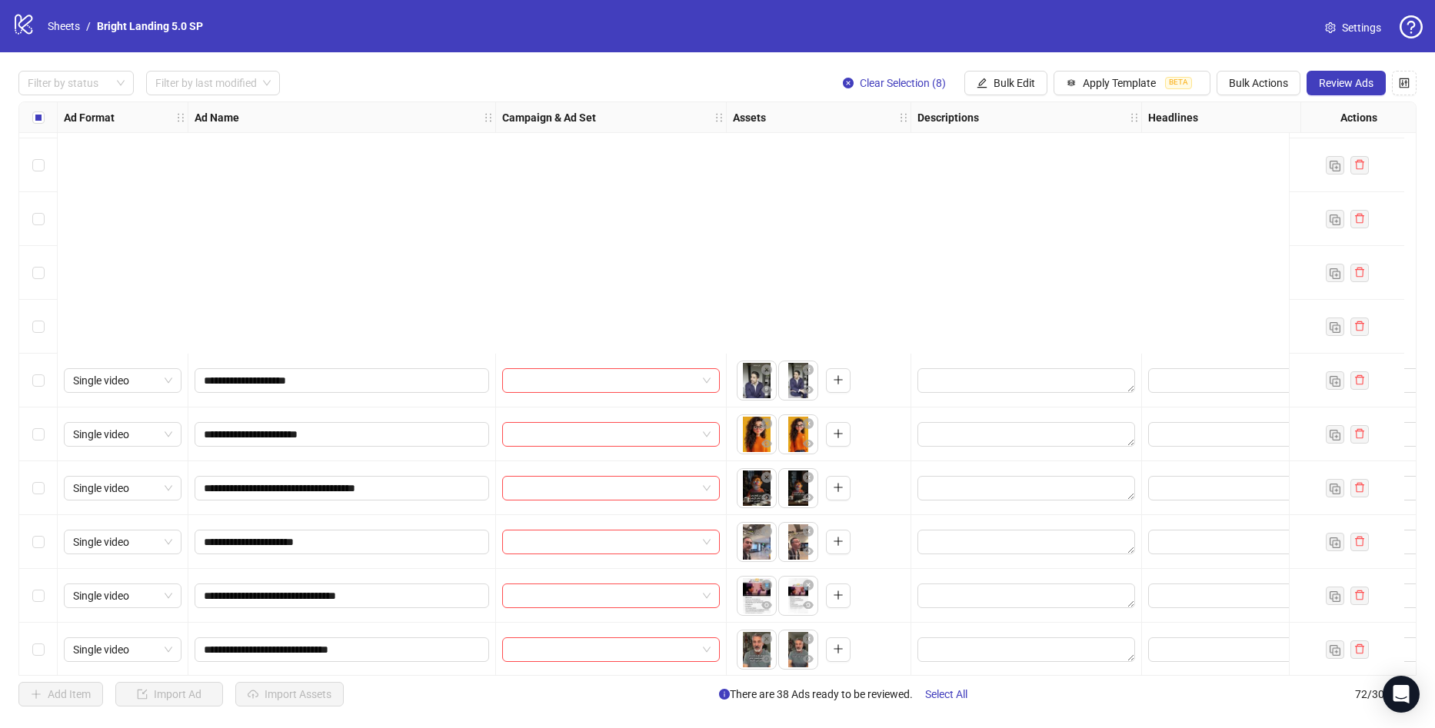
scroll to position [2724, 0]
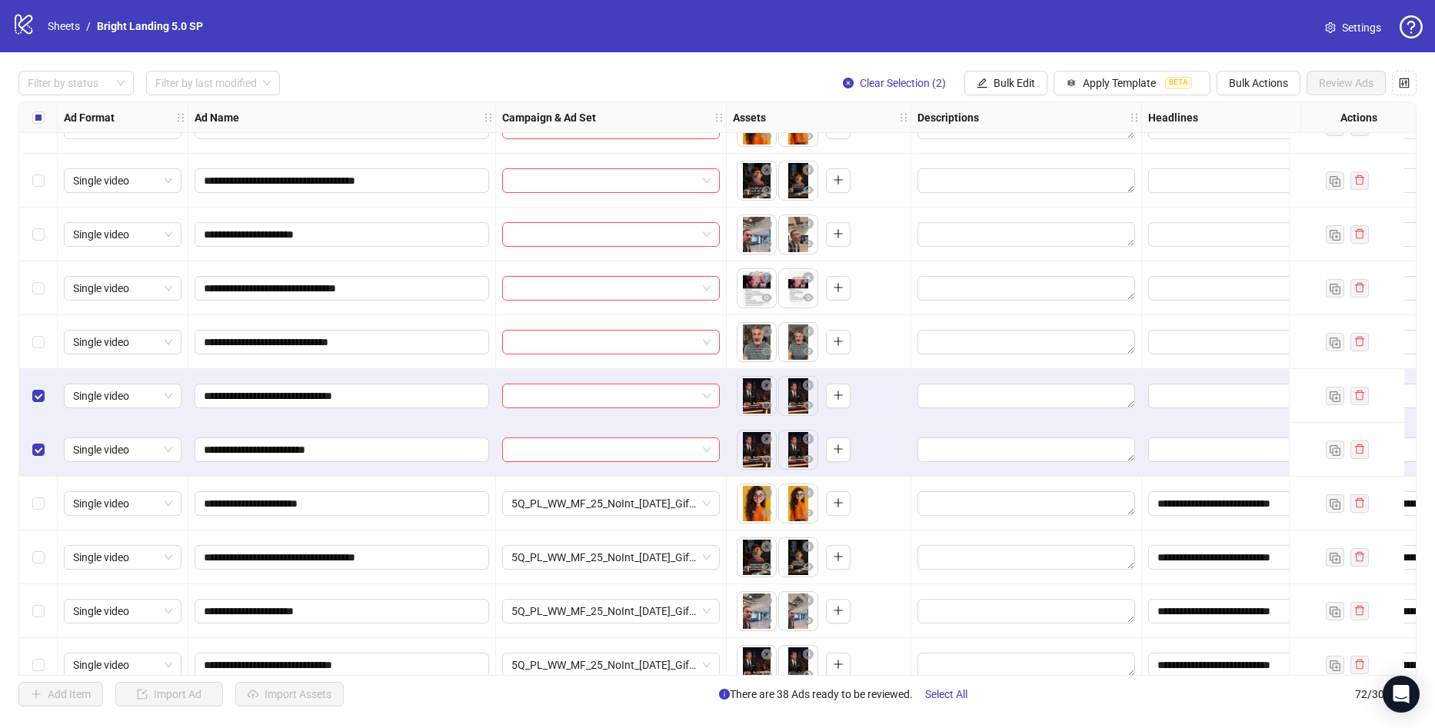
click at [40, 353] on div "Select row 55" at bounding box center [38, 342] width 38 height 54
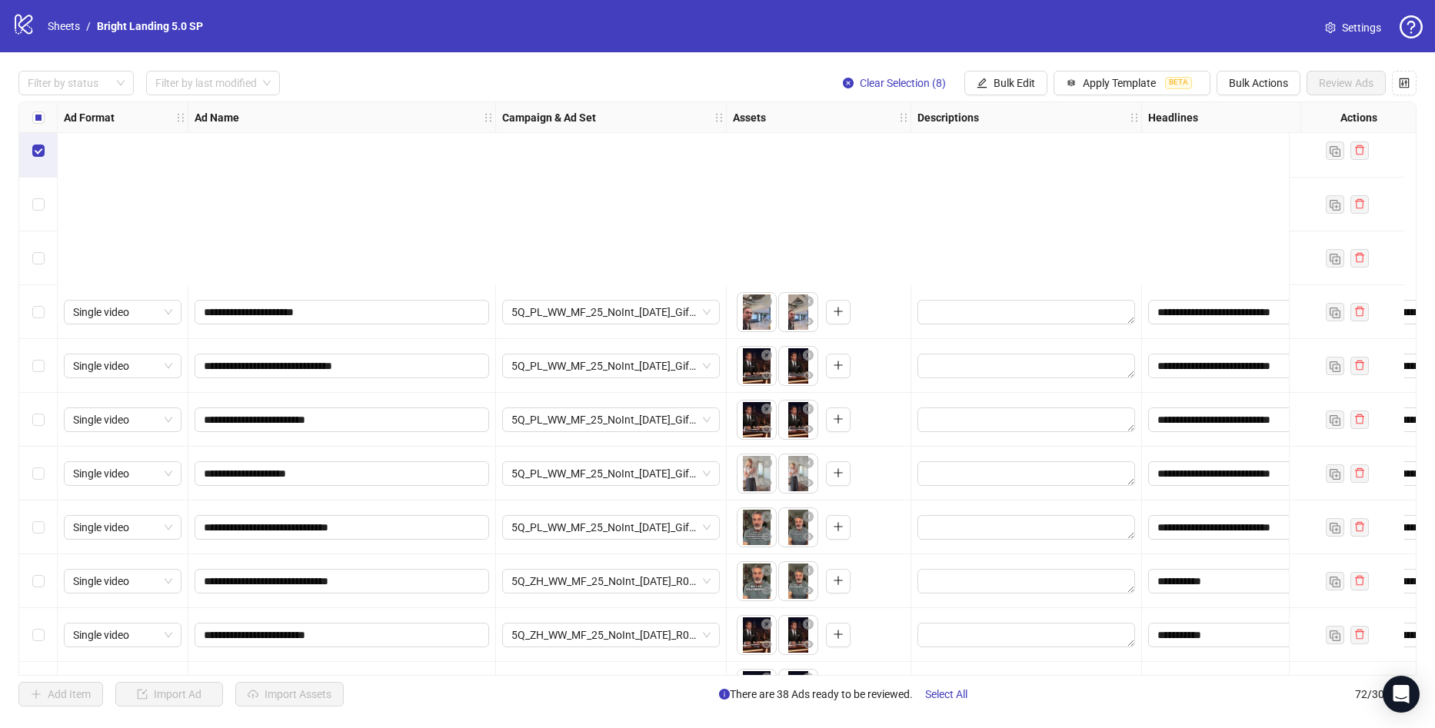
scroll to position [3262, 0]
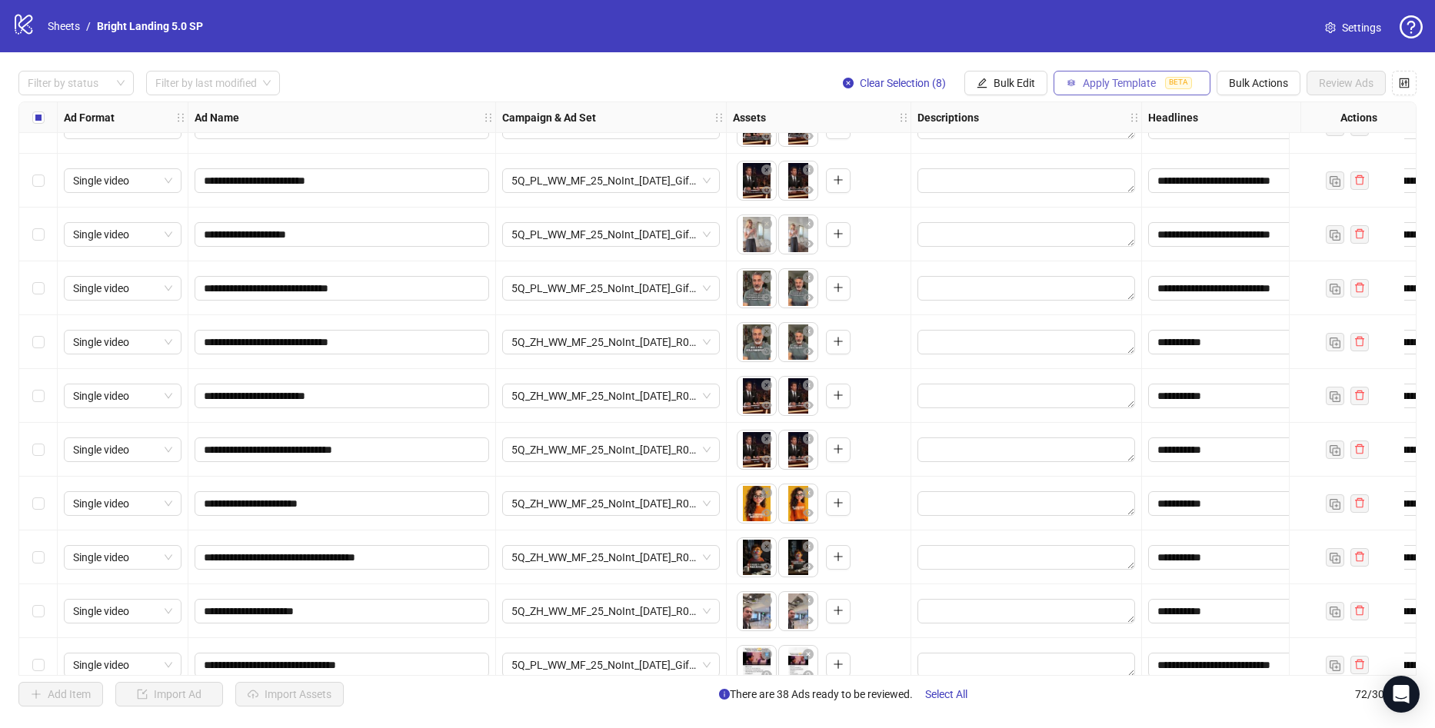
click at [1087, 88] on span "Apply Template" at bounding box center [1119, 83] width 73 height 12
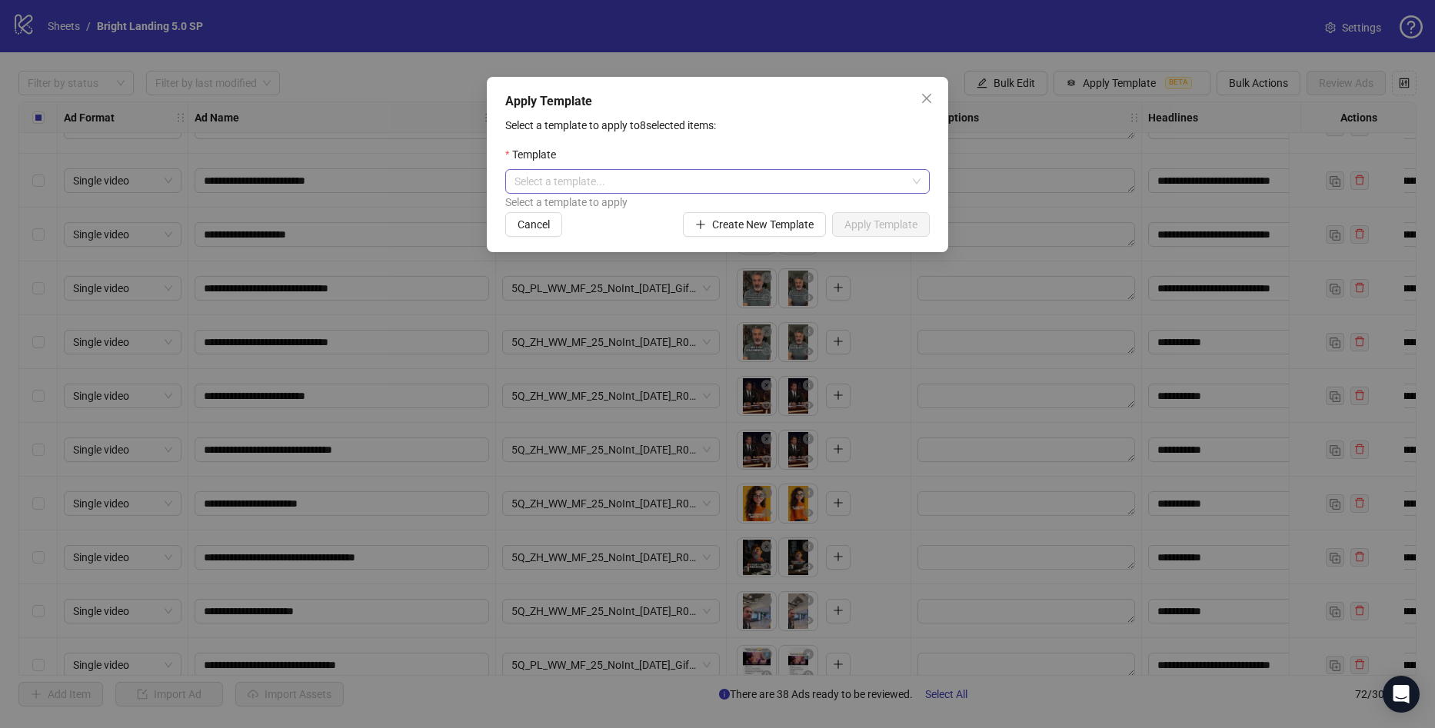
click at [786, 188] on input "search" at bounding box center [710, 181] width 392 height 23
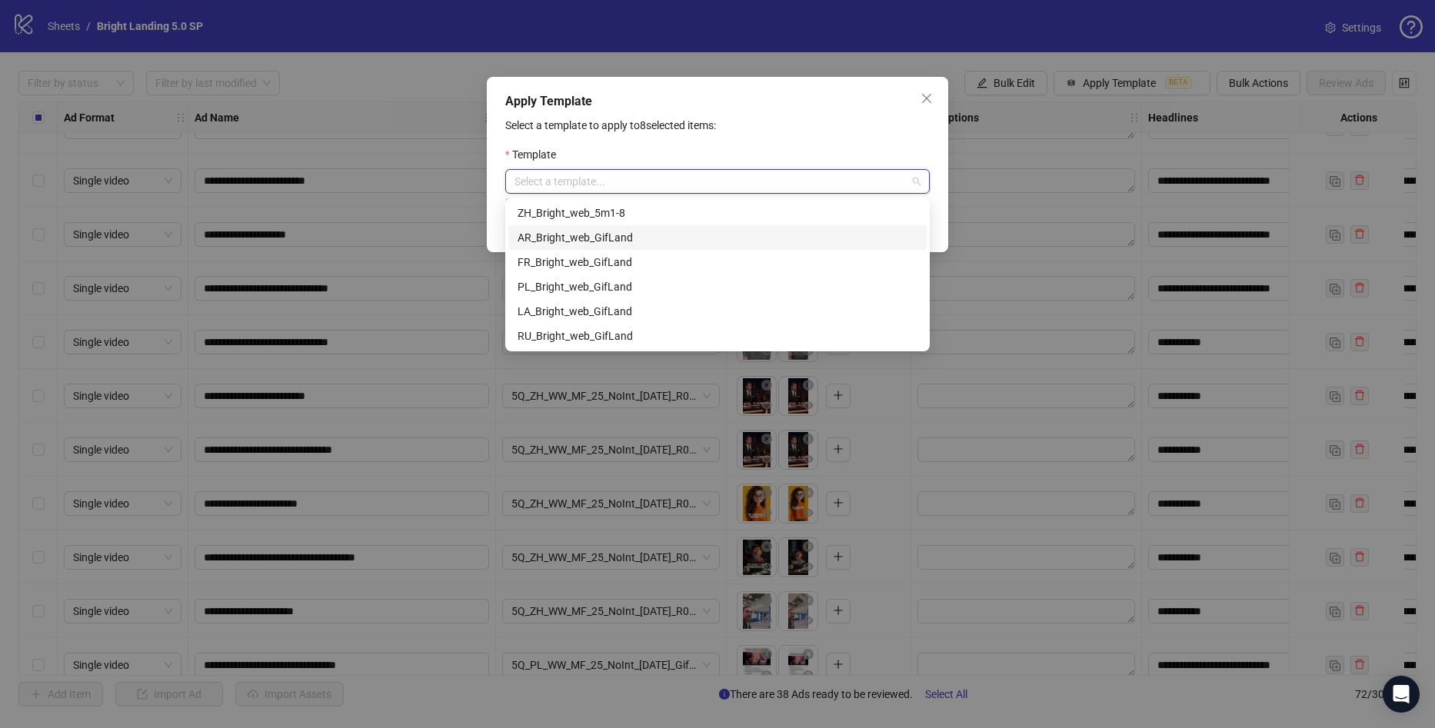
click at [685, 237] on div "AR_Bright_web_GifLand" at bounding box center [717, 237] width 400 height 17
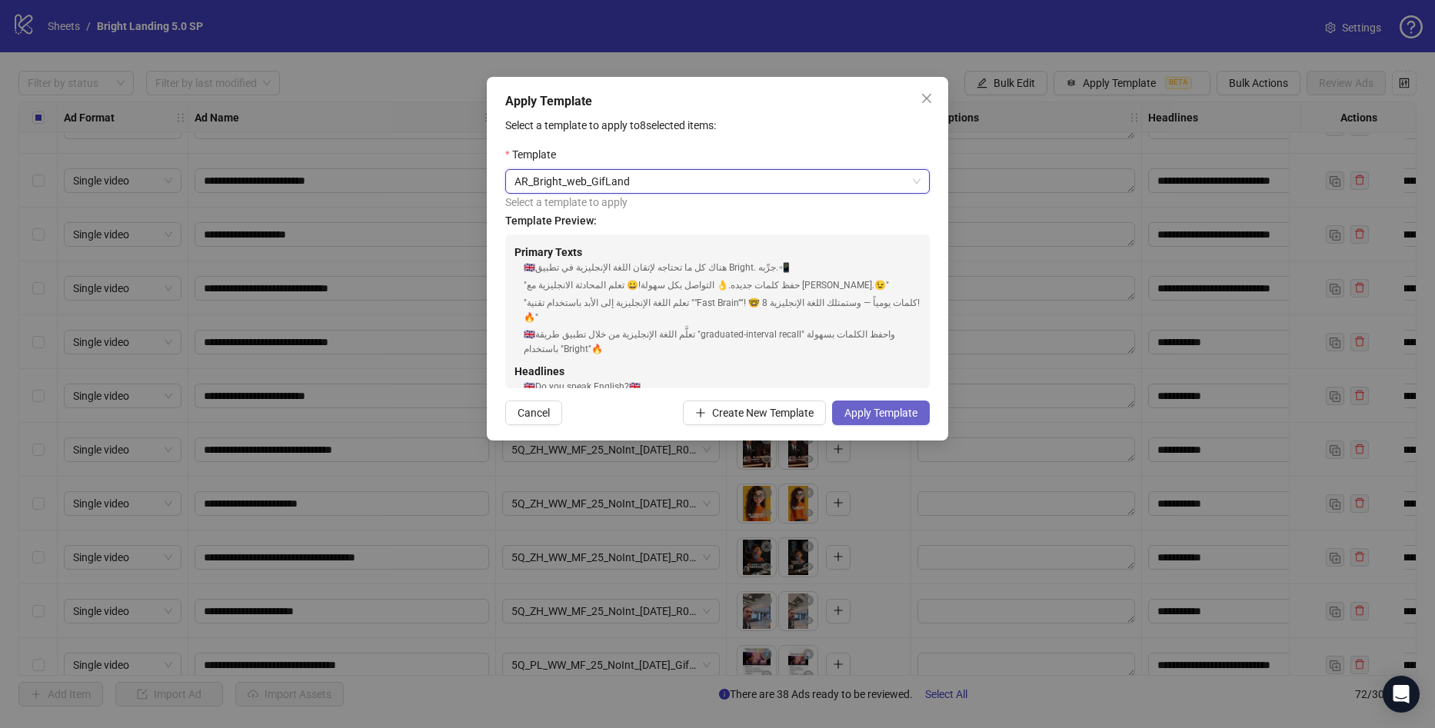
click at [883, 409] on span "Apply Template" at bounding box center [880, 413] width 73 height 12
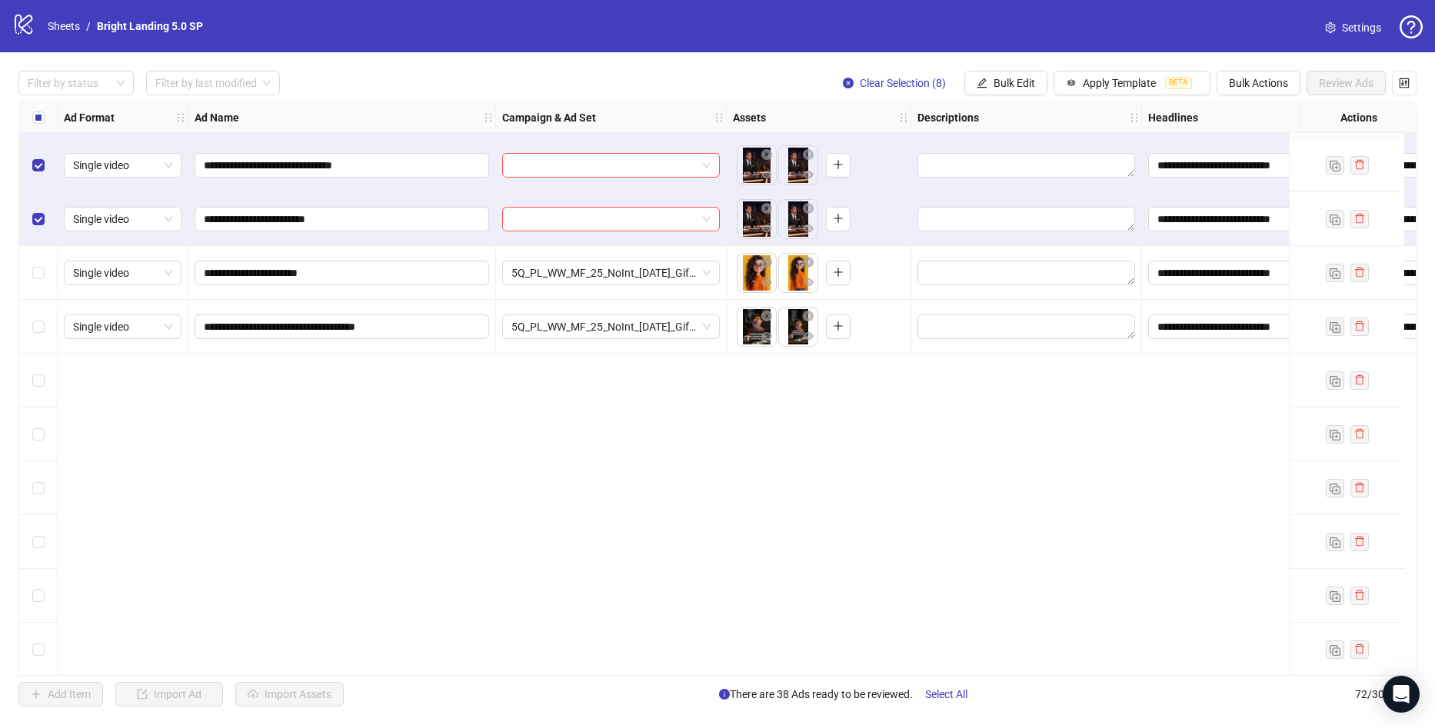
scroll to position [2570, 0]
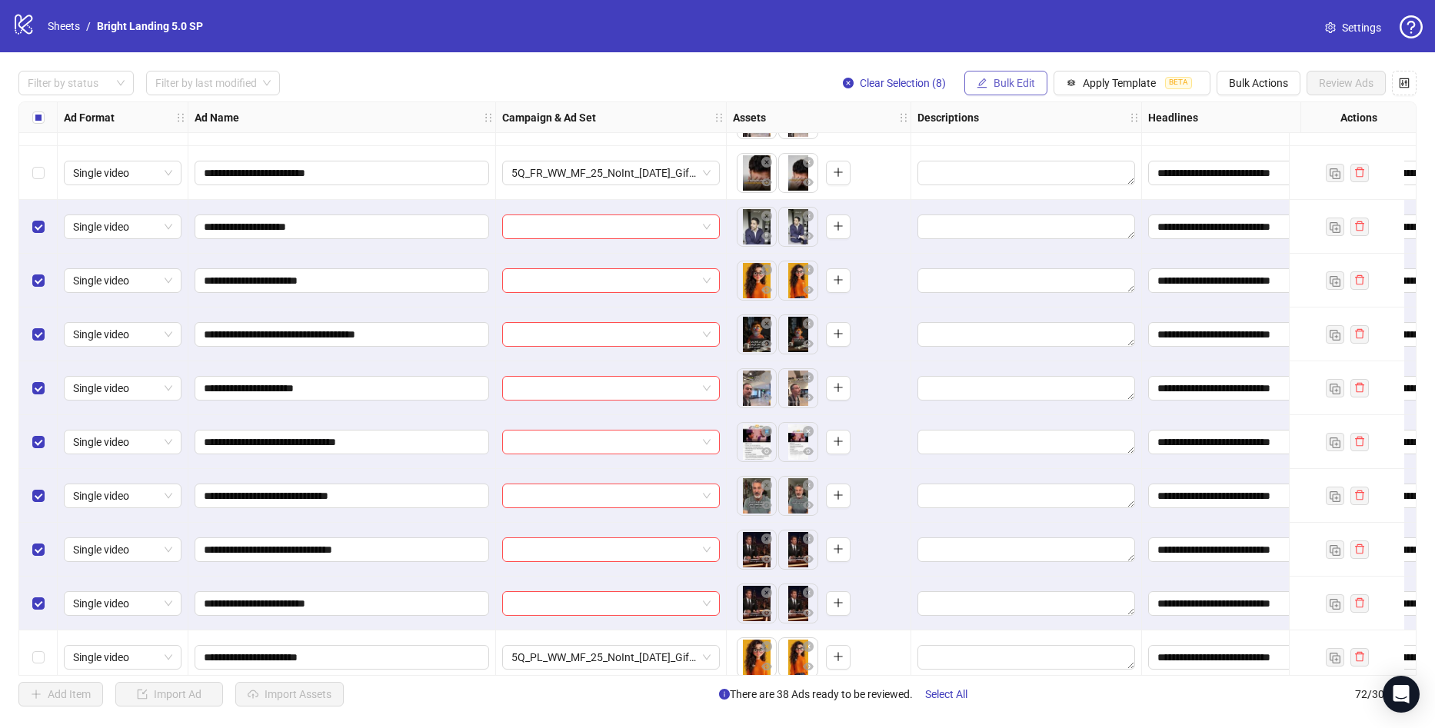
click at [1040, 76] on button "Bulk Edit" at bounding box center [1005, 83] width 83 height 25
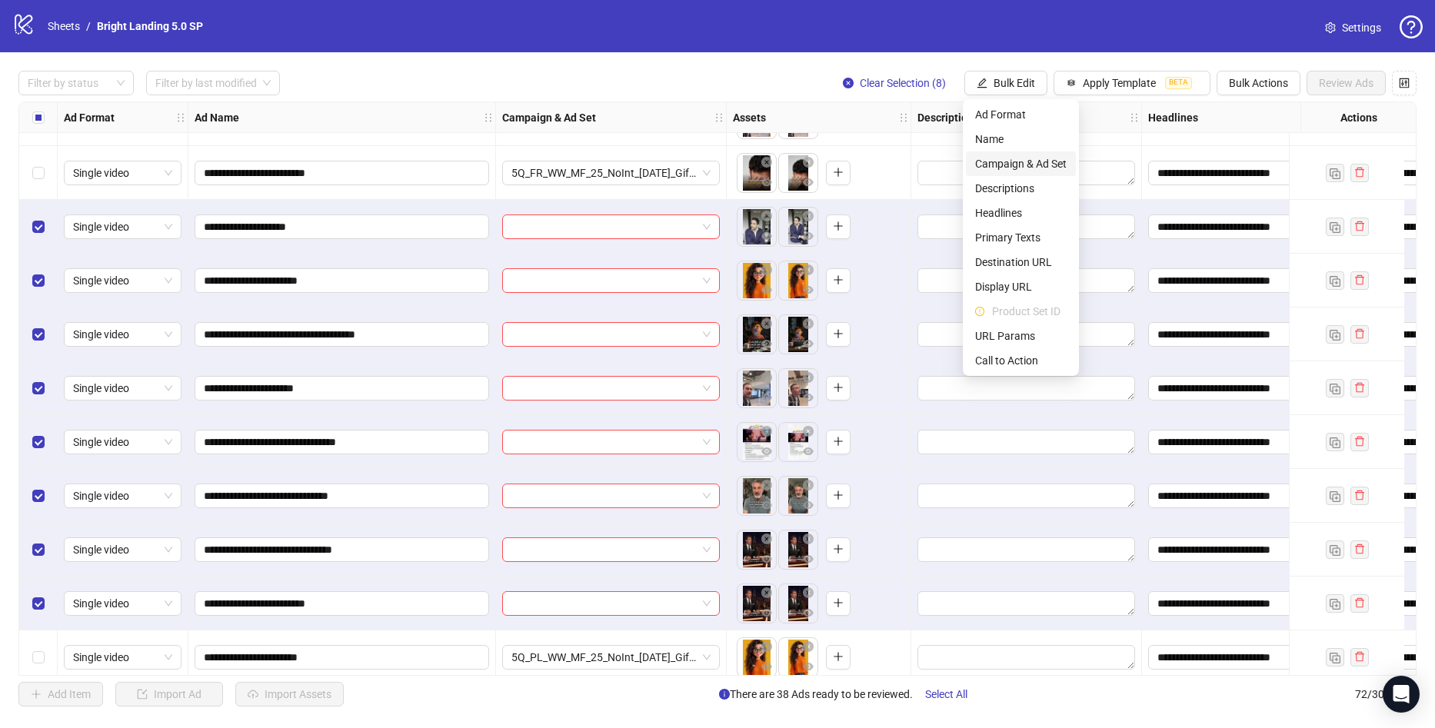
click at [1020, 157] on span "Campaign & Ad Set" at bounding box center [1020, 163] width 91 height 17
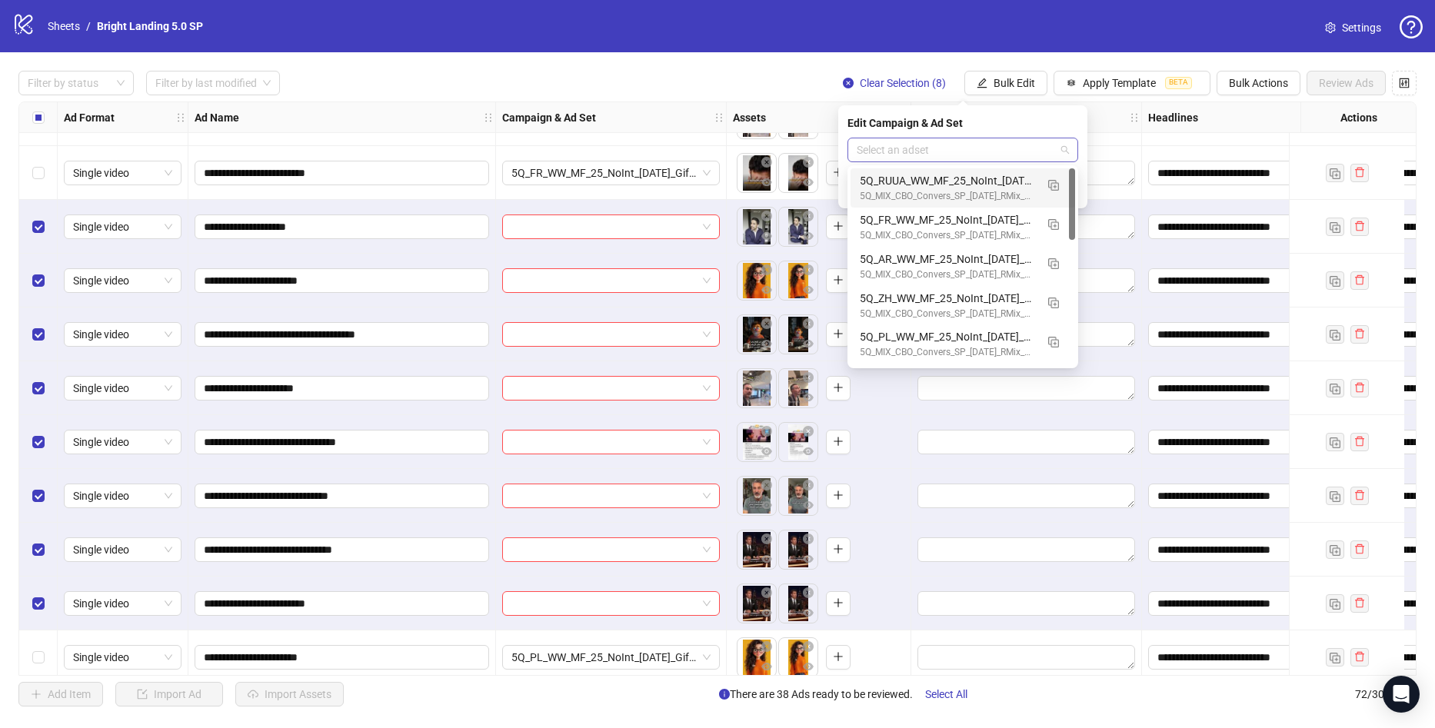
click at [915, 161] on div "Select an adset" at bounding box center [962, 150] width 231 height 25
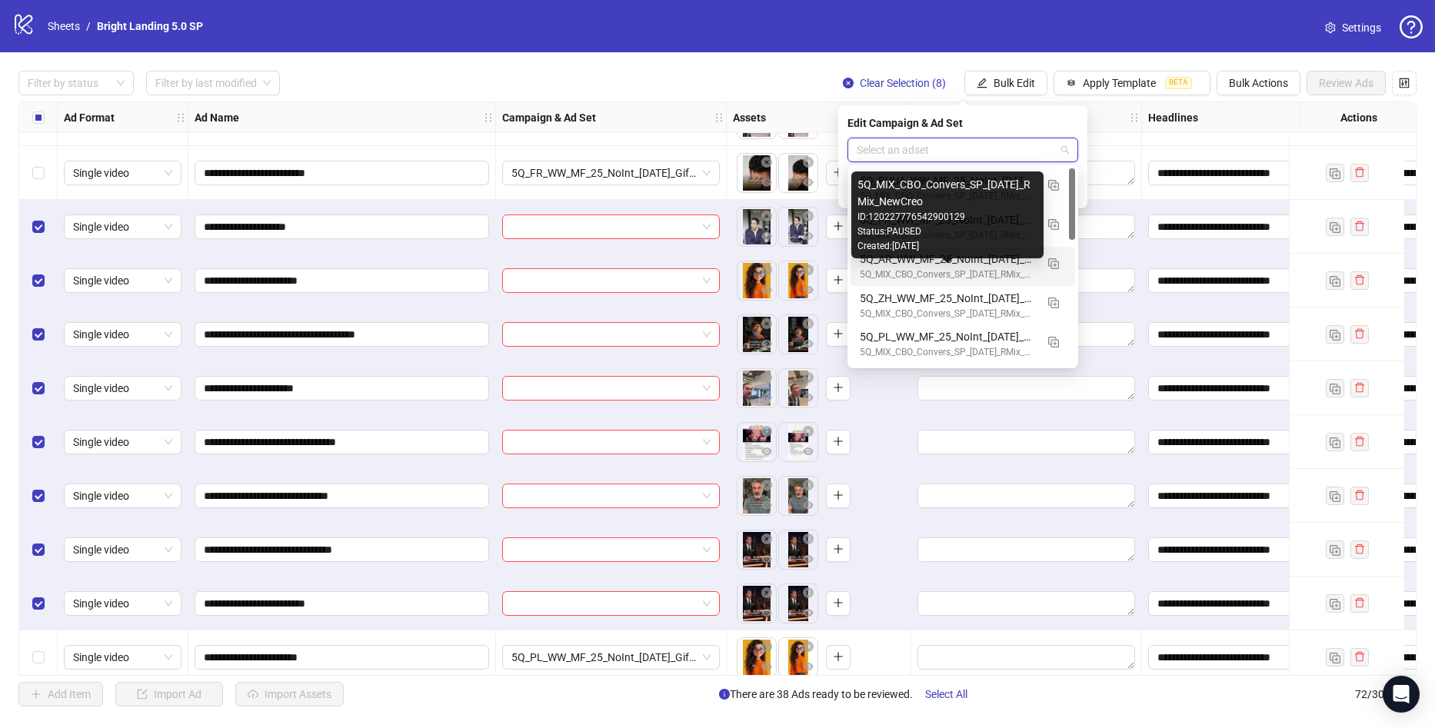
click at [930, 273] on div "5Q_MIX_CBO_Convers_SP_[DATE]_RMix_NewCreo" at bounding box center [947, 275] width 175 height 15
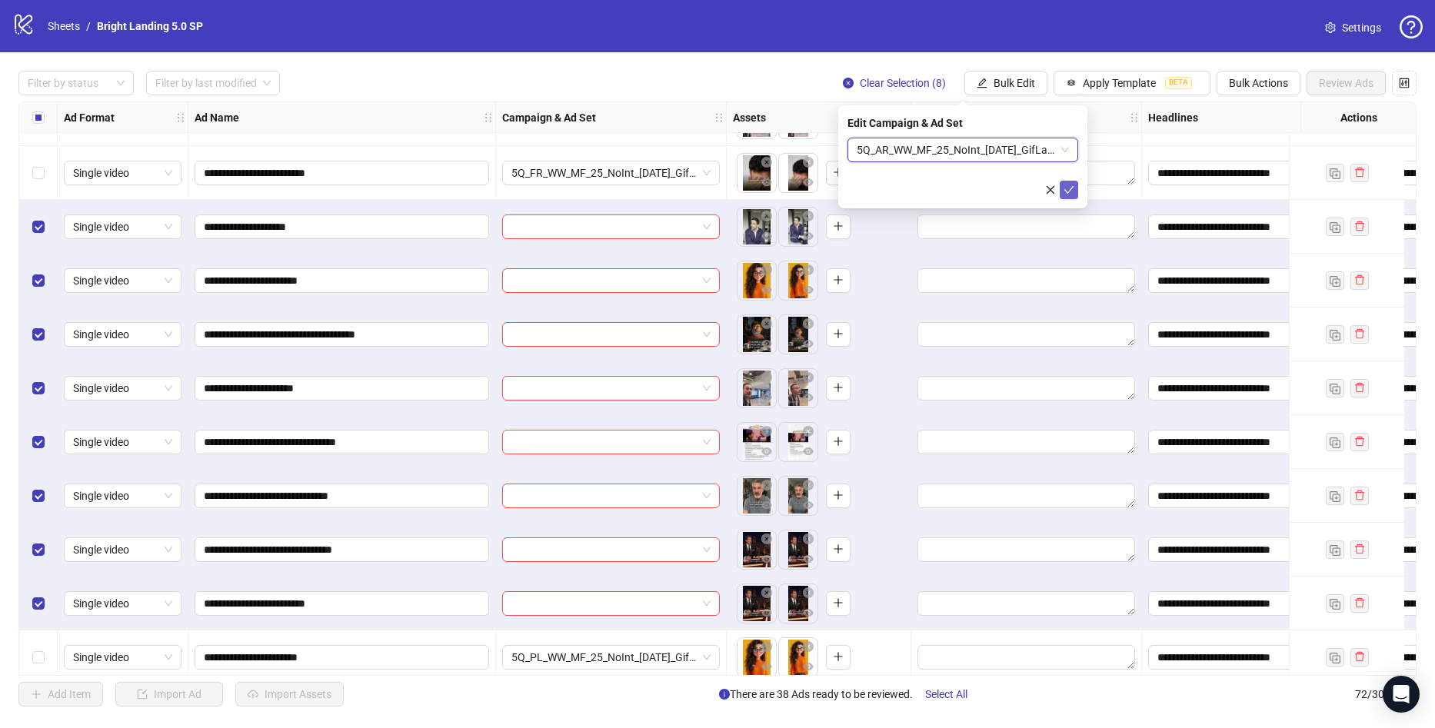
click at [1070, 190] on icon "check" at bounding box center [1069, 190] width 10 height 8
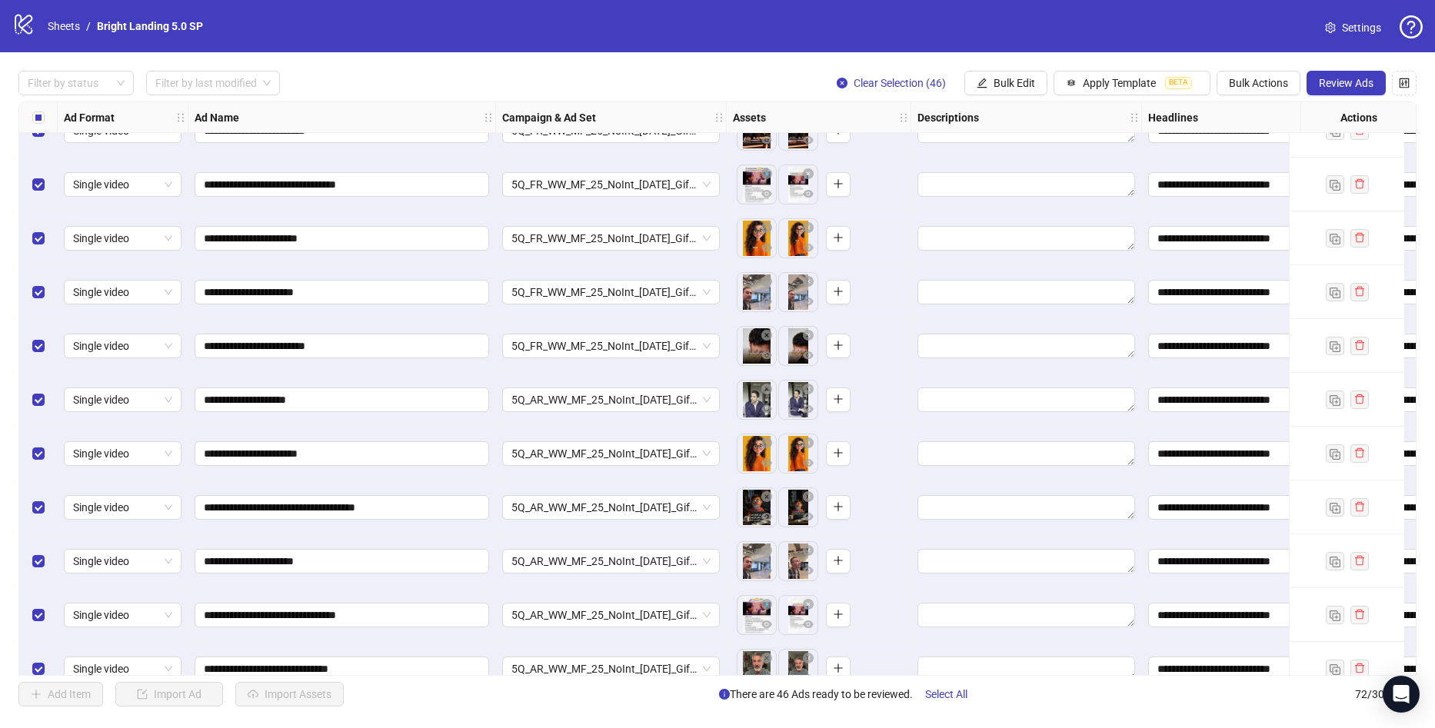
scroll to position [2340, 0]
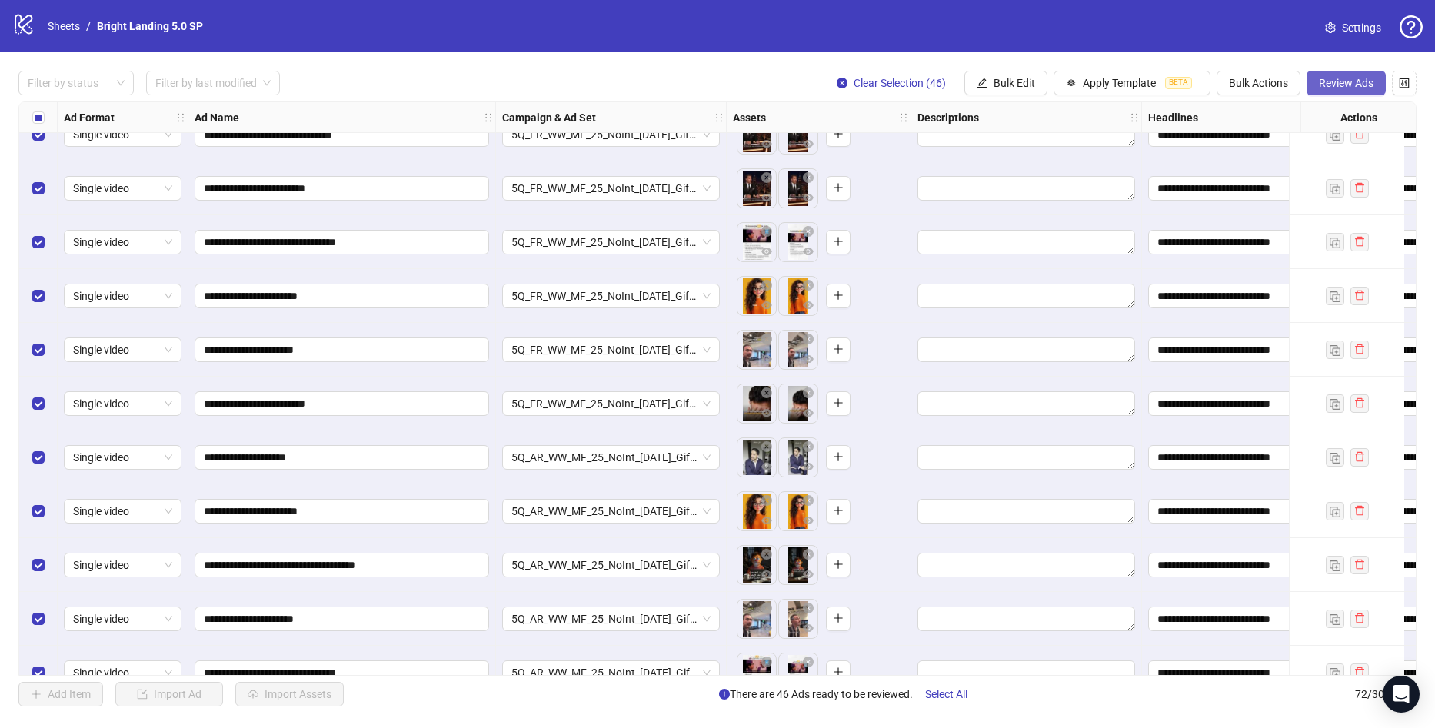
click at [1326, 74] on button "Review Ads" at bounding box center [1345, 83] width 79 height 25
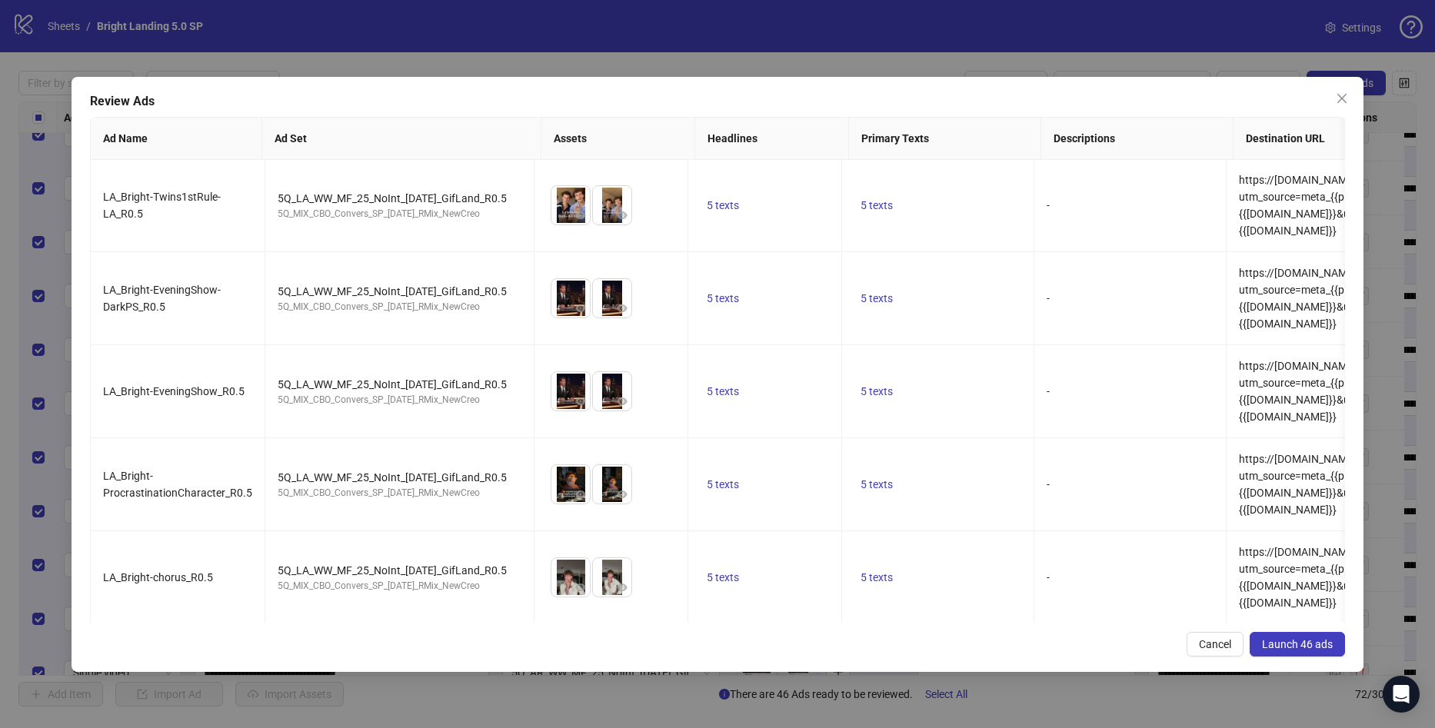
scroll to position [923, 0]
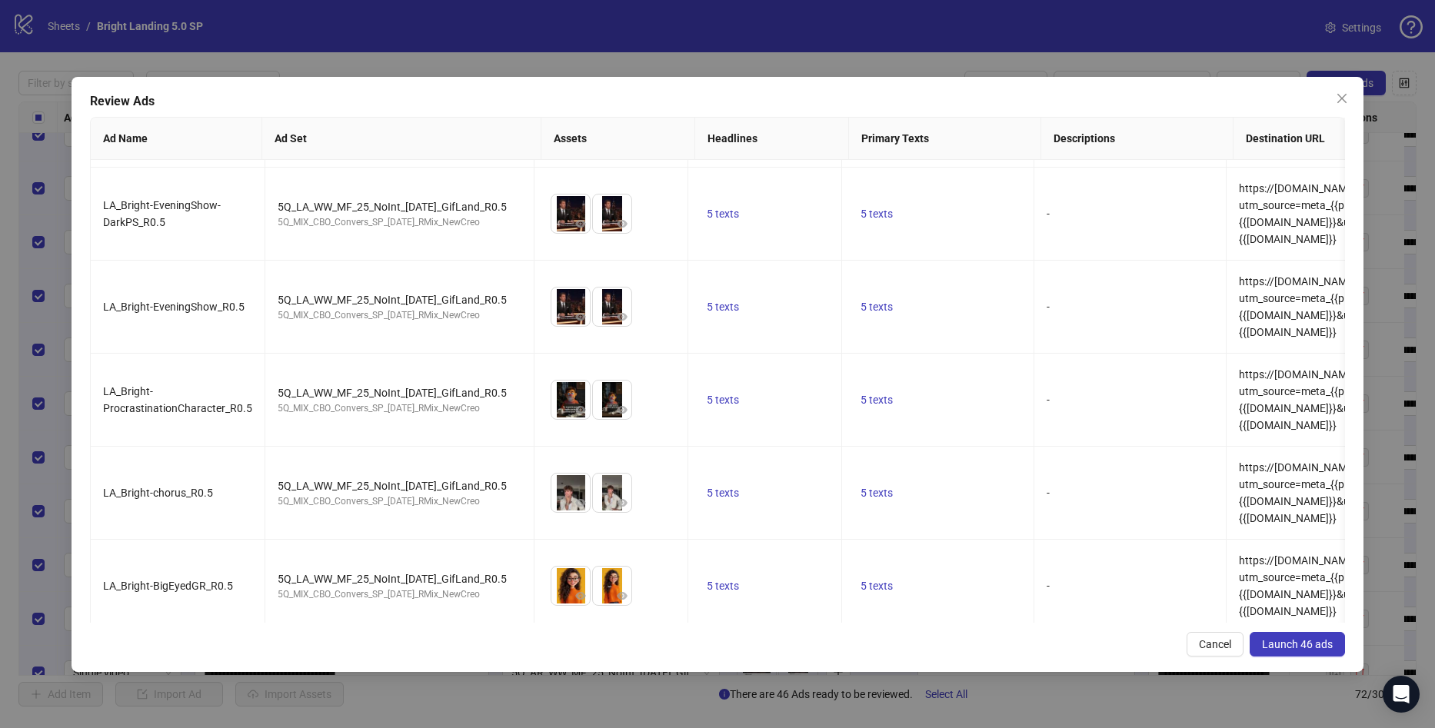
click at [1296, 636] on button "Launch 46 ads" at bounding box center [1296, 644] width 95 height 25
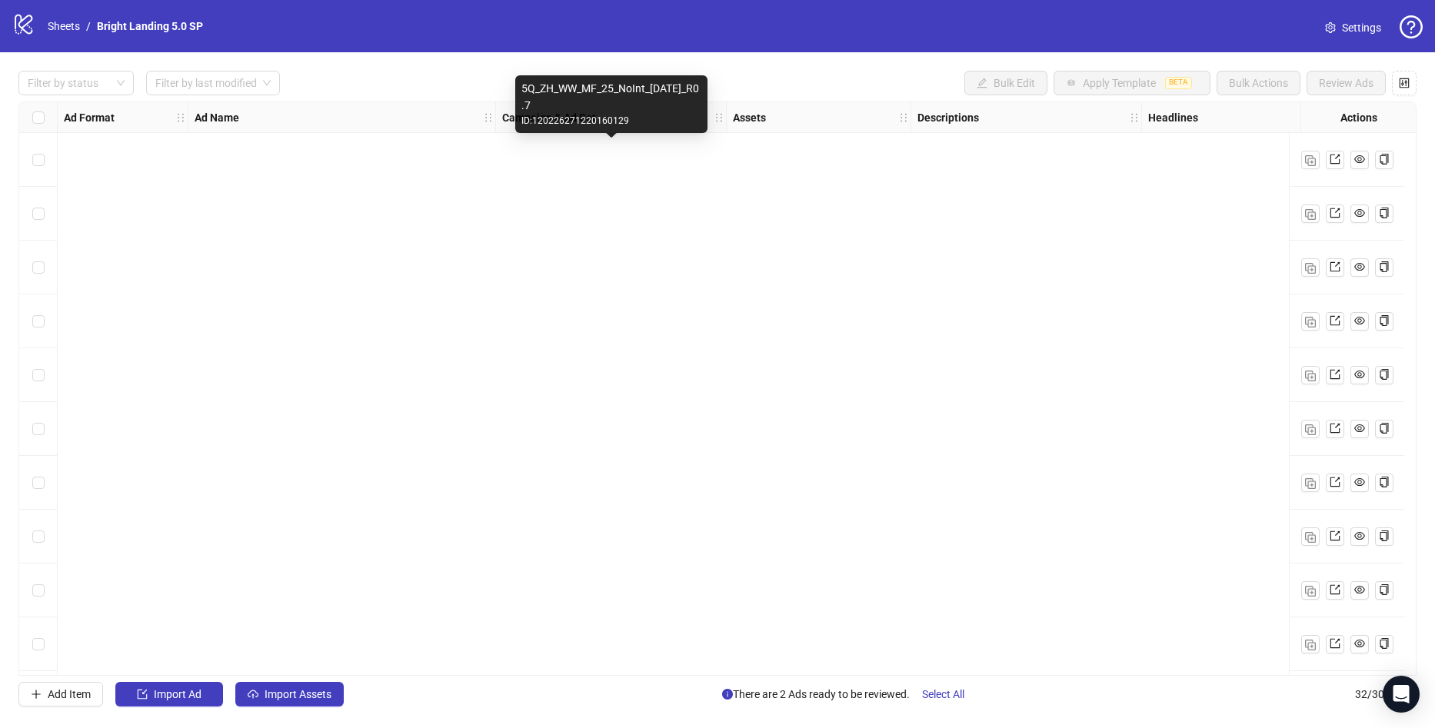
scroll to position [34, 0]
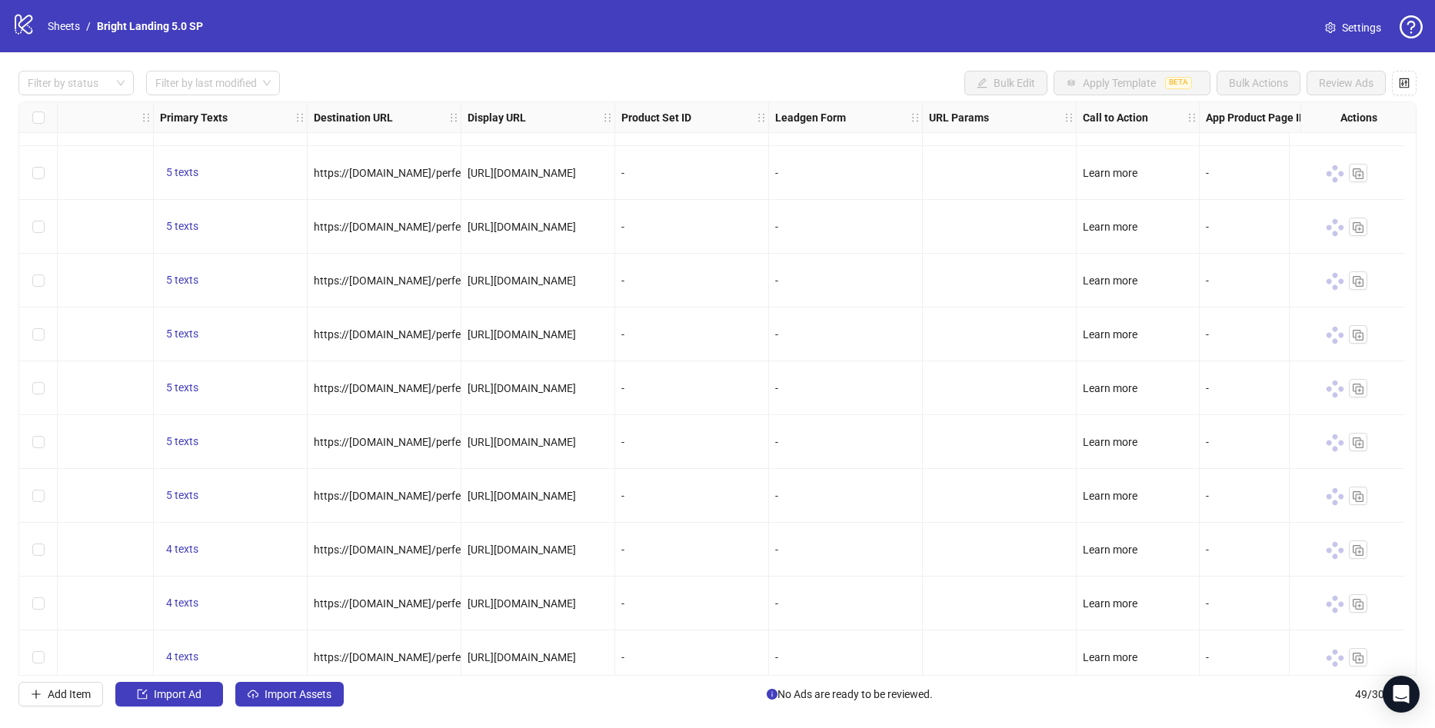
scroll to position [2101, 1219]
